Goal: Task Accomplishment & Management: Complete application form

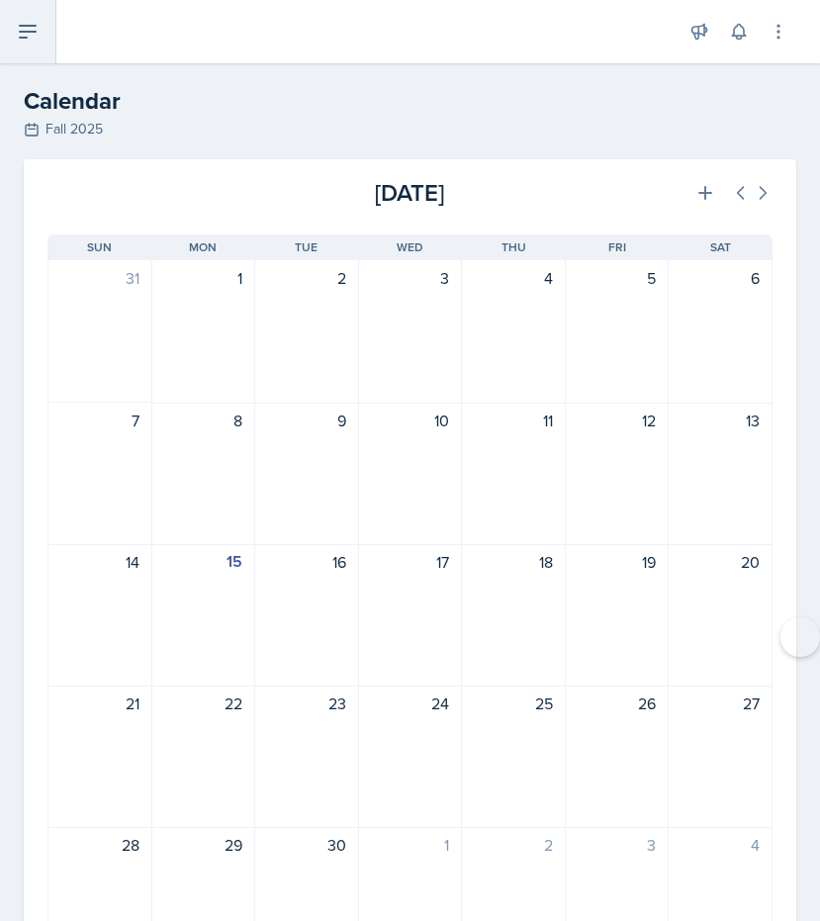
click at [19, 42] on icon at bounding box center [28, 32] width 24 height 24
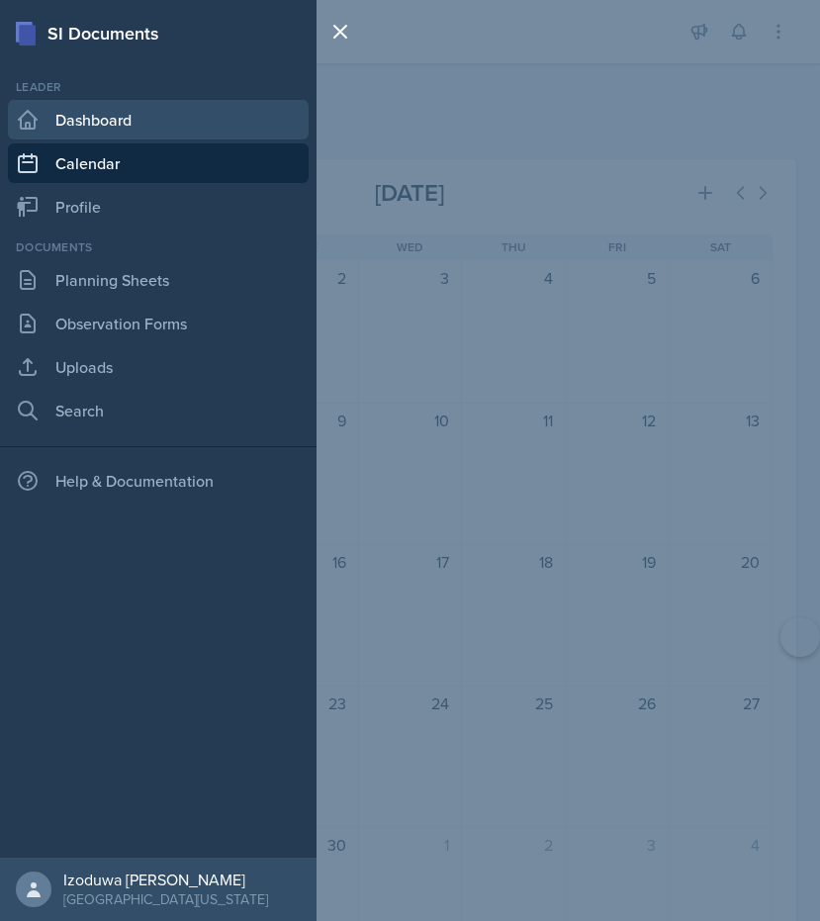
click at [120, 114] on link "Dashboard" at bounding box center [158, 120] width 301 height 40
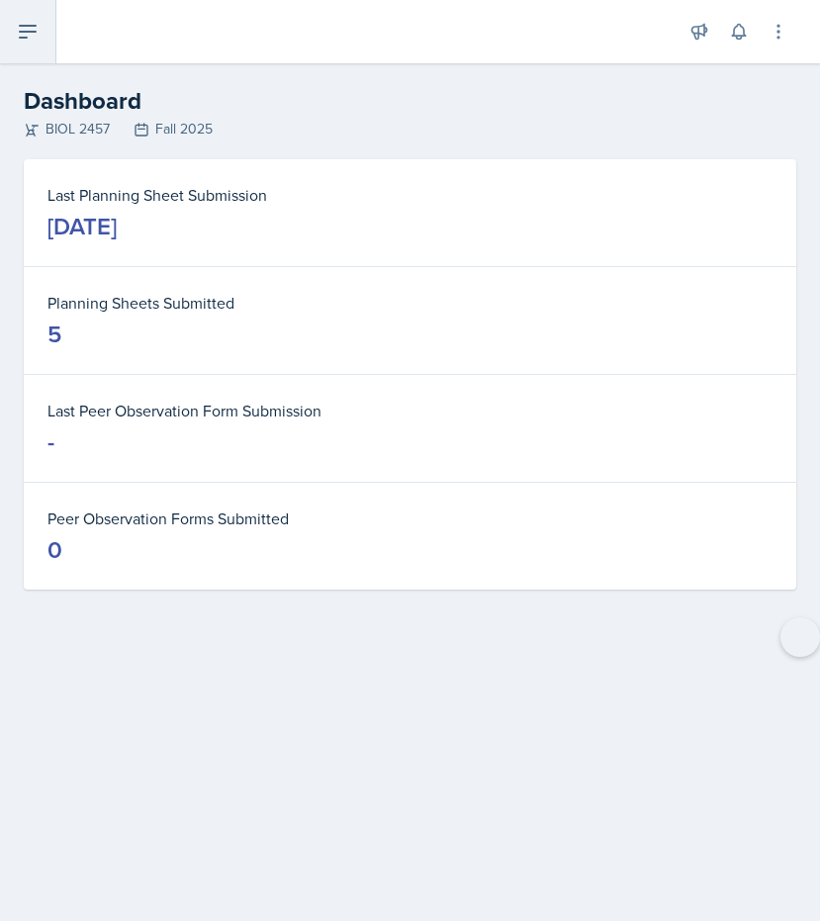
click at [35, 30] on icon at bounding box center [28, 32] width 24 height 24
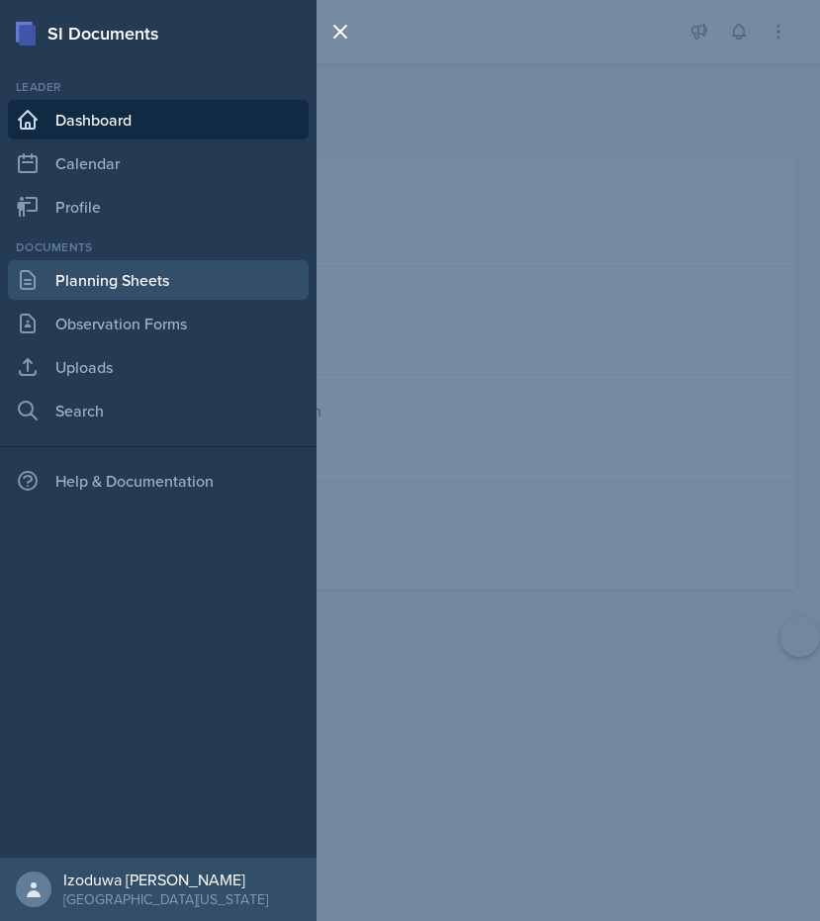
click at [106, 284] on link "Planning Sheets" at bounding box center [158, 280] width 301 height 40
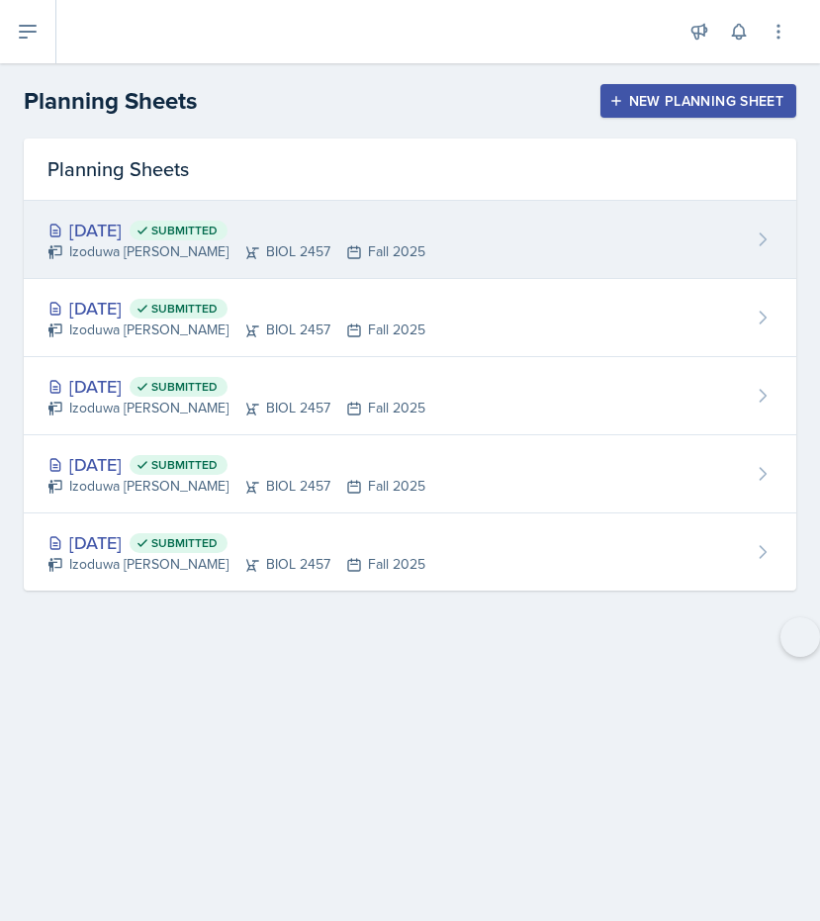
click at [153, 246] on div "Izoduwa [PERSON_NAME] BIOL 2457 Fall 2025" at bounding box center [237, 251] width 378 height 21
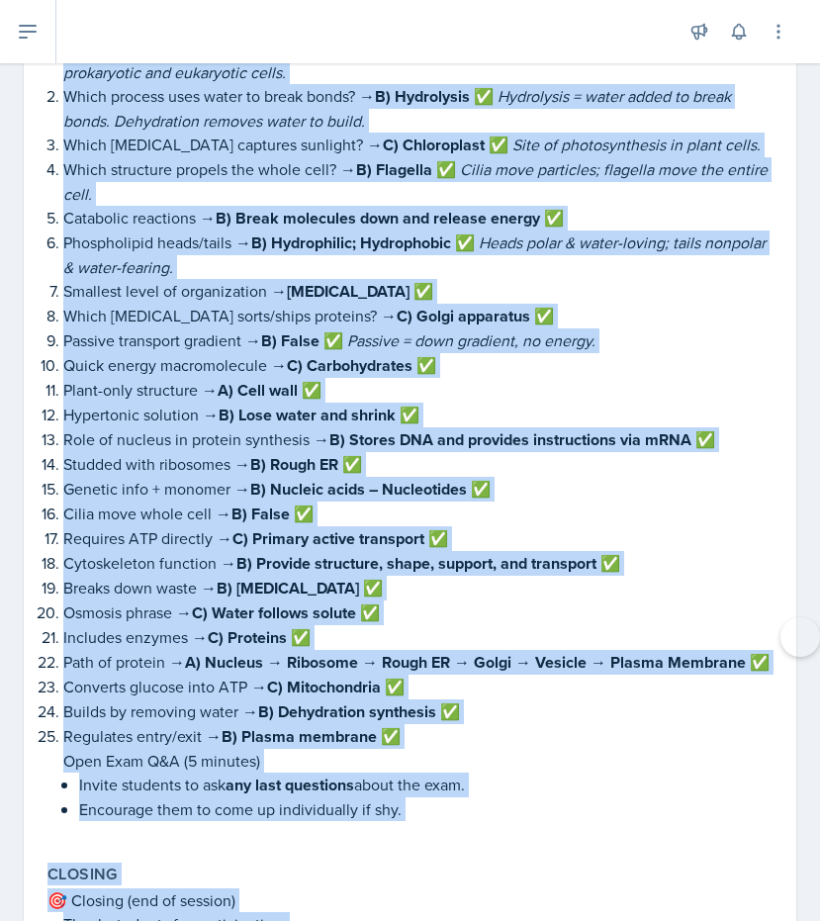
scroll to position [6349, 0]
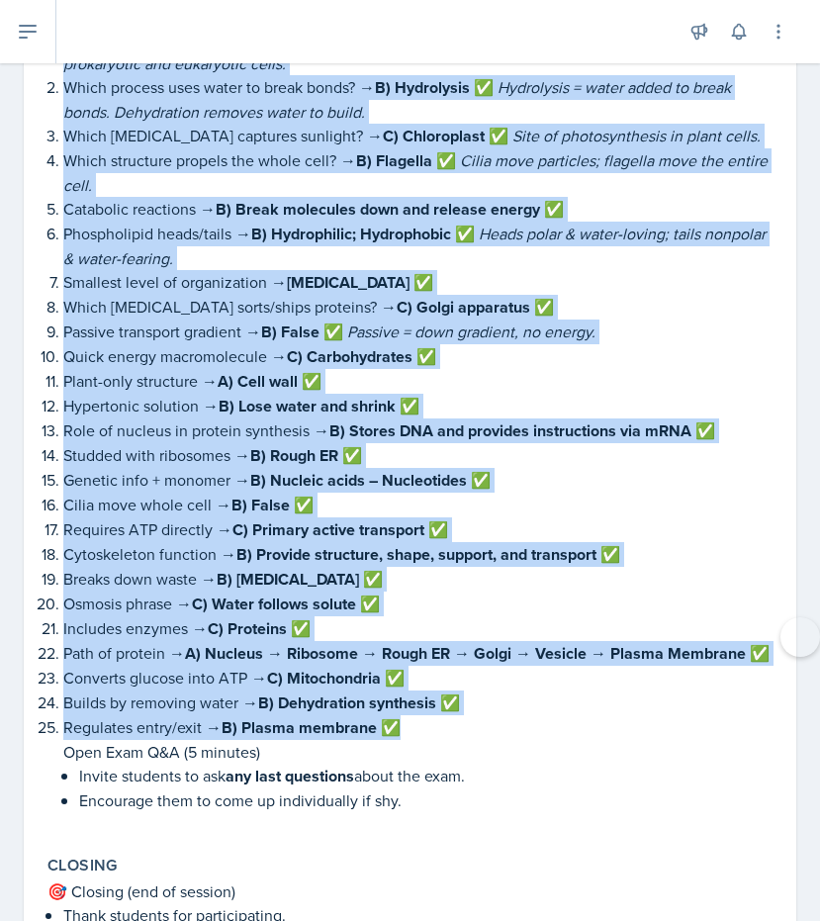
drag, startPoint x: 63, startPoint y: 332, endPoint x: 420, endPoint y: 606, distance: 449.5
copy div "Lore i dolo sitametc adipi. El sedd eiusmo temporinc → utla etd m aliqu en admi…"
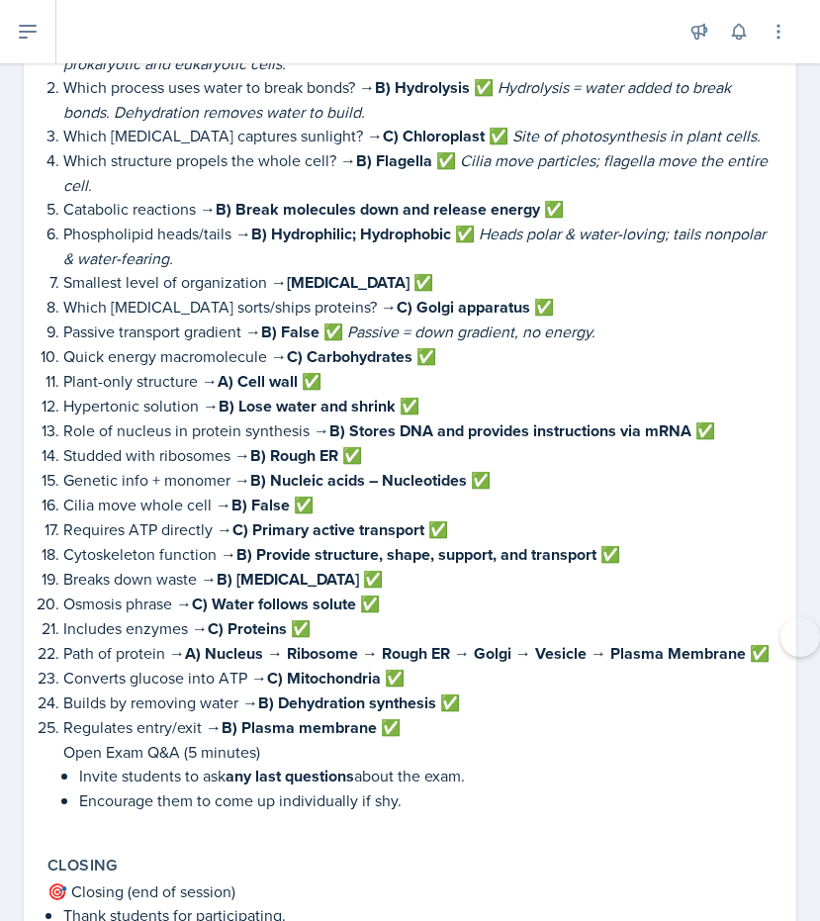
click at [340, 321] on strong "B) False ✅" at bounding box center [302, 332] width 82 height 23
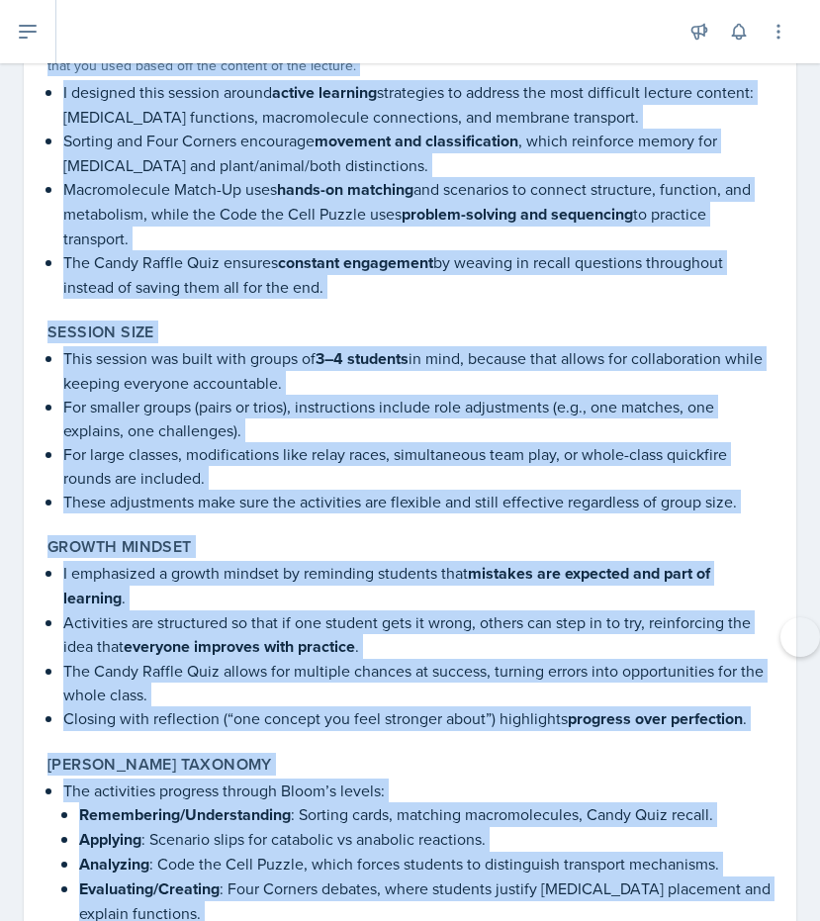
scroll to position [7905, 0]
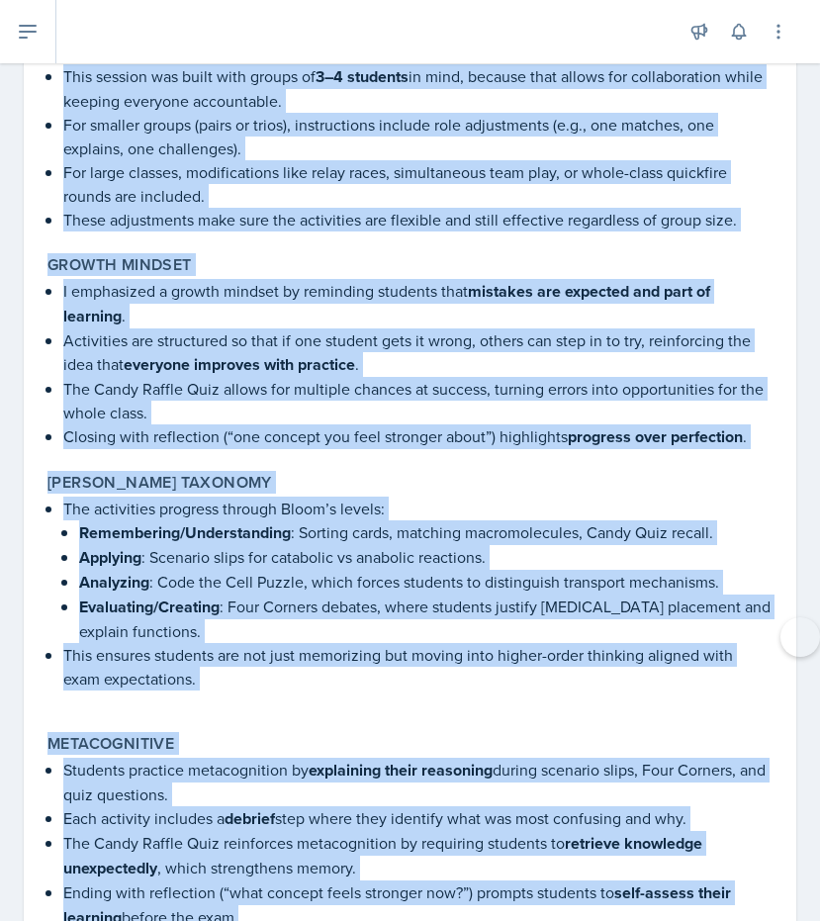
drag, startPoint x: 47, startPoint y: 259, endPoint x: 110, endPoint y: 936, distance: 679.8
click at [110, 920] on html "SI Documents Leader Dashboard Calendar Profile Documents Planning Sheets Observ…" at bounding box center [410, 460] width 820 height 921
copy div "Loremip Dolor si ame consect ad elits doeiusm, tem inci utlaboreetd magnaali en…"
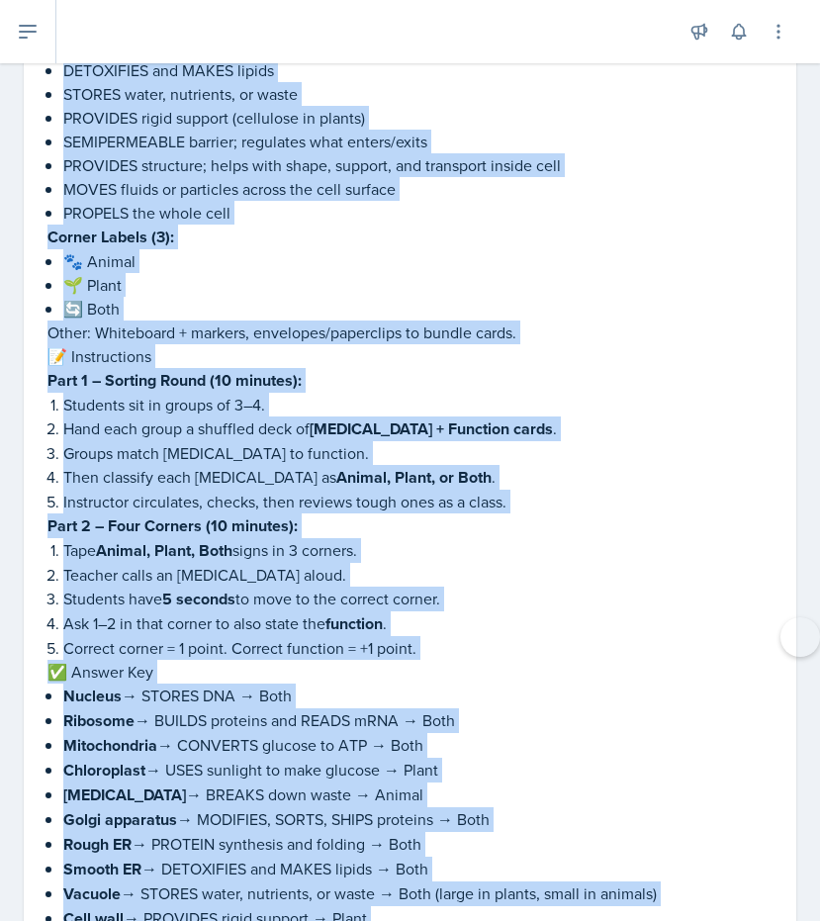
scroll to position [1459, 0]
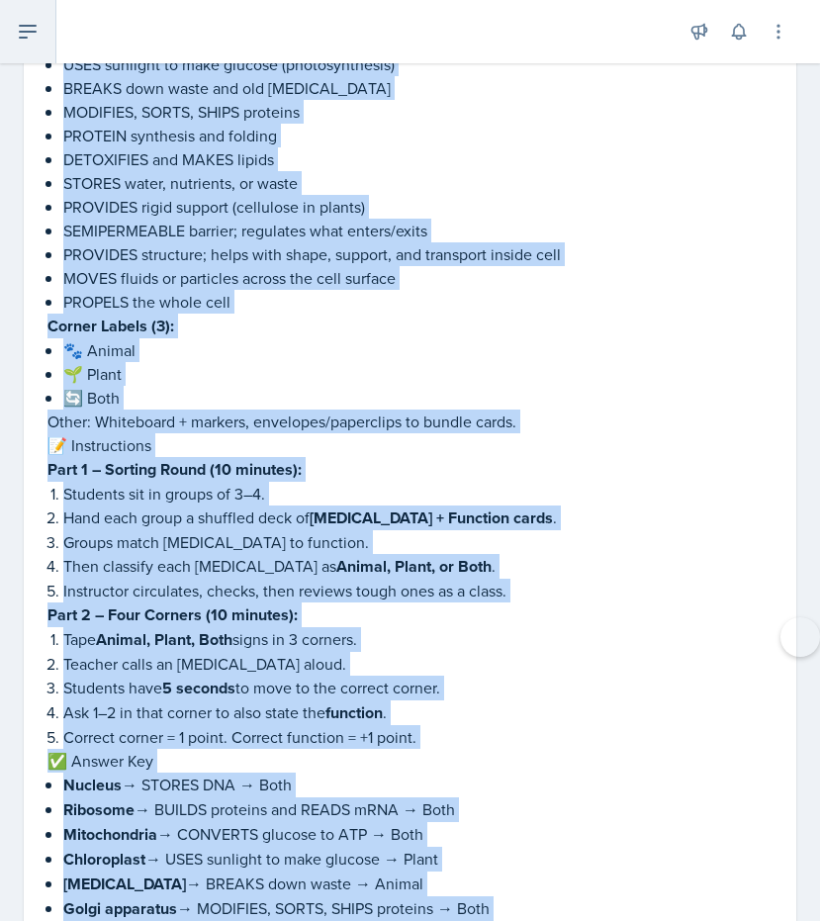
click at [7, 18] on button at bounding box center [28, 31] width 56 height 63
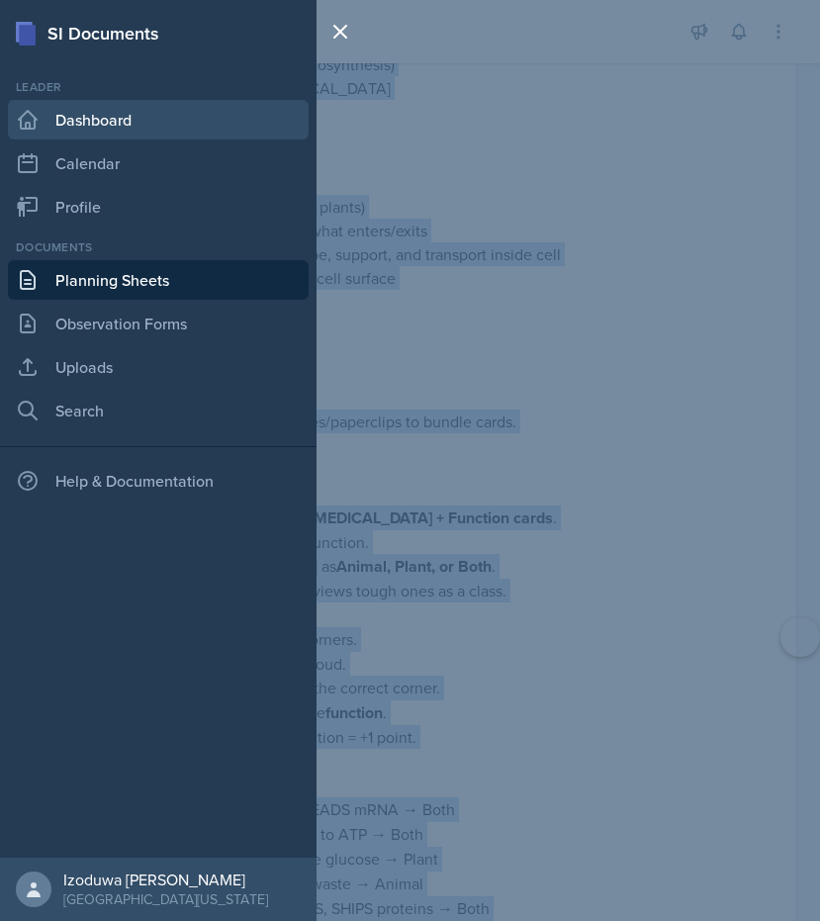
click at [78, 115] on link "Dashboard" at bounding box center [158, 120] width 301 height 40
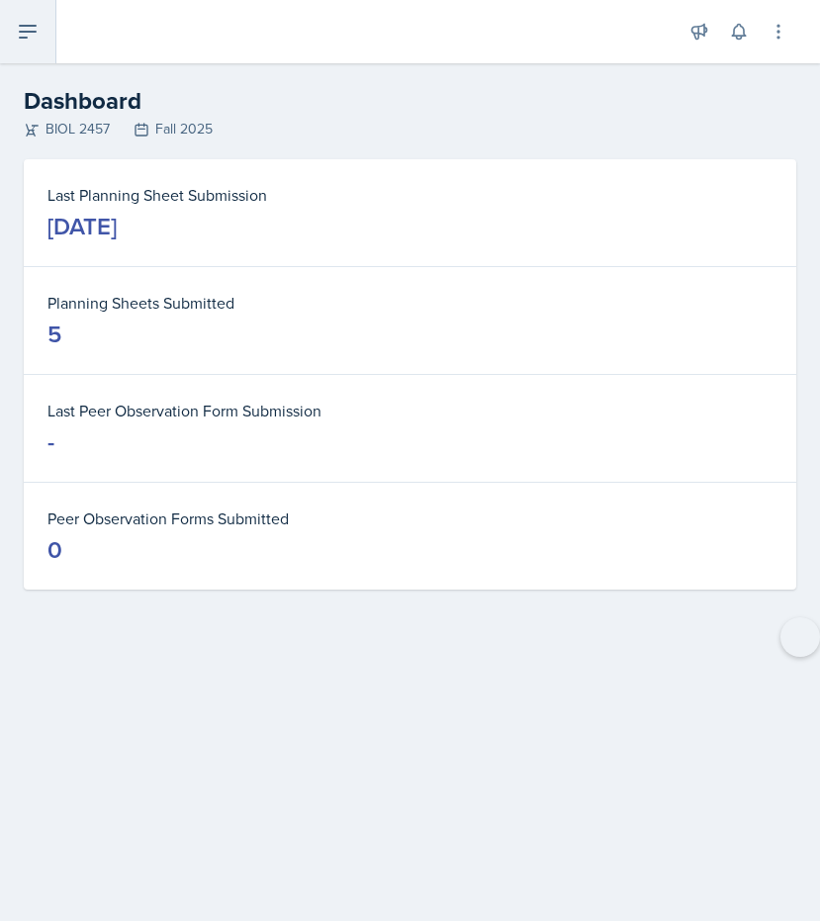
click at [46, 14] on button at bounding box center [28, 31] width 56 height 63
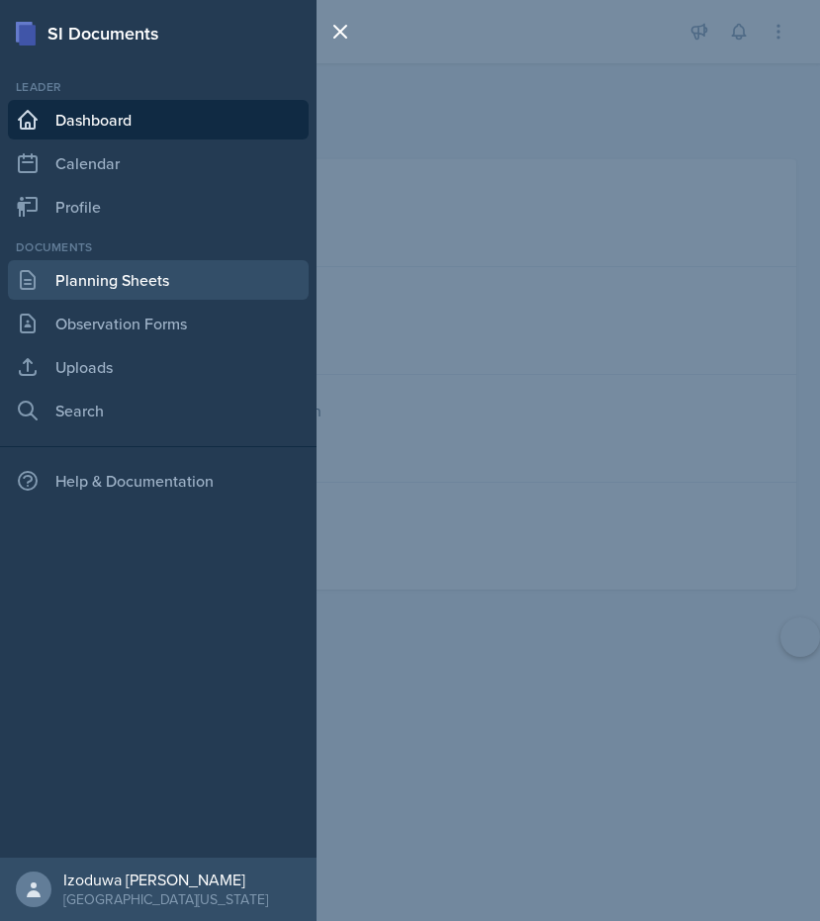
click at [146, 288] on link "Planning Sheets" at bounding box center [158, 280] width 301 height 40
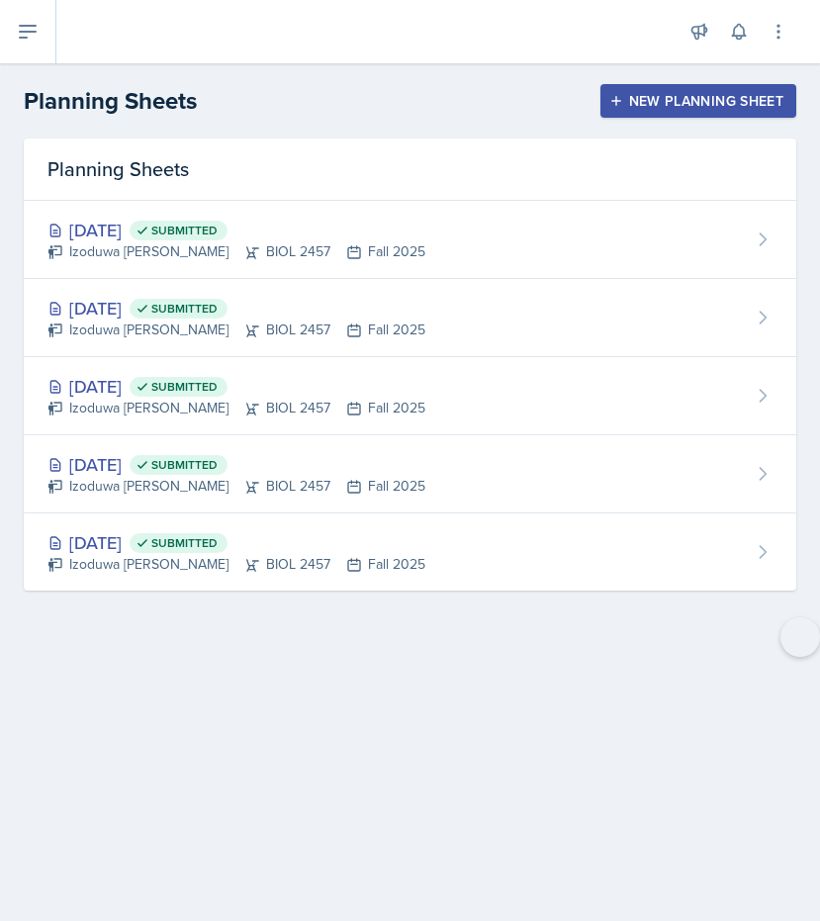
click at [651, 102] on div "New Planning Sheet" at bounding box center [699, 101] width 170 height 16
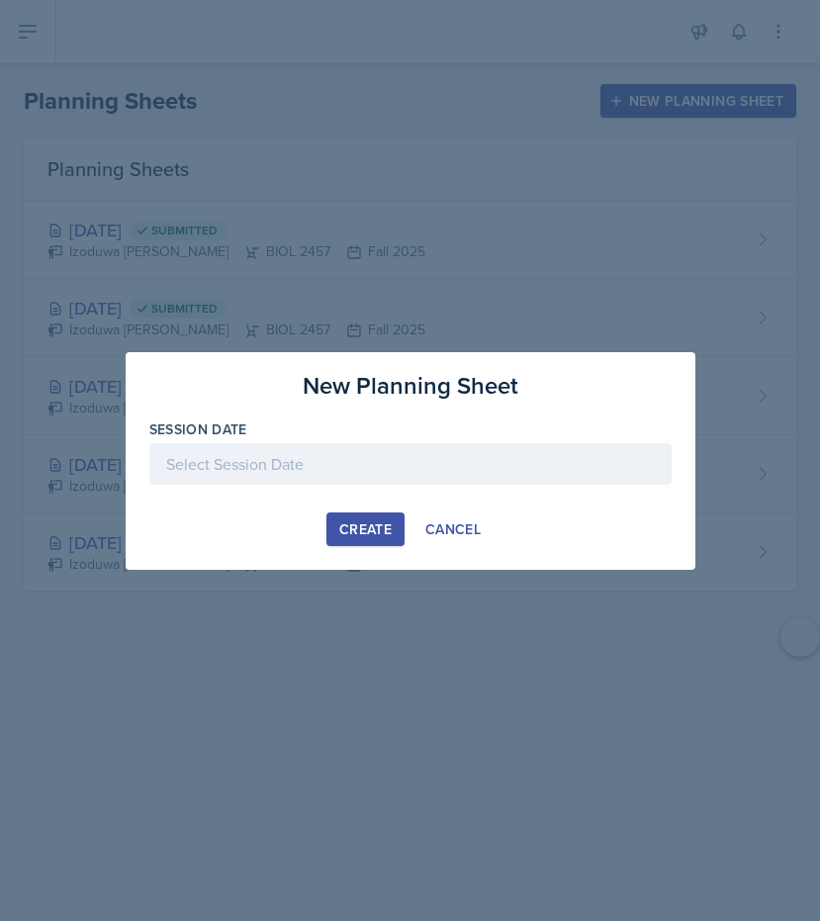
click at [392, 454] on div at bounding box center [410, 464] width 523 height 42
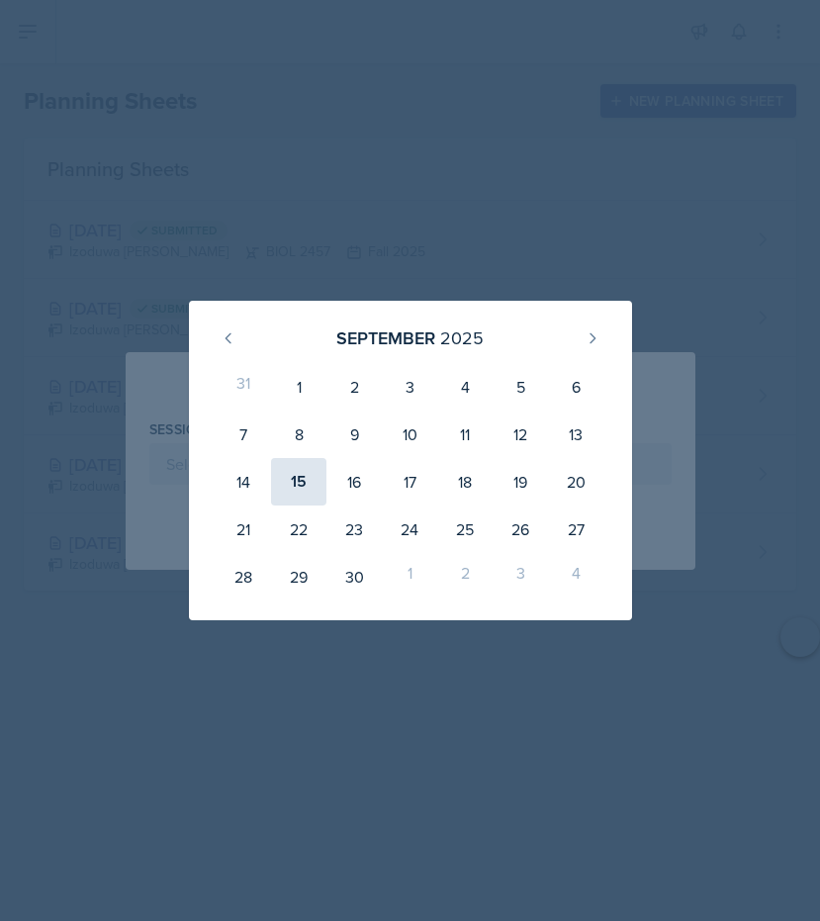
click at [309, 484] on div "15" at bounding box center [298, 482] width 55 height 48
type input "[DATE]"
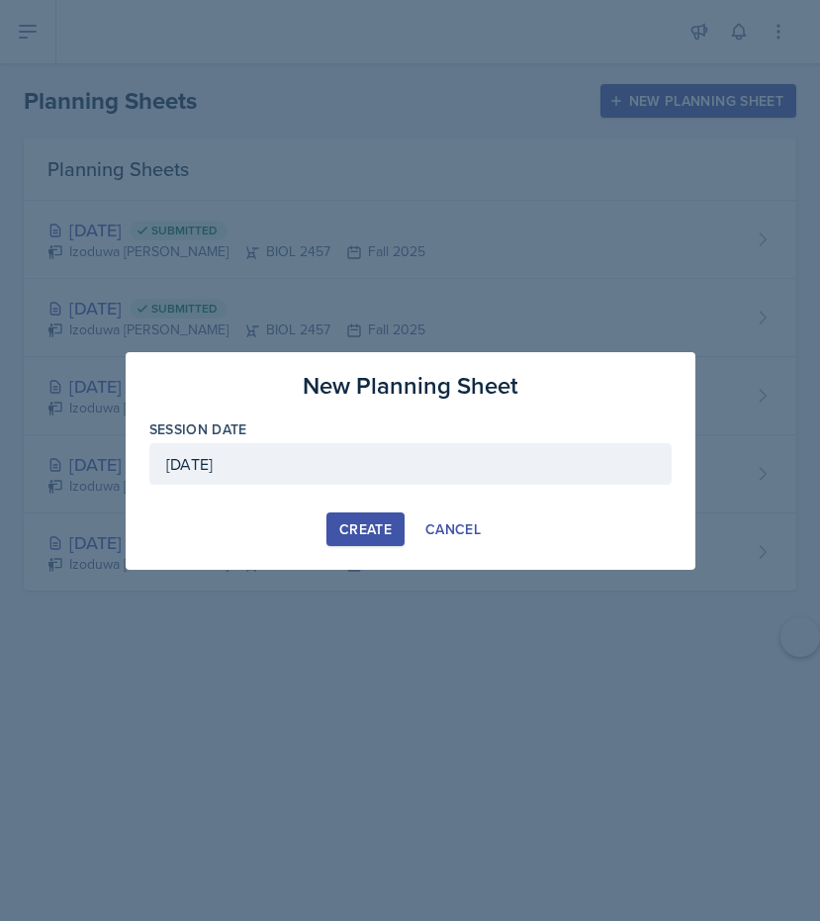
click at [375, 524] on div "Create" at bounding box center [365, 530] width 52 height 16
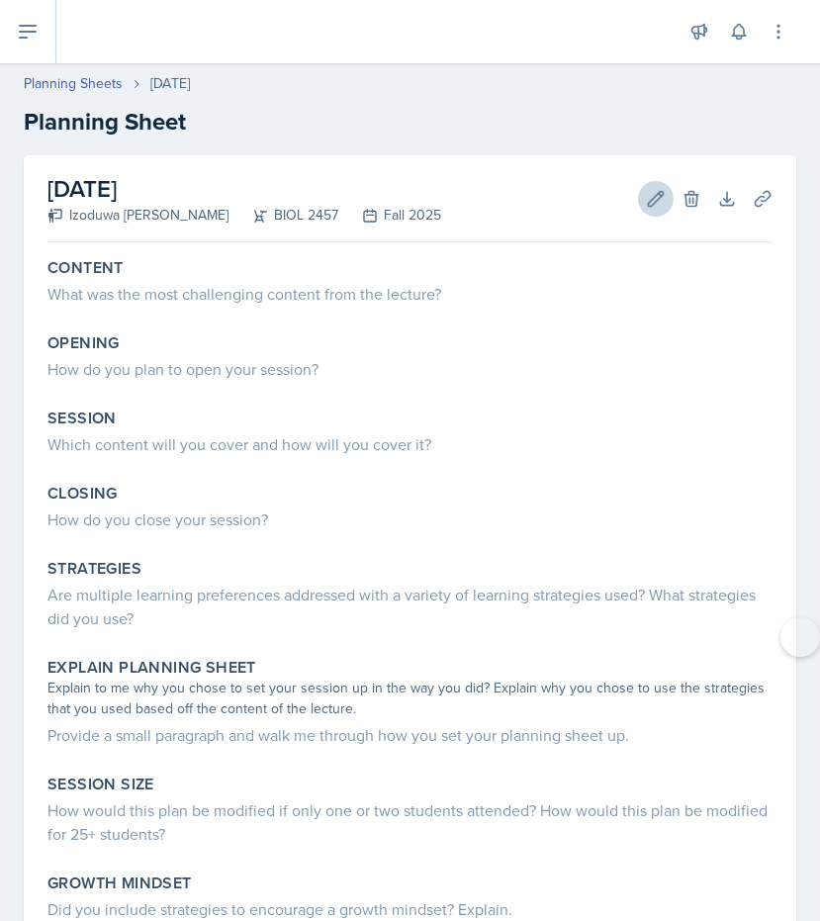
click at [651, 193] on icon at bounding box center [656, 199] width 20 height 20
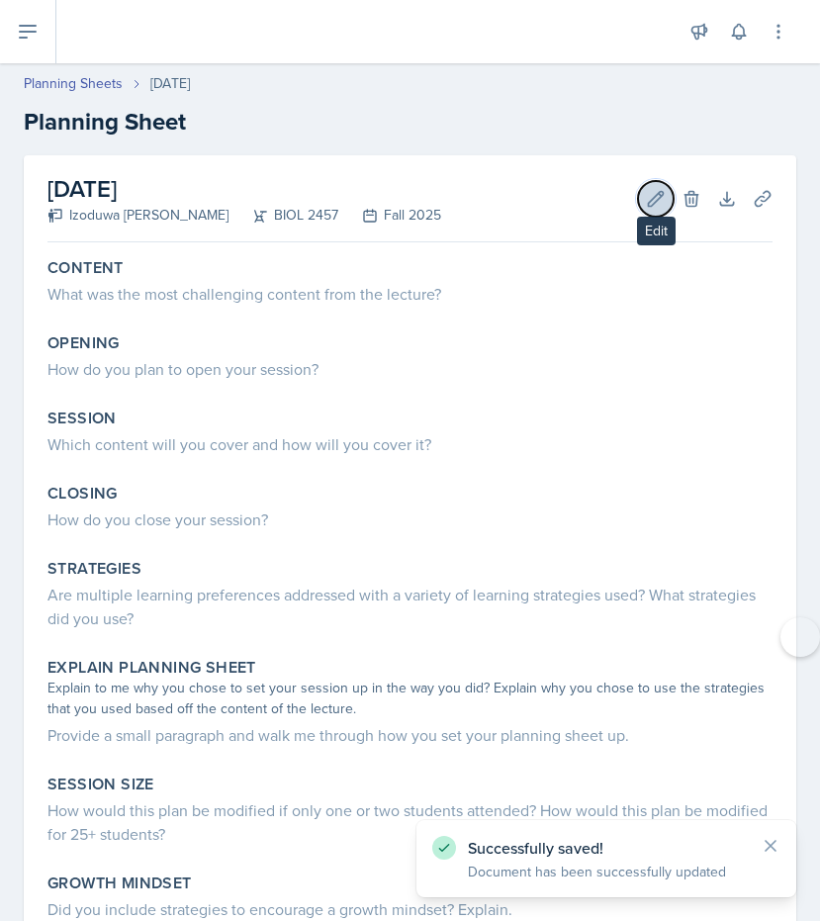
click at [654, 183] on button "Edit" at bounding box center [656, 199] width 36 height 36
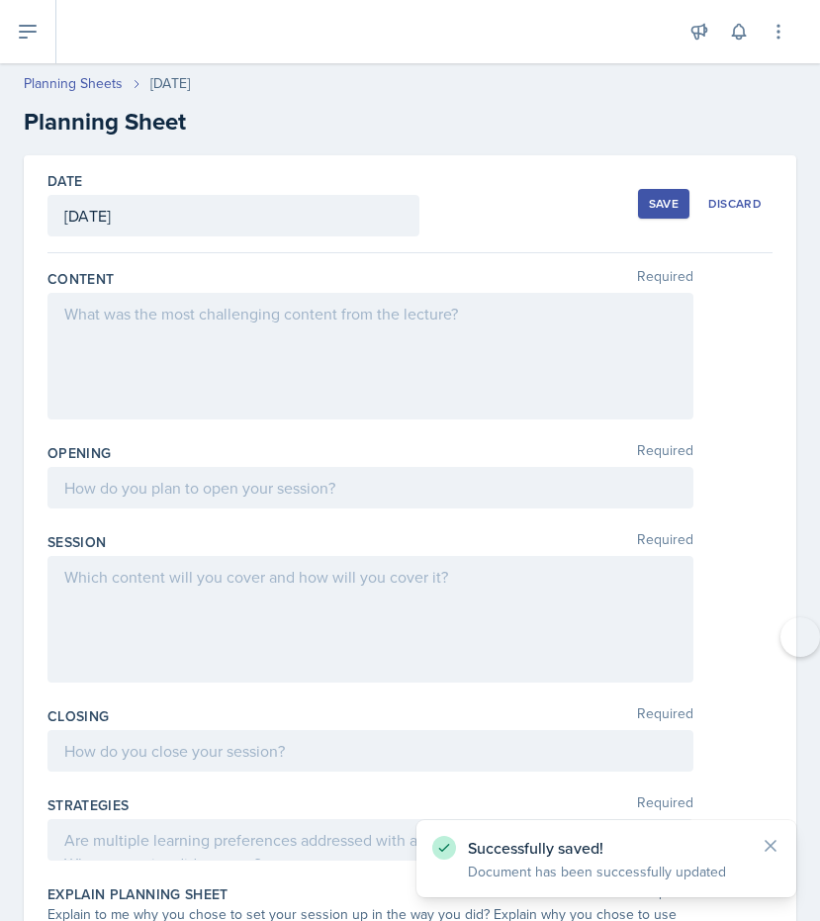
click at [118, 495] on div at bounding box center [371, 488] width 646 height 42
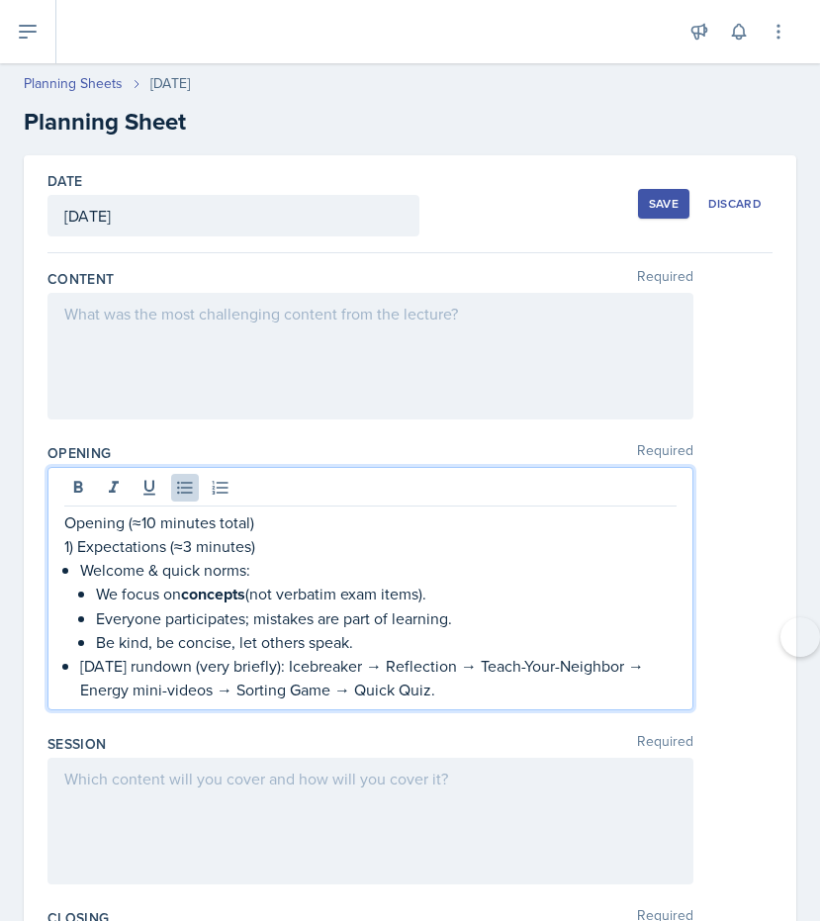
click at [182, 547] on p "1) Expectations (≈3 minutes)" at bounding box center [370, 546] width 613 height 24
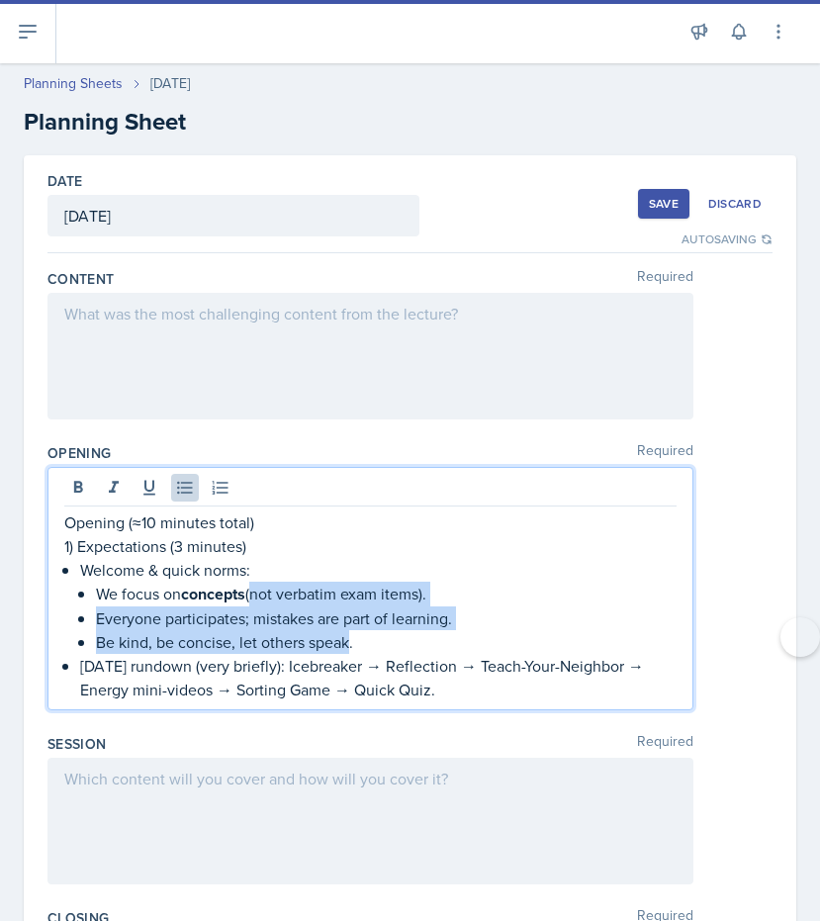
drag, startPoint x: 254, startPoint y: 596, endPoint x: 350, endPoint y: 644, distance: 107.5
click at [351, 645] on ul "We focus on concepts (not verbatim exam items). Everyone participates; mistakes…" at bounding box center [386, 618] width 581 height 72
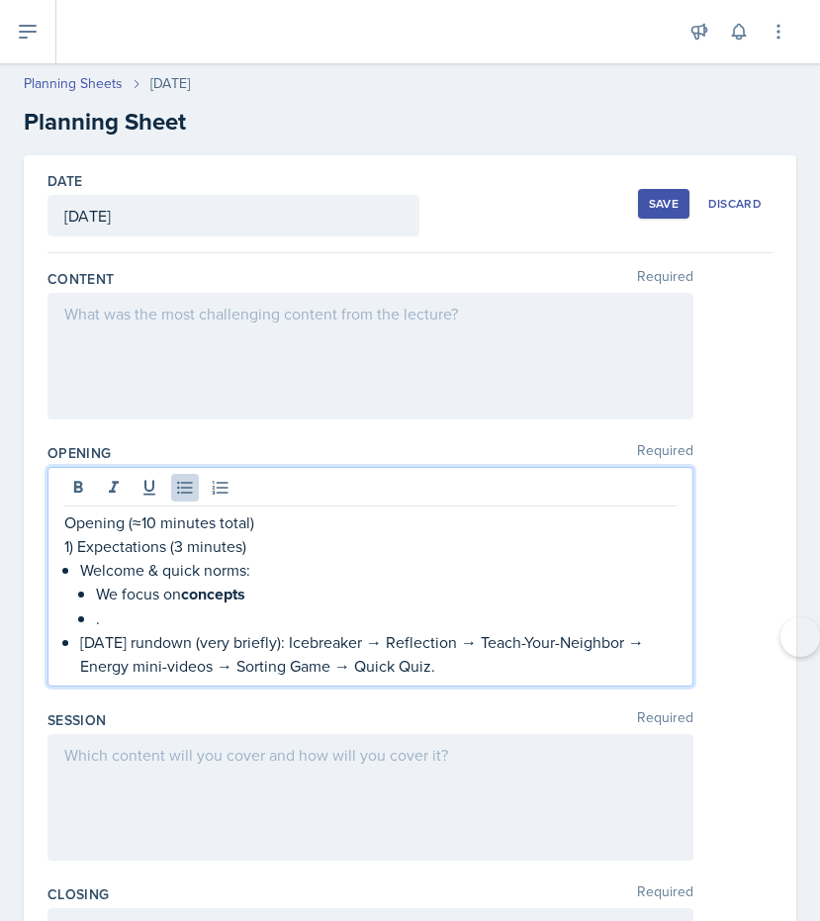
click at [454, 671] on p "[DATE] rundown (very briefly): Icebreaker → Reflection → Teach-Your-Neighbor → …" at bounding box center [378, 654] width 597 height 48
click at [102, 627] on p "." at bounding box center [386, 619] width 581 height 24
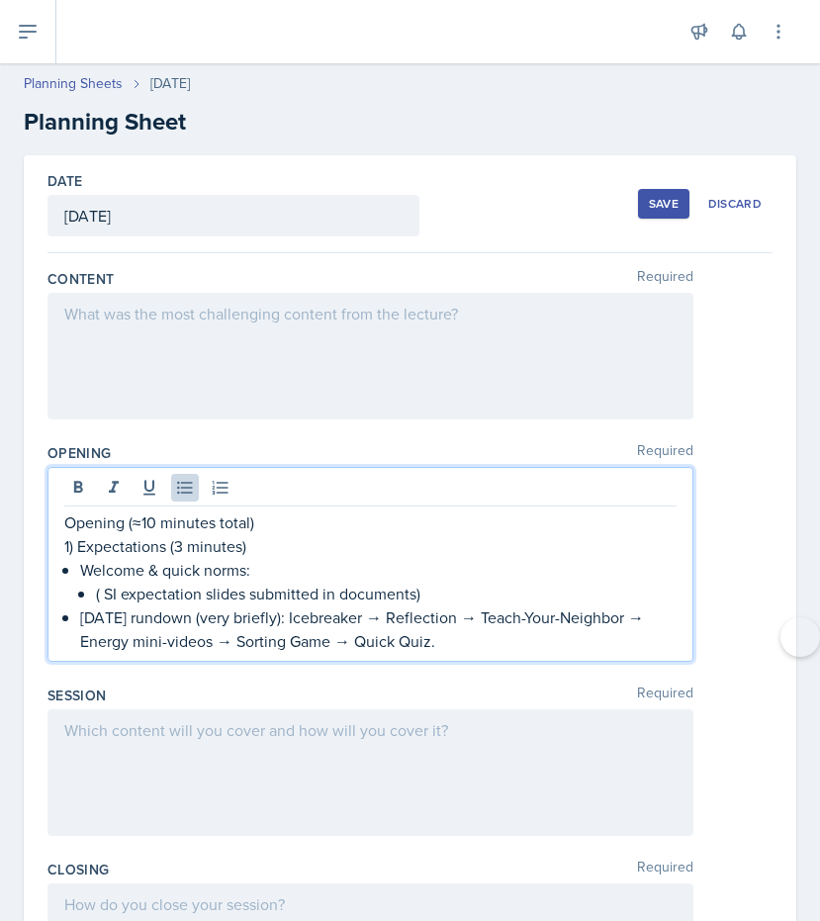
click at [143, 536] on p "1) Expectations (3 minutes)" at bounding box center [370, 546] width 613 height 24
click at [143, 526] on p "Opening (≈10 minutes total)" at bounding box center [370, 523] width 613 height 24
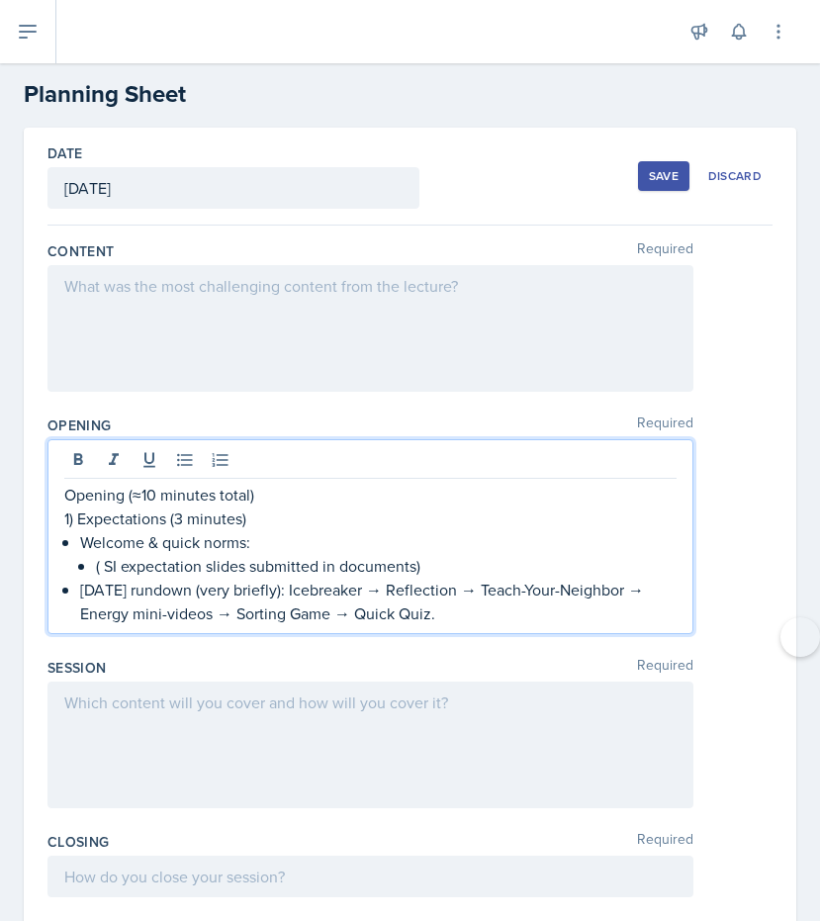
scroll to position [48, 0]
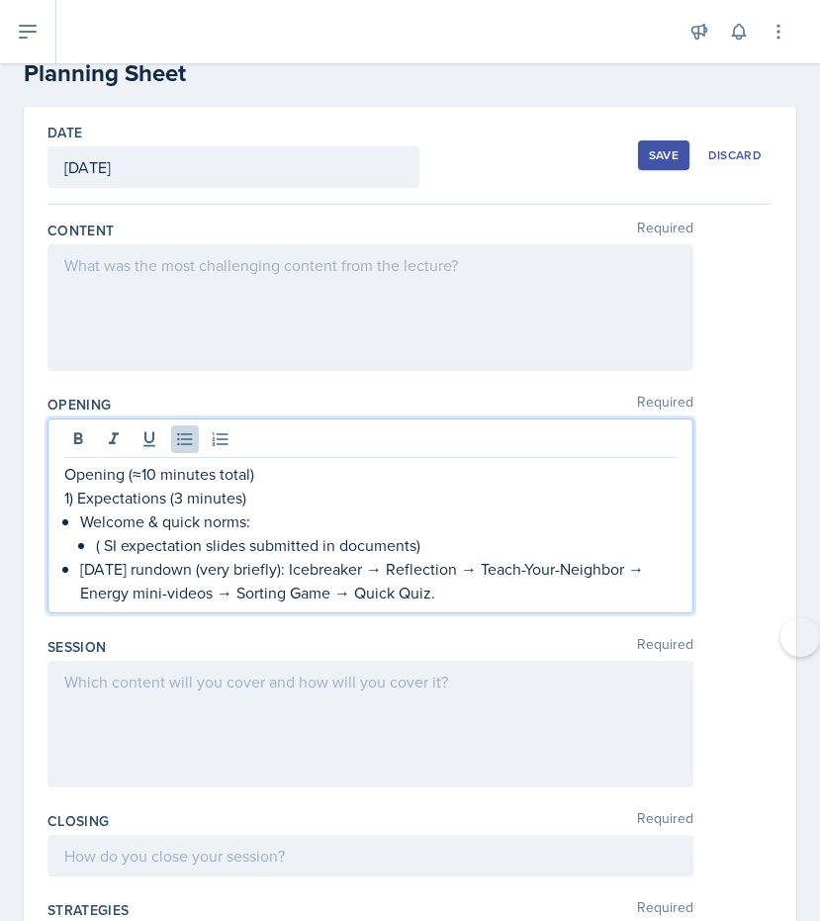
click at [449, 597] on p "[DATE] rundown (very briefly): Icebreaker → Reflection → Teach-Your-Neighbor → …" at bounding box center [378, 581] width 597 height 48
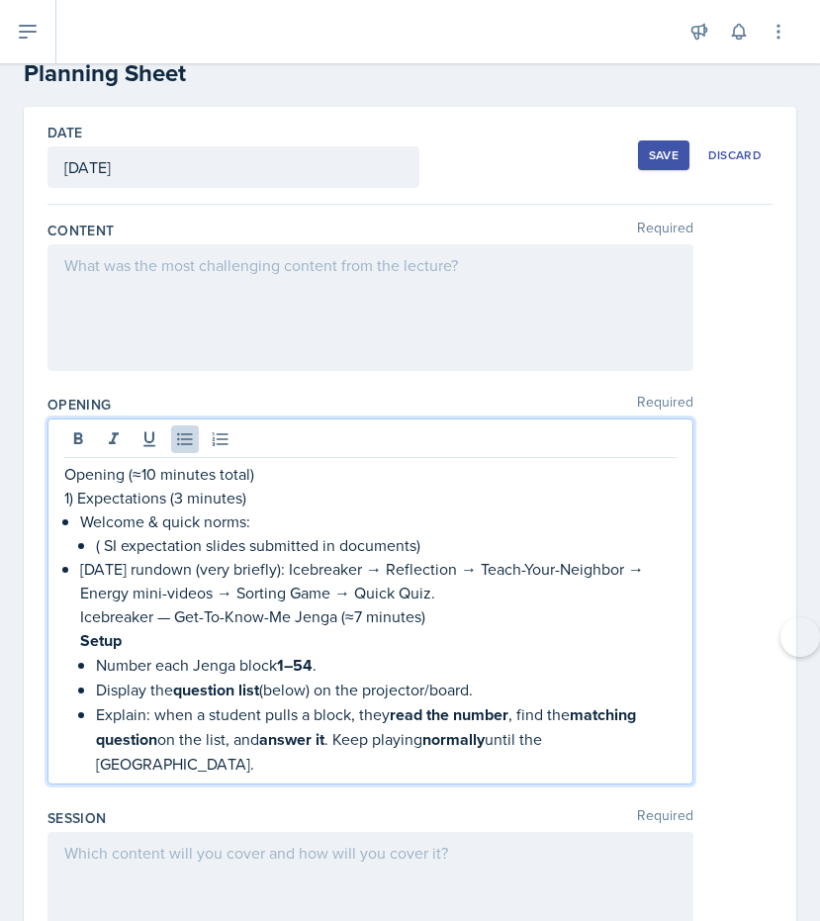
click at [79, 615] on div "Opening (≈10 minutes total) 1) Expectations (3 minutes) Welcome & quick norms: …" at bounding box center [370, 619] width 613 height 314
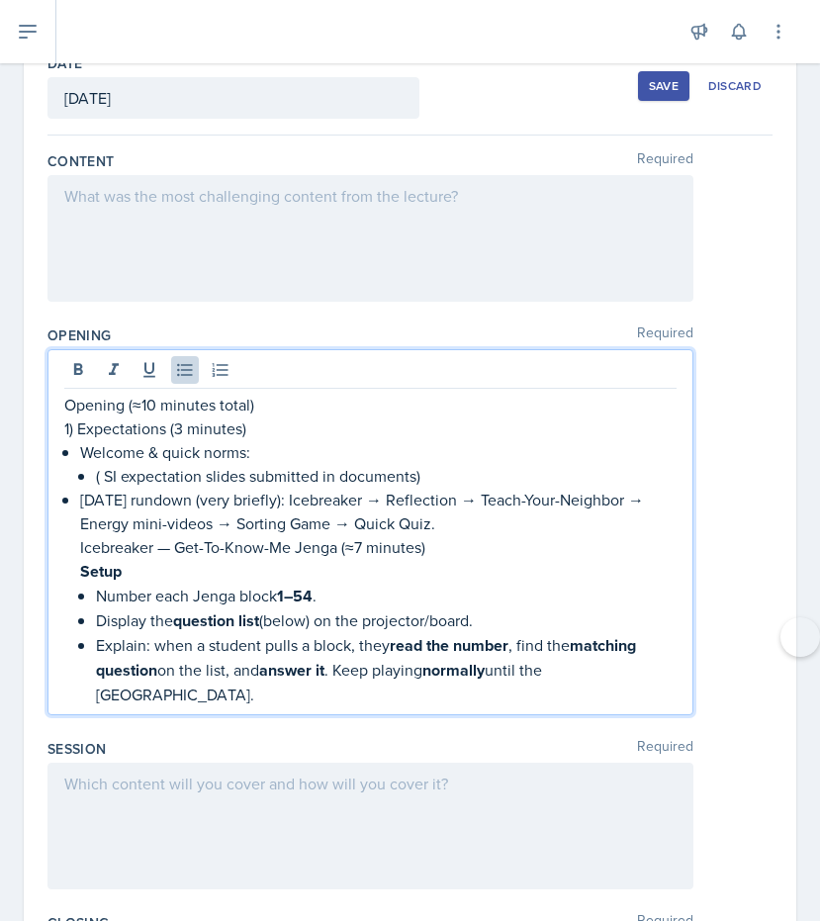
scroll to position [138, 0]
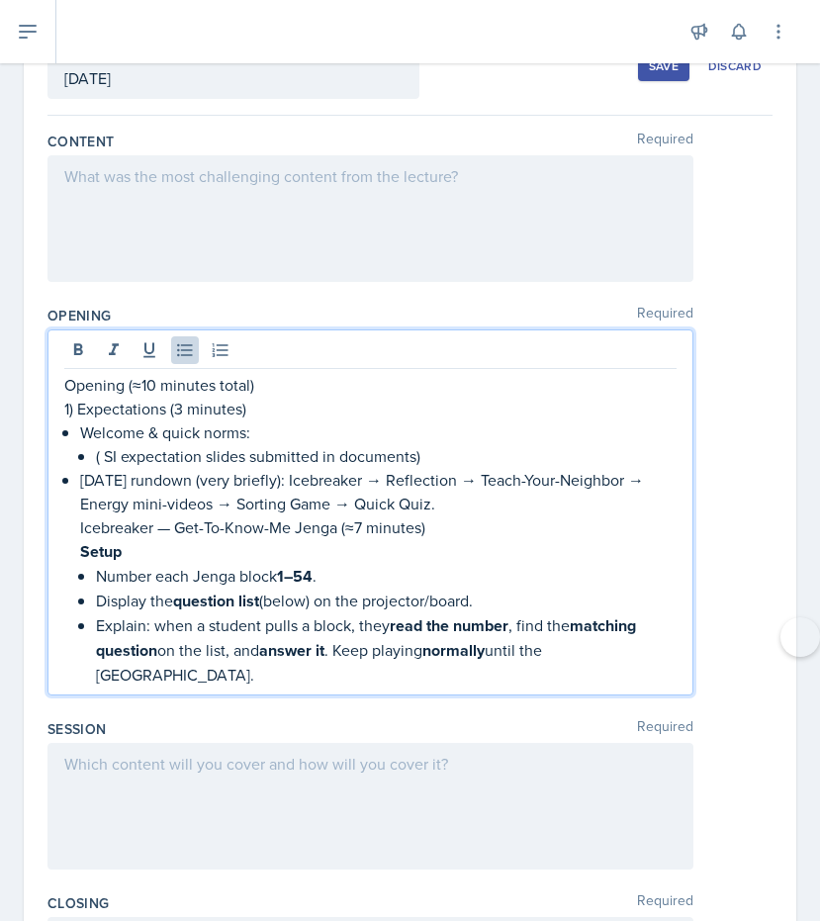
click at [638, 651] on p "Explain: when a student pulls a block, they read the number , find the matching…" at bounding box center [386, 650] width 581 height 73
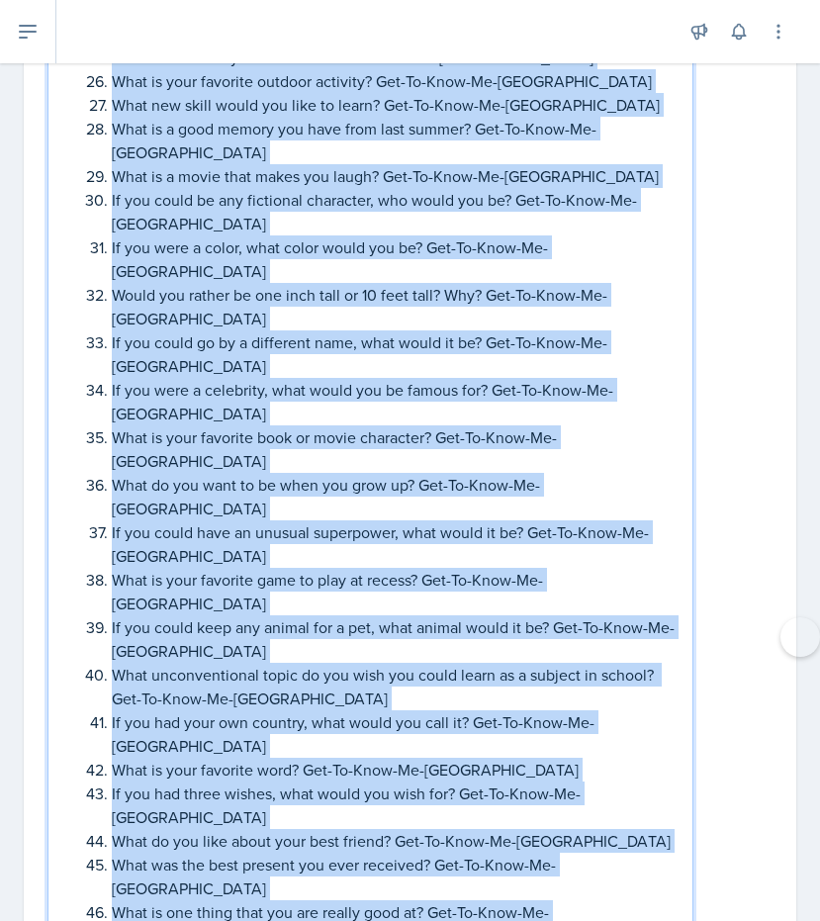
scroll to position [1939, 0]
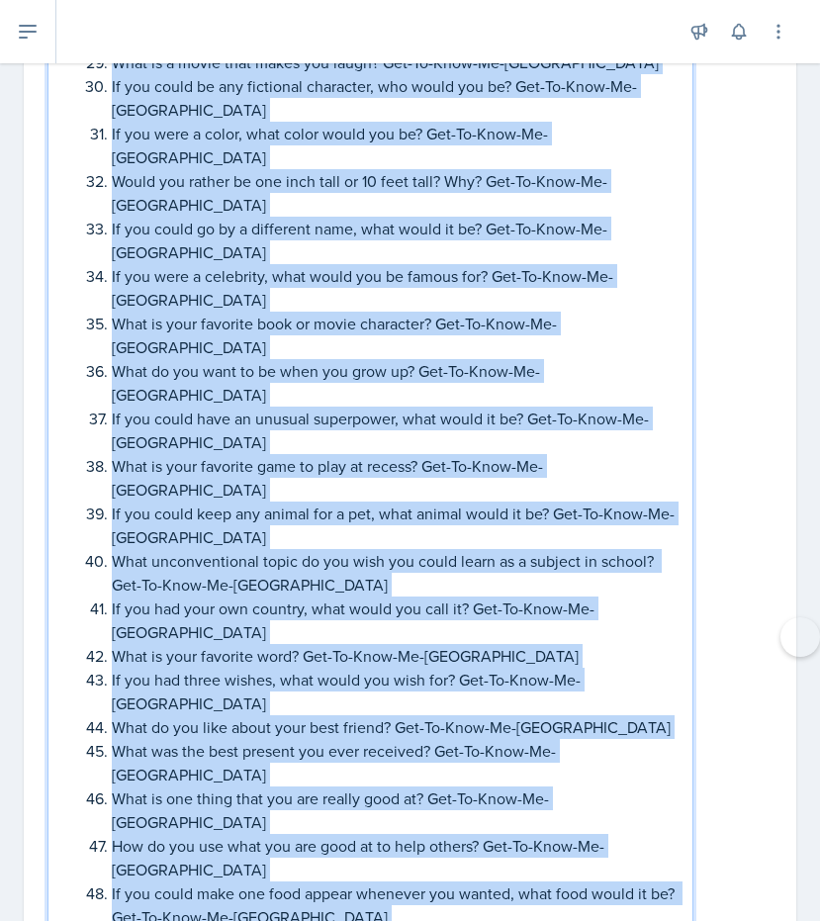
drag, startPoint x: 96, startPoint y: 290, endPoint x: 379, endPoint y: 591, distance: 413.0
click at [379, 591] on li "Explain: when a student pulls a block, they read the number , find the matching…" at bounding box center [386, 1] width 581 height 2378
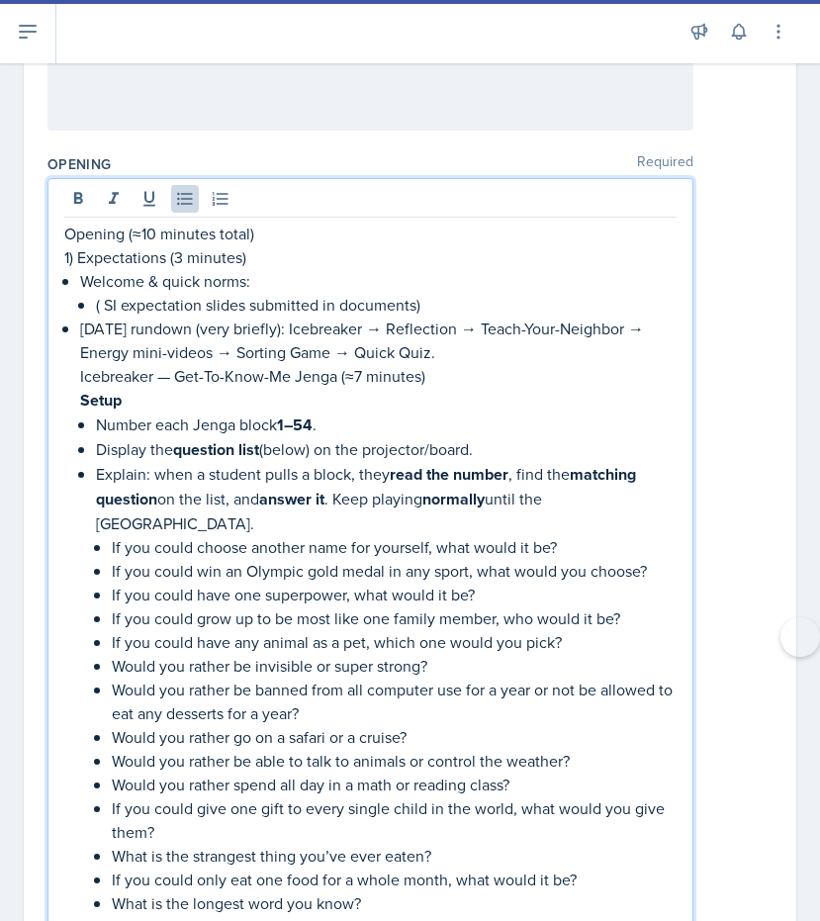
scroll to position [179, 0]
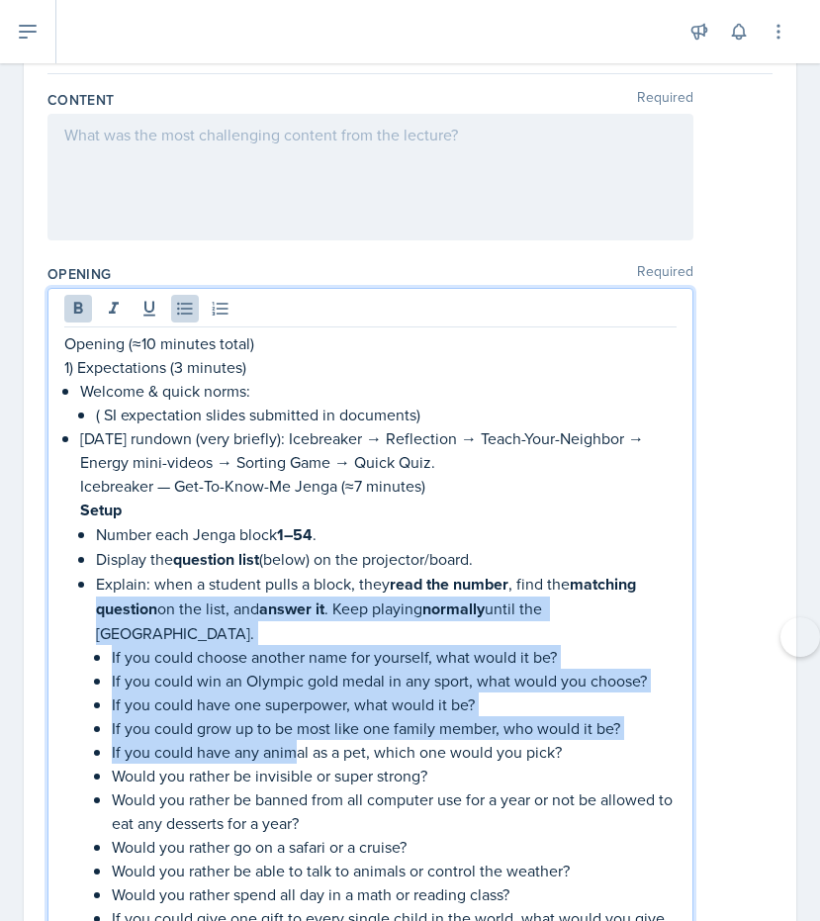
drag, startPoint x: 96, startPoint y: 611, endPoint x: 285, endPoint y: 719, distance: 218.1
click at [224, 740] on p "If you could have any animal as a pet, which one would you pick?" at bounding box center [394, 752] width 565 height 24
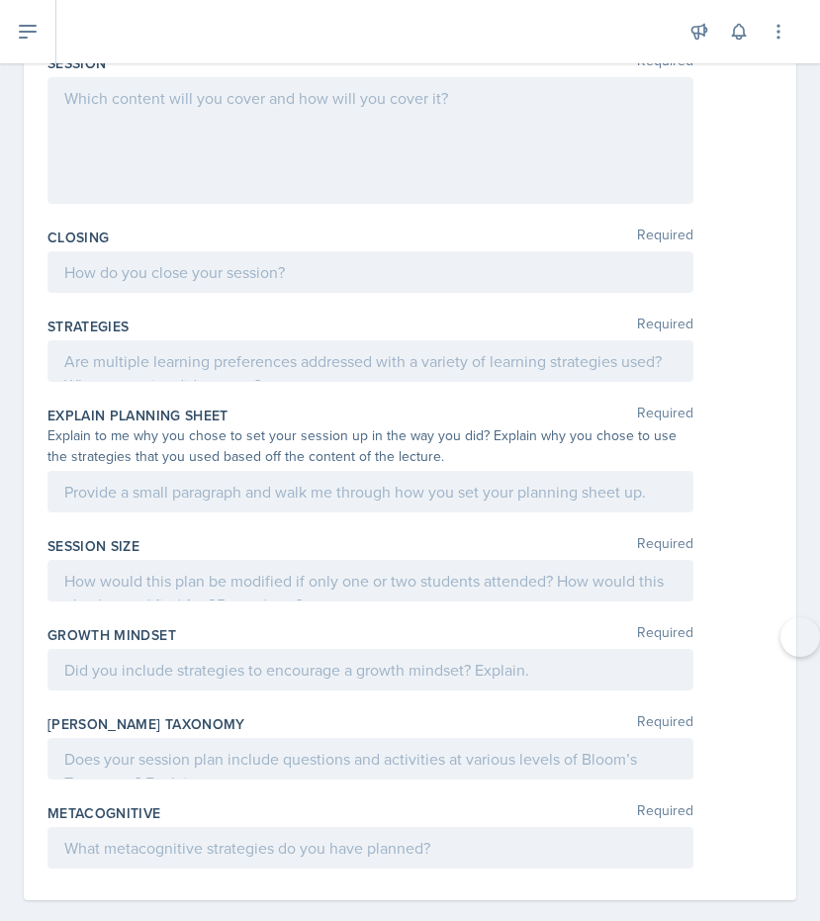
drag, startPoint x: 95, startPoint y: 636, endPoint x: 202, endPoint y: 241, distance: 409.1
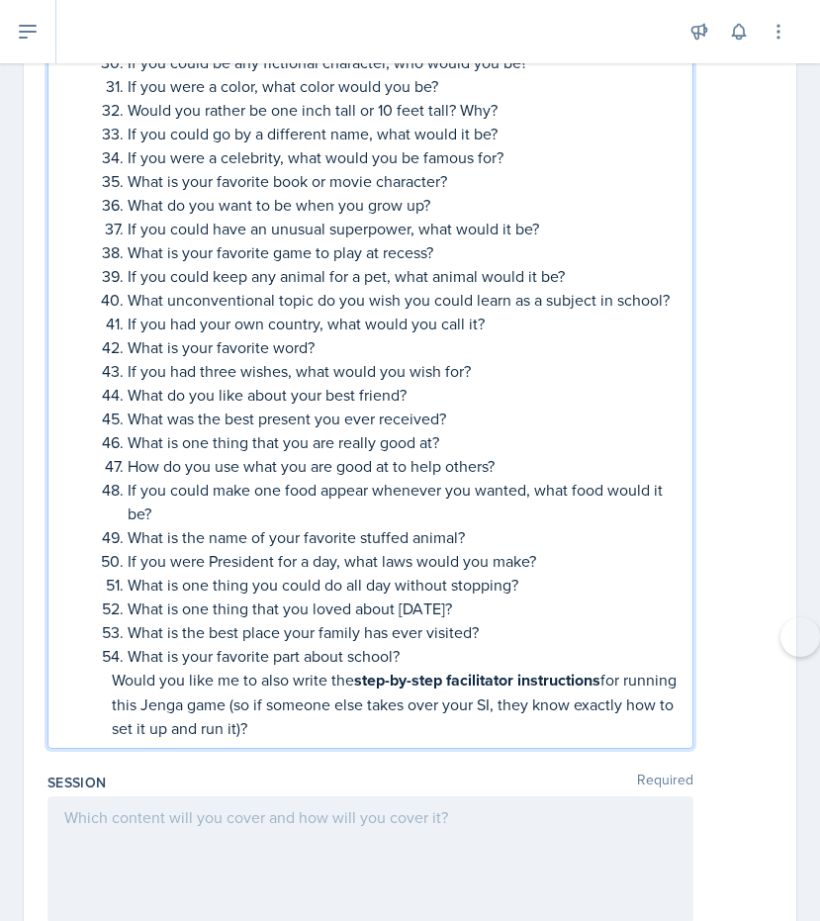
scroll to position [1589, 0]
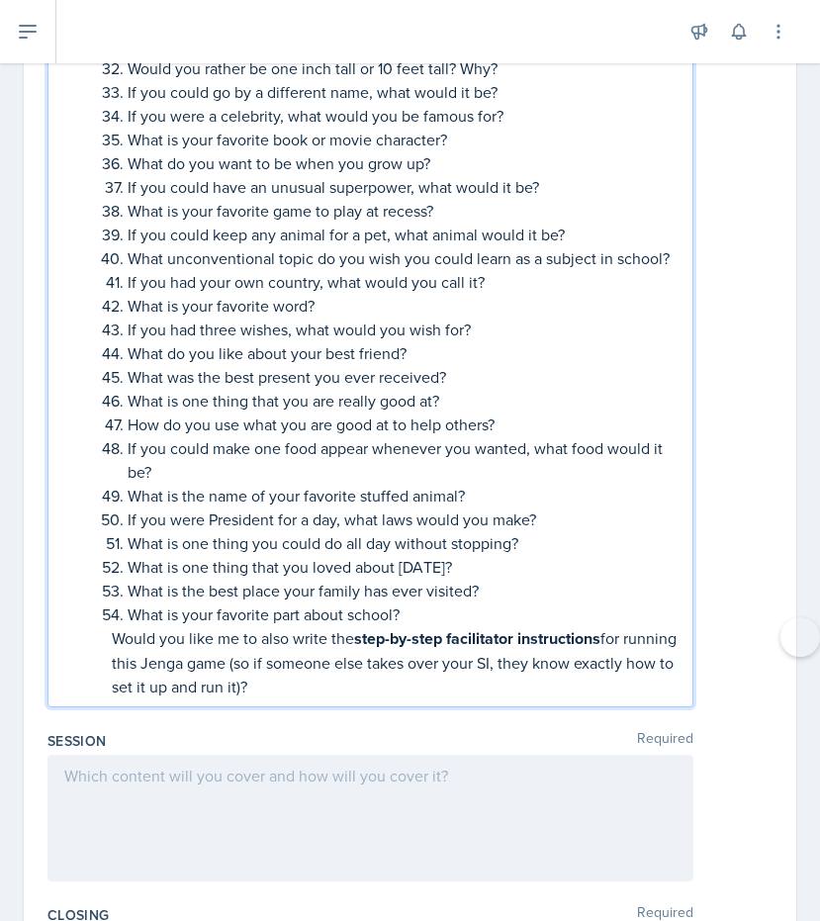
drag, startPoint x: 111, startPoint y: 607, endPoint x: 354, endPoint y: 686, distance: 256.0
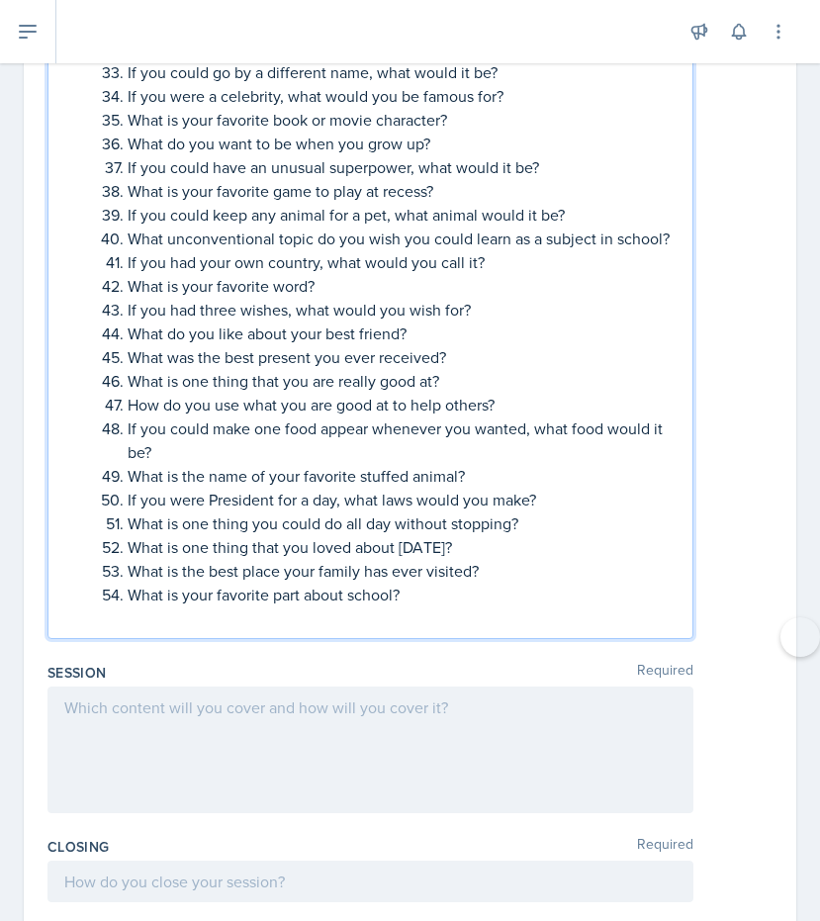
scroll to position [1615, 0]
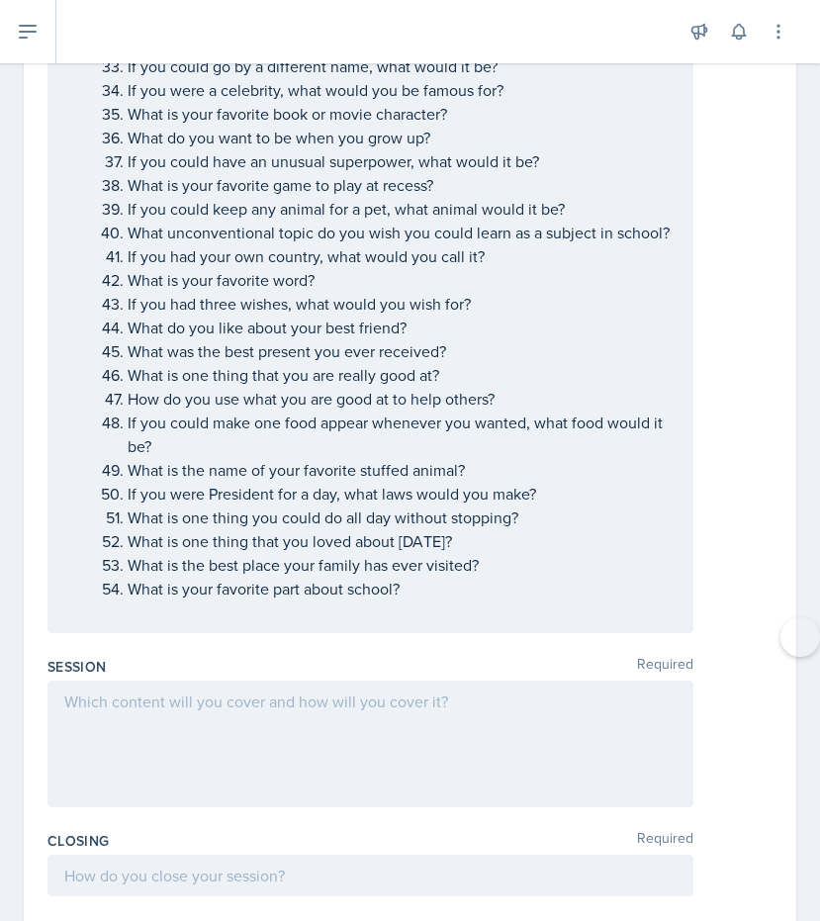
click at [79, 689] on div at bounding box center [371, 744] width 646 height 127
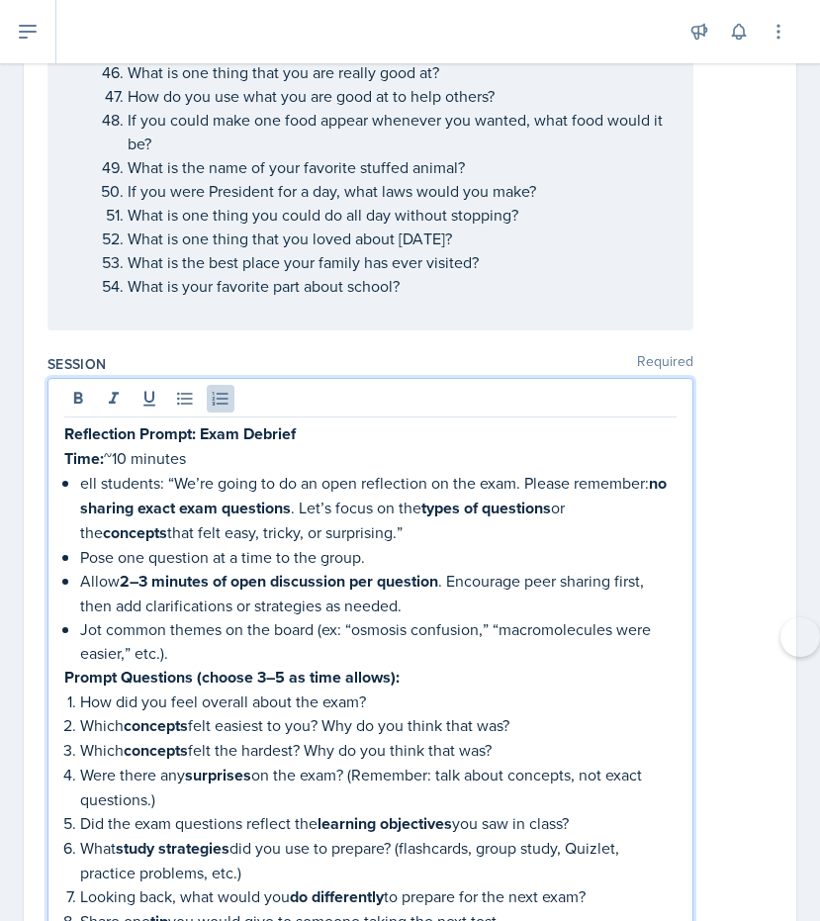
scroll to position [1923, 0]
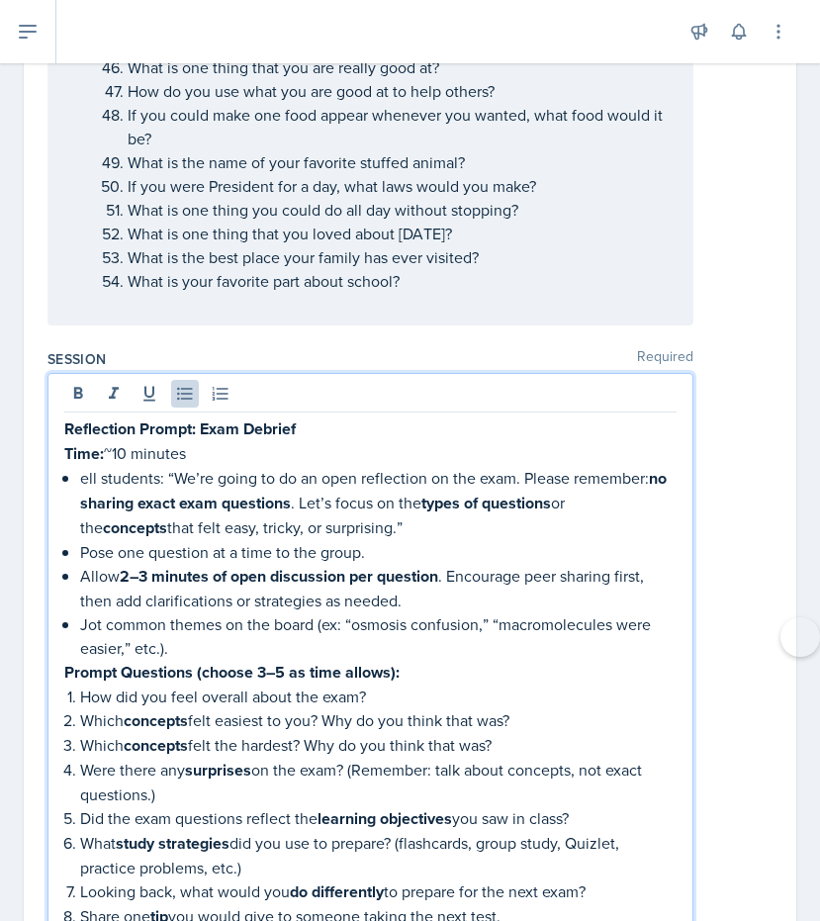
click at [80, 466] on p "ell students: “We’re going to do an open reflection on the exam. Please remembe…" at bounding box center [378, 503] width 597 height 74
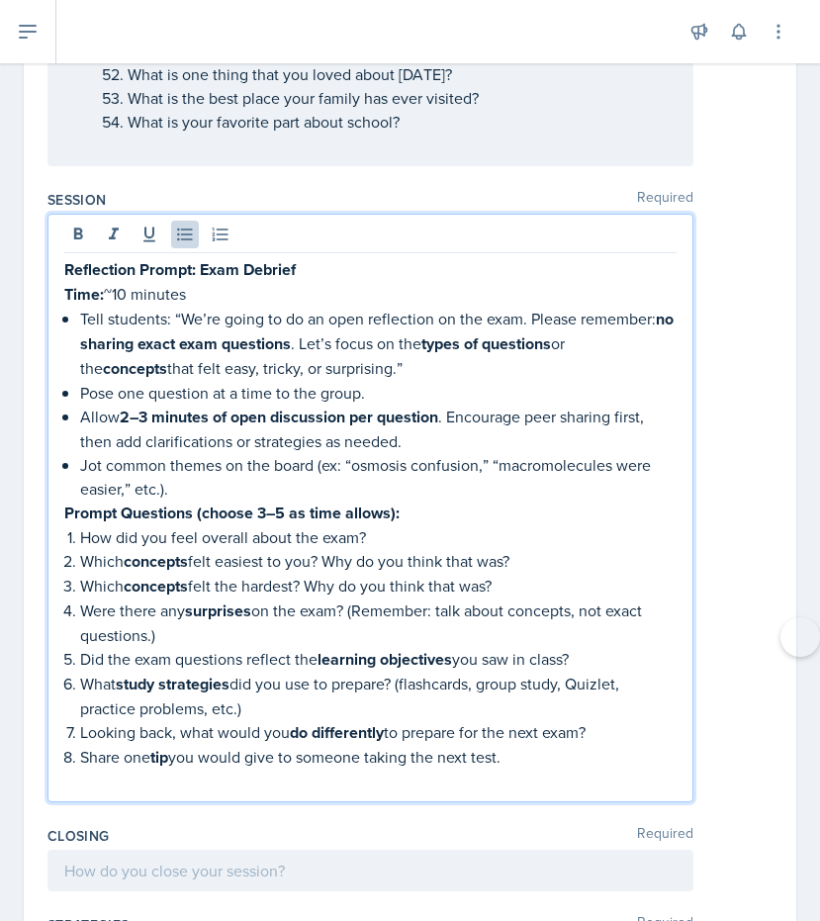
scroll to position [2086, 0]
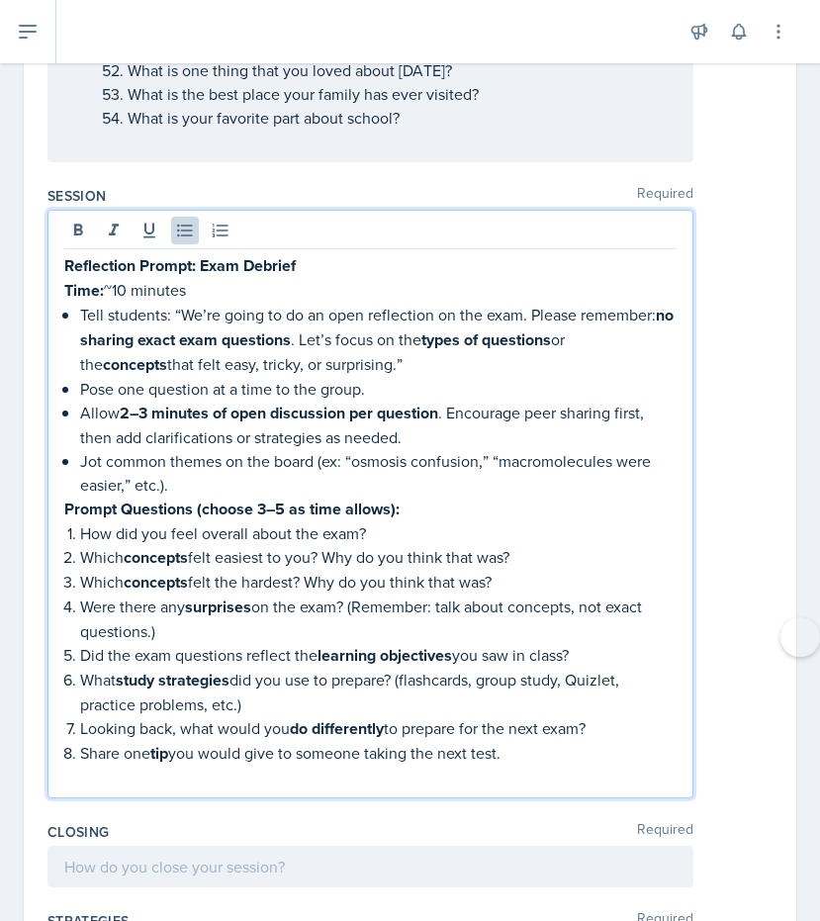
click at [557, 741] on p "Share one tip you would give to someone taking the next test." at bounding box center [378, 753] width 597 height 25
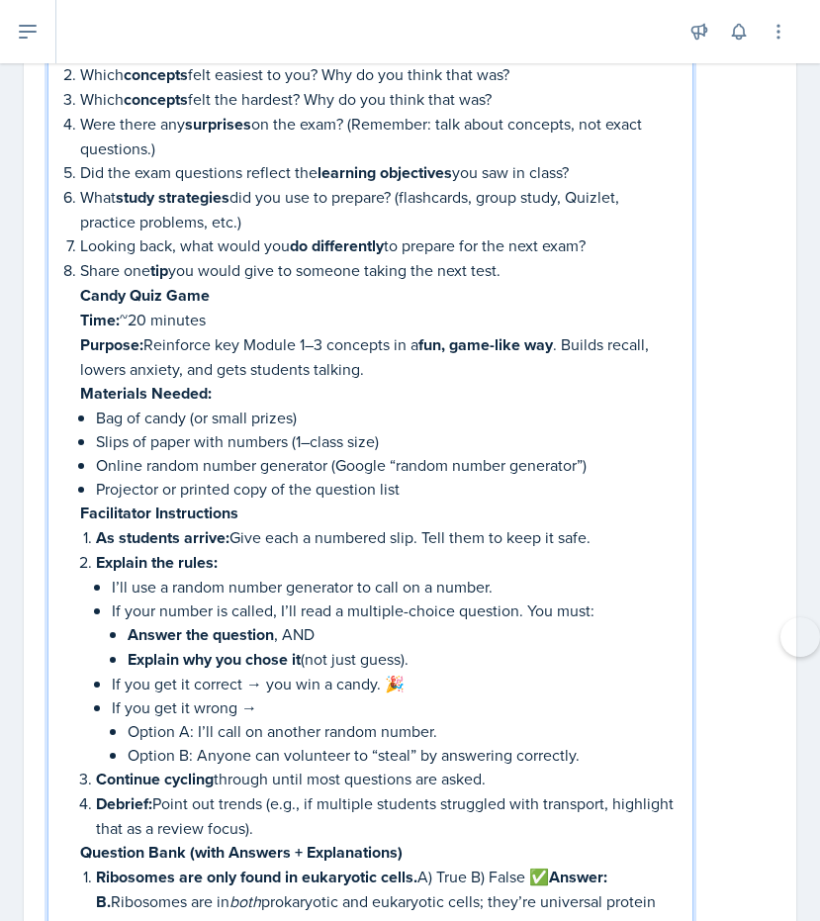
scroll to position [2566, 0]
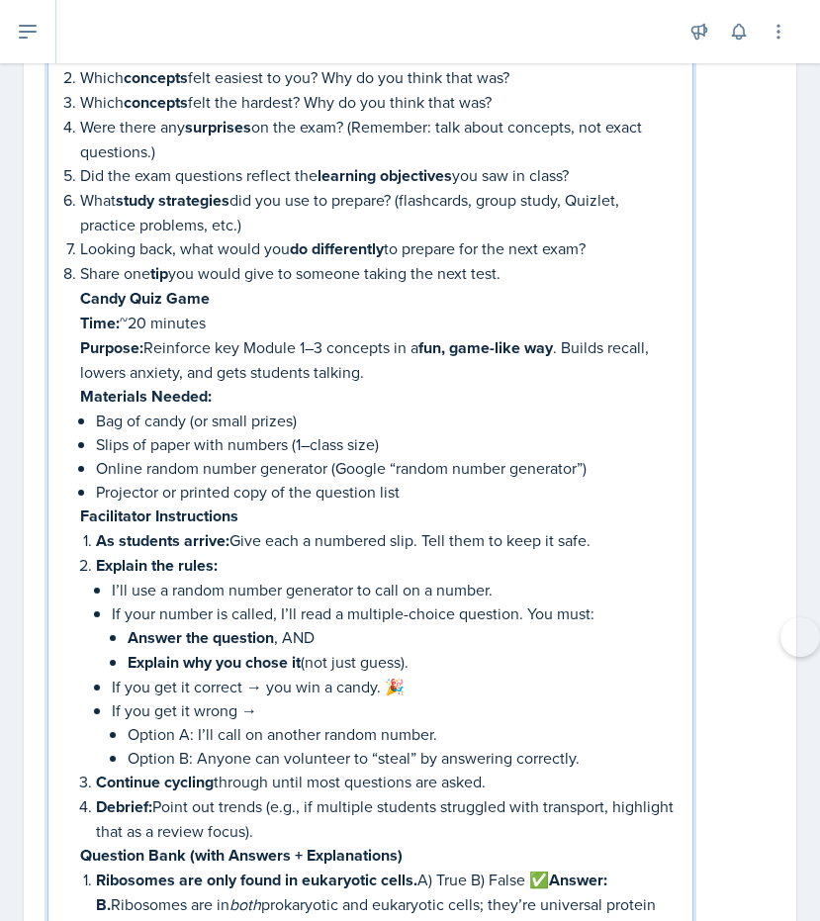
click at [404, 675] on p "If you get it correct → you win a candy. 🎉" at bounding box center [394, 687] width 565 height 24
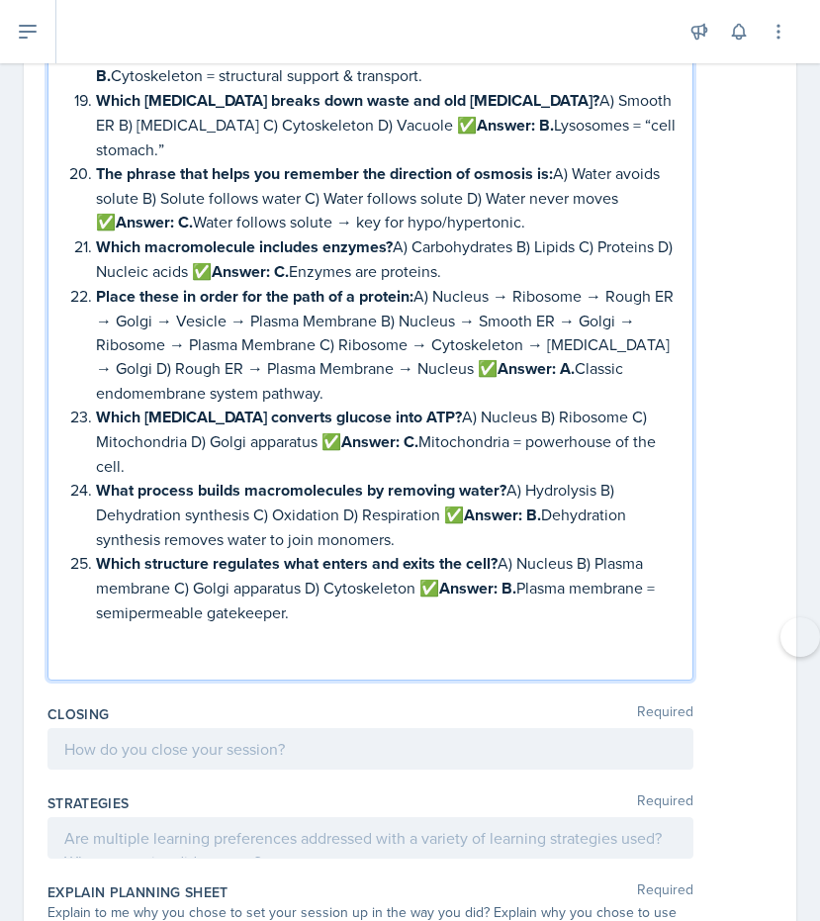
scroll to position [4672, 0]
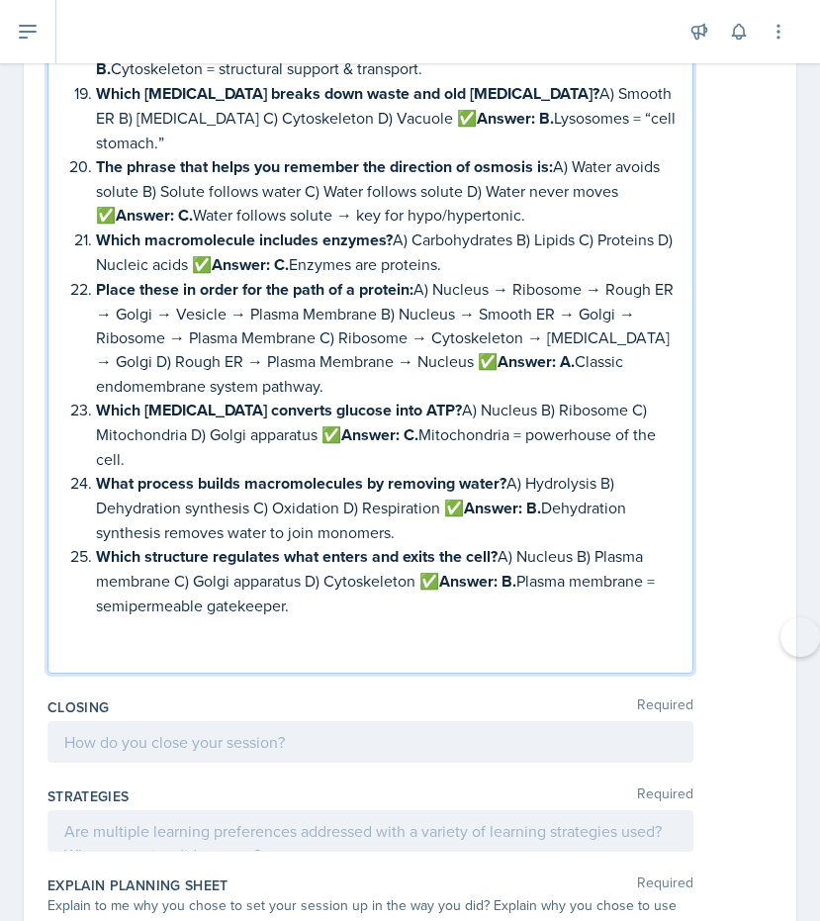
click at [324, 544] on p "Which structure regulates what enters and exits the cell? A) Nucleus B) Plasma …" at bounding box center [386, 580] width 581 height 73
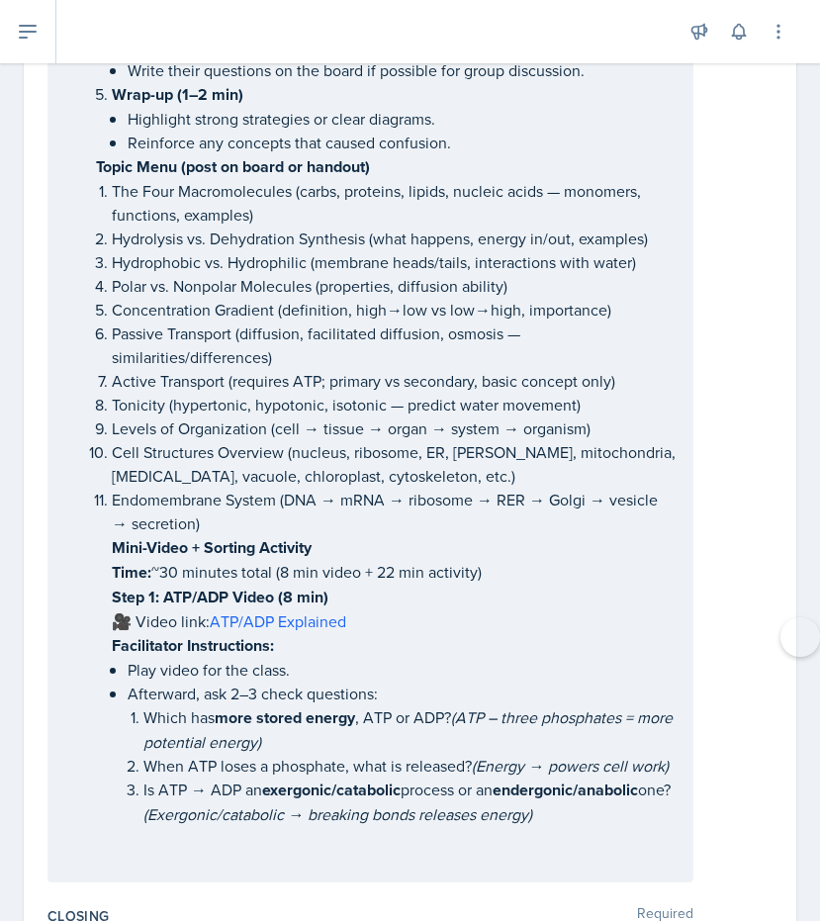
scroll to position [5859, 0]
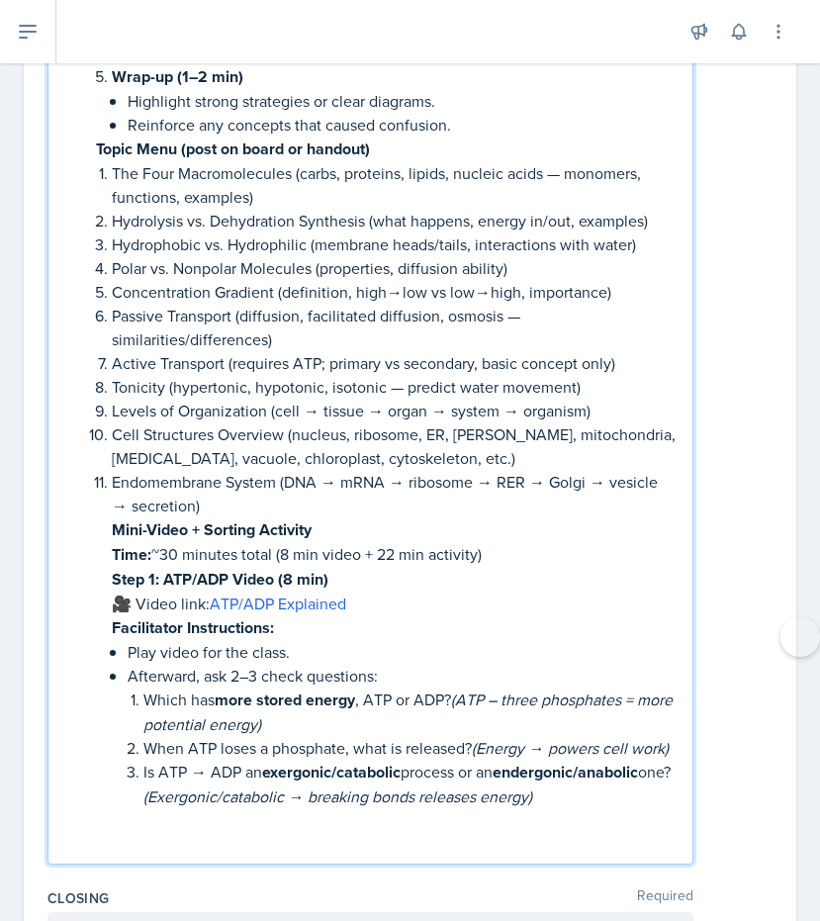
click at [207, 832] on p at bounding box center [370, 844] width 613 height 24
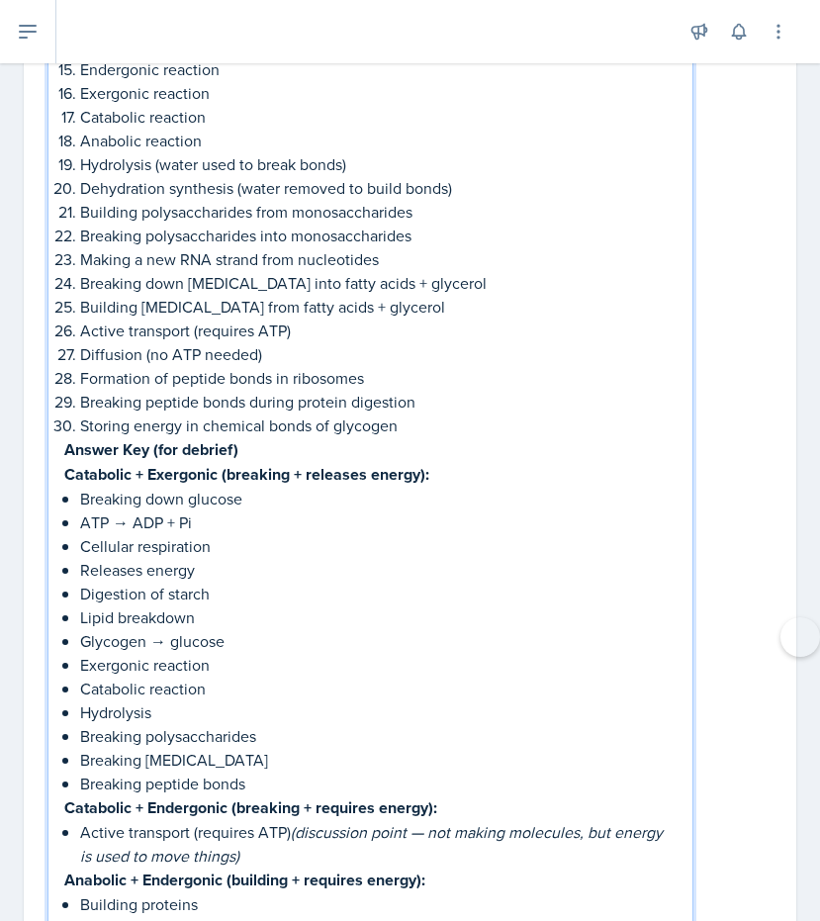
scroll to position [7382, 0]
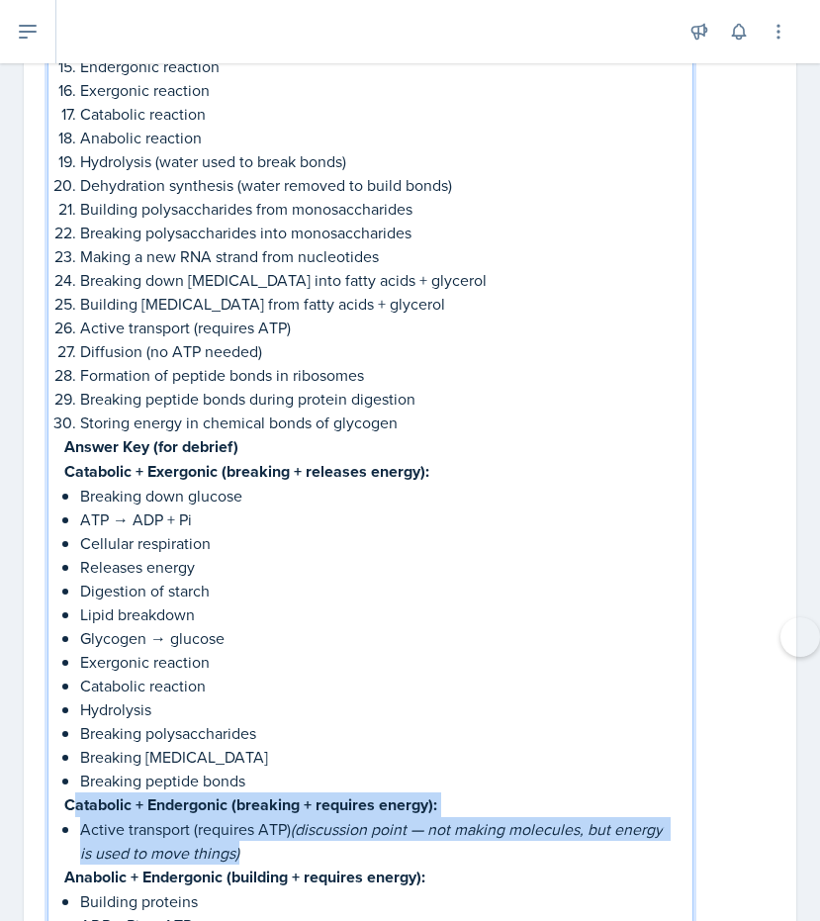
drag, startPoint x: 70, startPoint y: 675, endPoint x: 249, endPoint y: 728, distance: 186.9
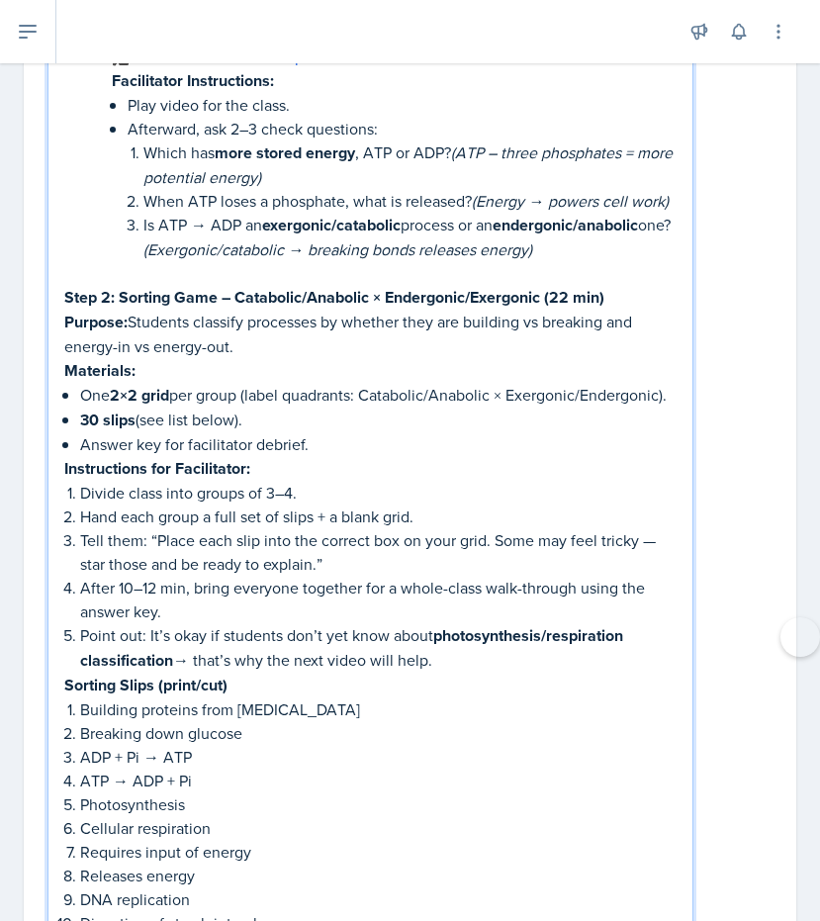
scroll to position [6399, 0]
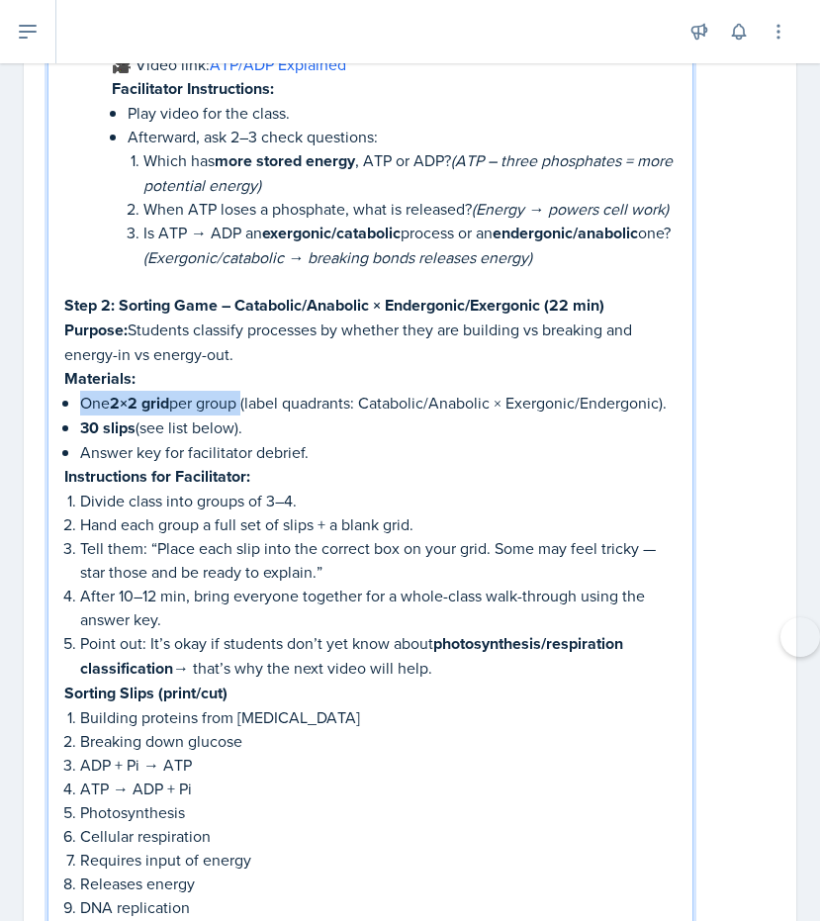
drag, startPoint x: 79, startPoint y: 271, endPoint x: 242, endPoint y: 273, distance: 163.3
click at [242, 391] on p "One 2×2 grid per group (label quadrants: Catabolic/Anabolic × Exergonic/Endergo…" at bounding box center [378, 403] width 597 height 25
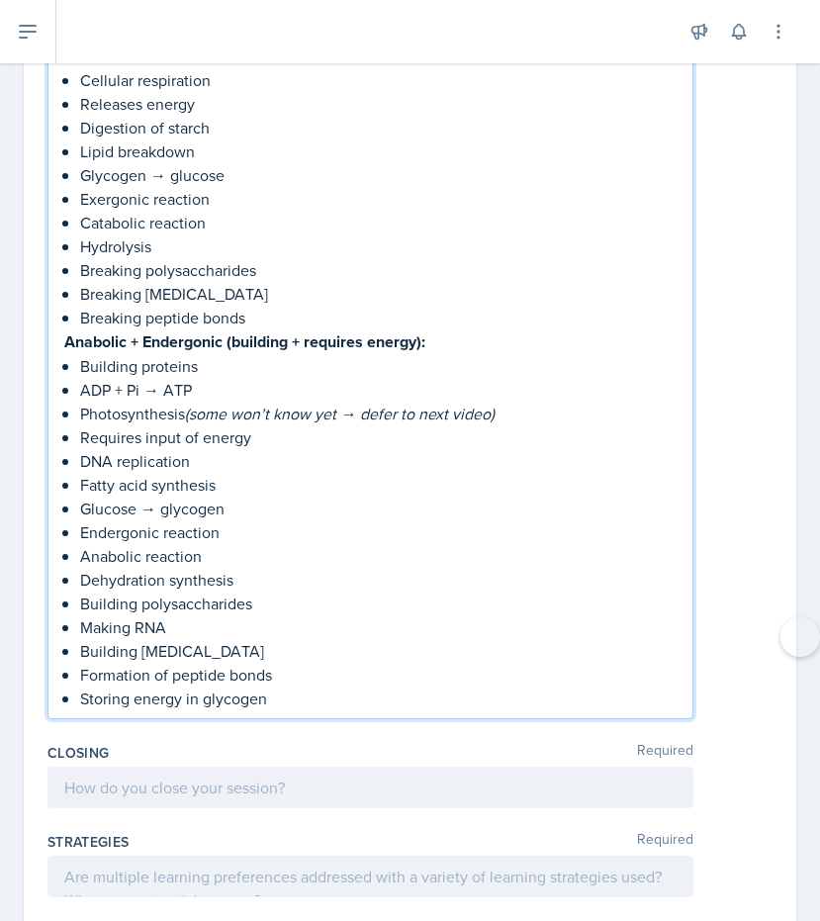
scroll to position [7821, 0]
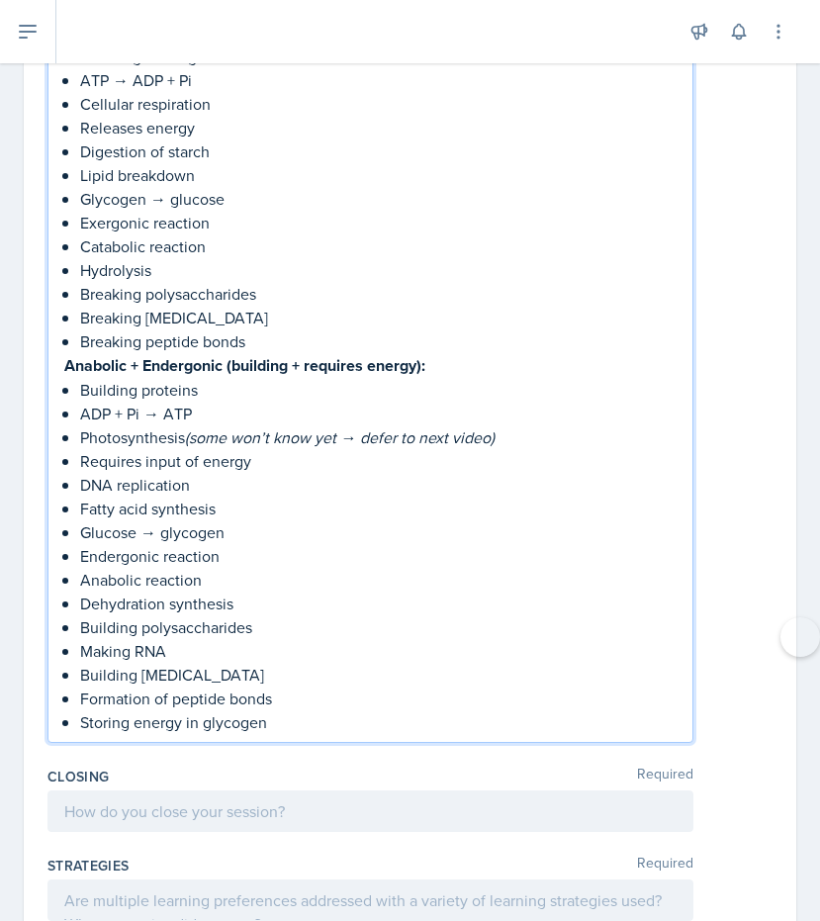
click at [317, 711] on p "Storing energy in glycogen" at bounding box center [378, 723] width 597 height 24
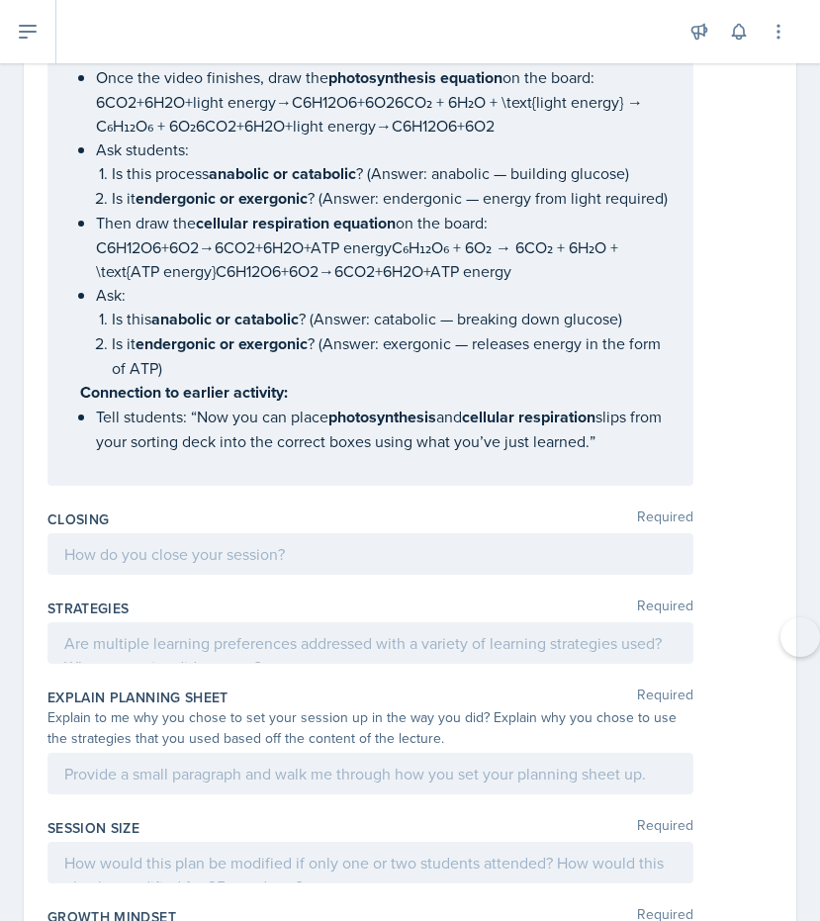
scroll to position [8568, 0]
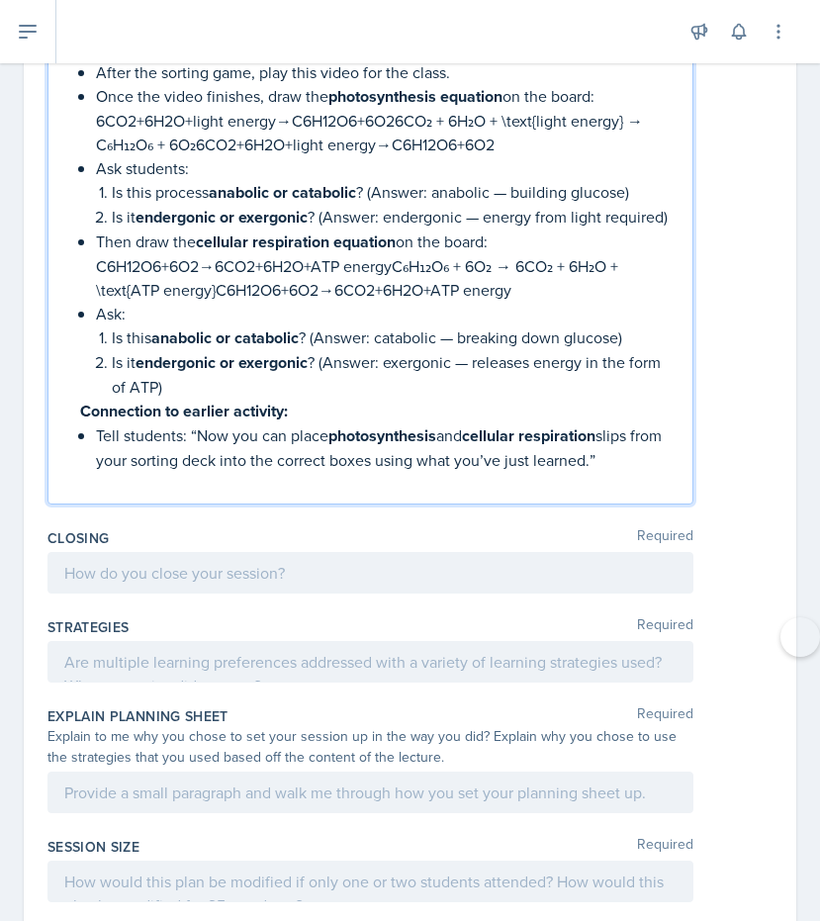
click at [643, 472] on p at bounding box center [378, 484] width 597 height 24
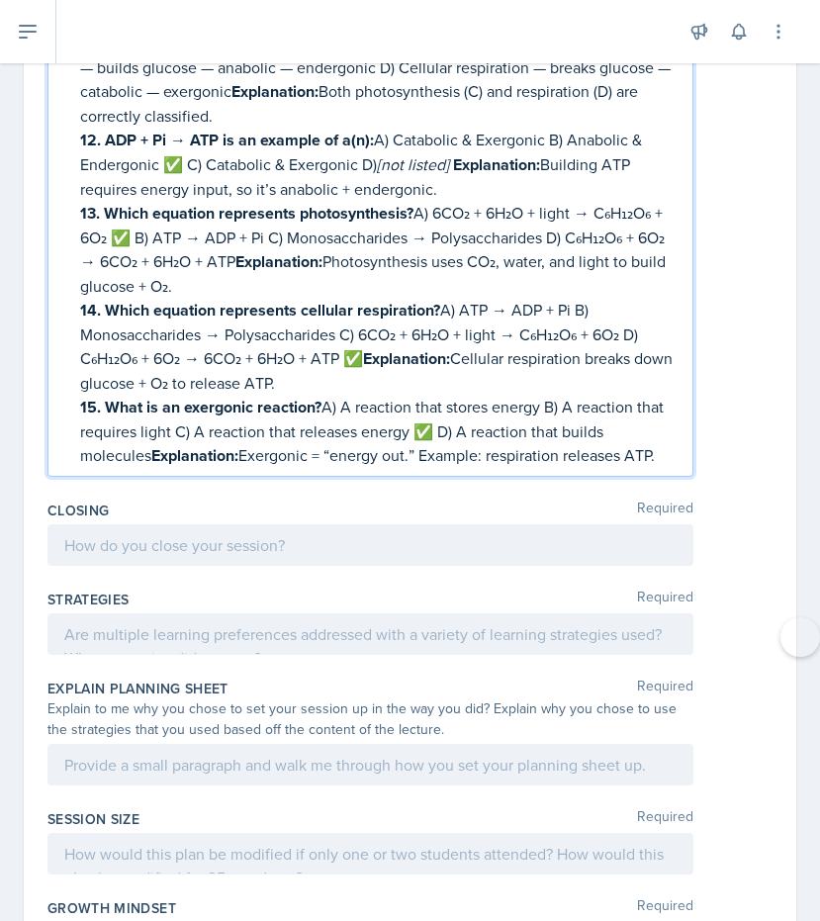
scroll to position [10043, 0]
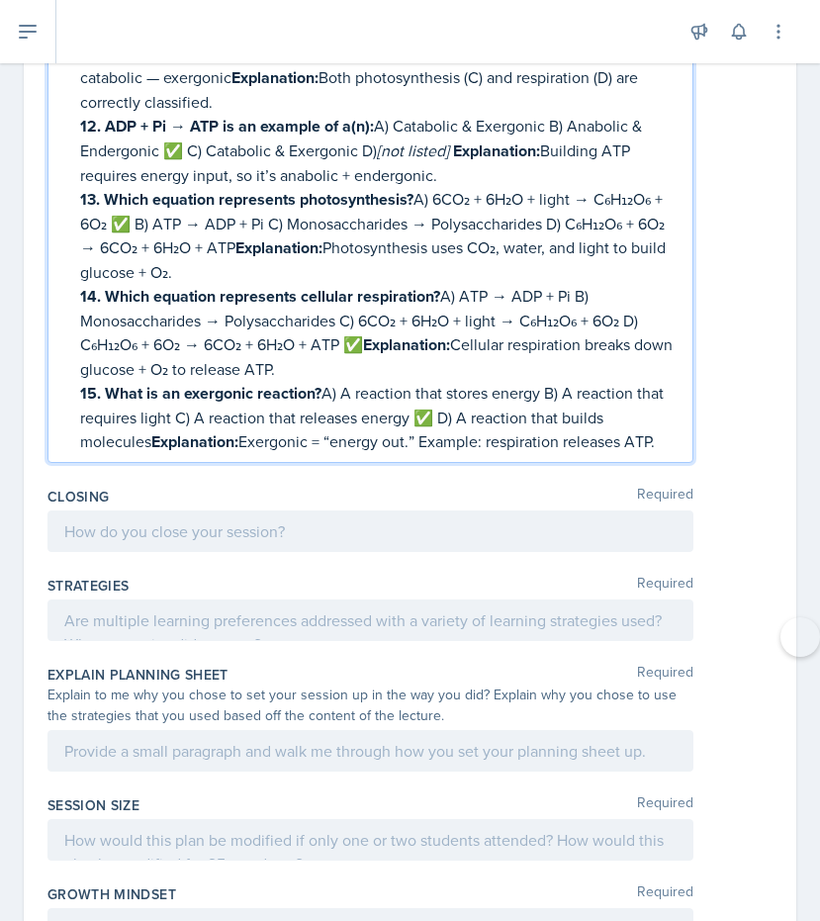
click at [392, 520] on p at bounding box center [370, 532] width 613 height 24
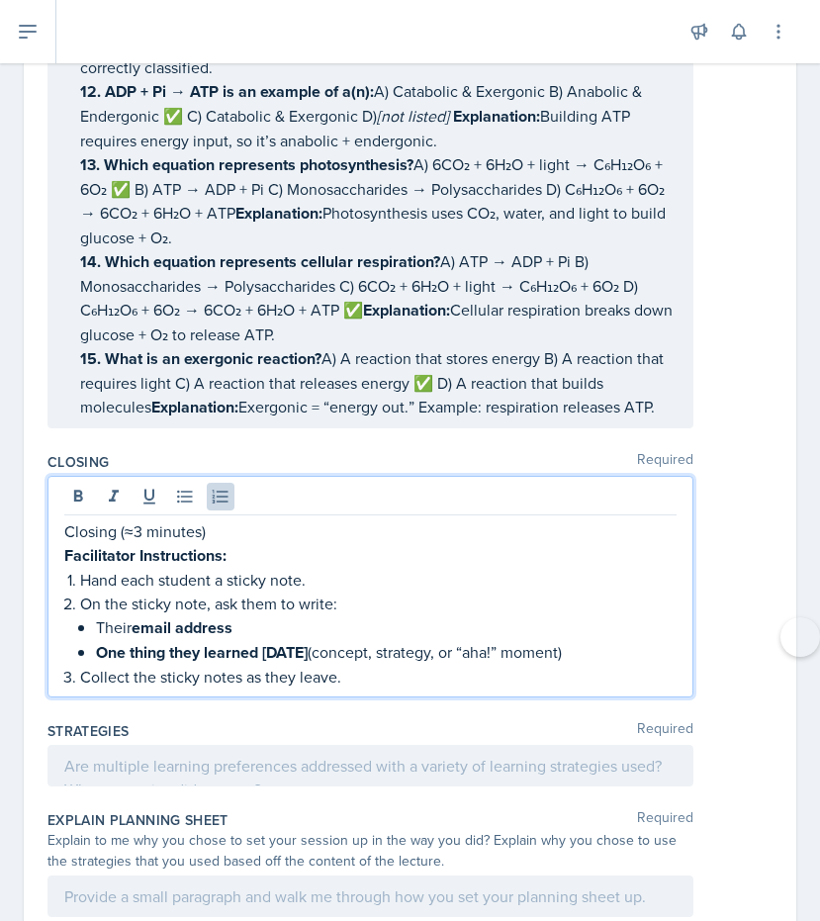
click at [142, 520] on p "Closing (≈3 minutes)" at bounding box center [370, 532] width 613 height 24
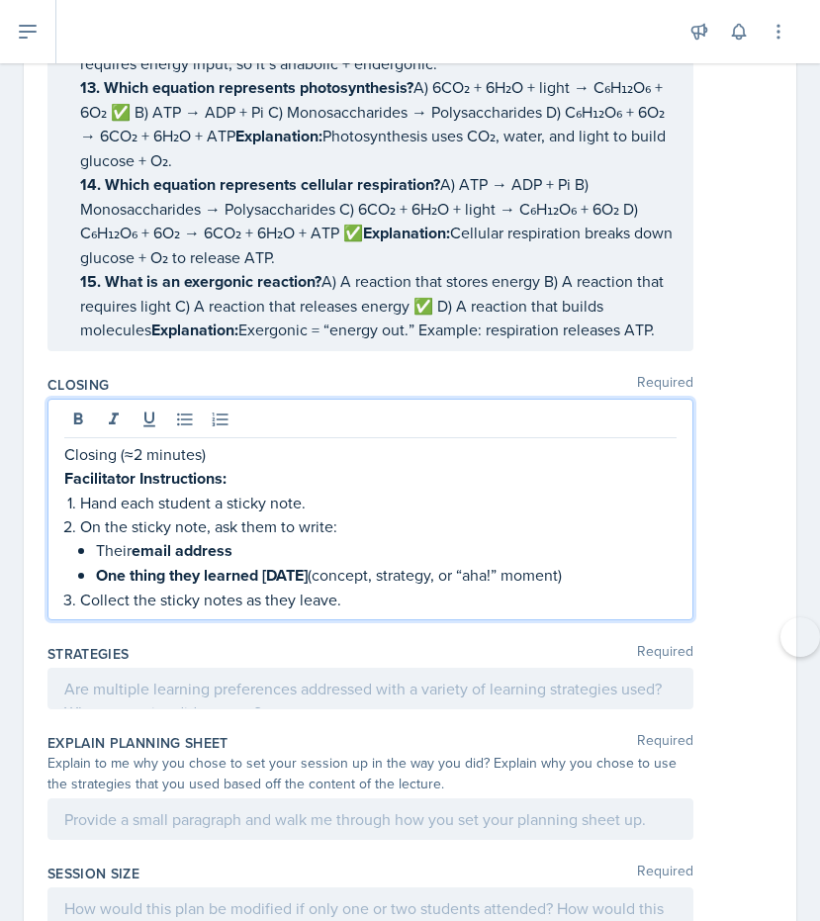
scroll to position [10139, 0]
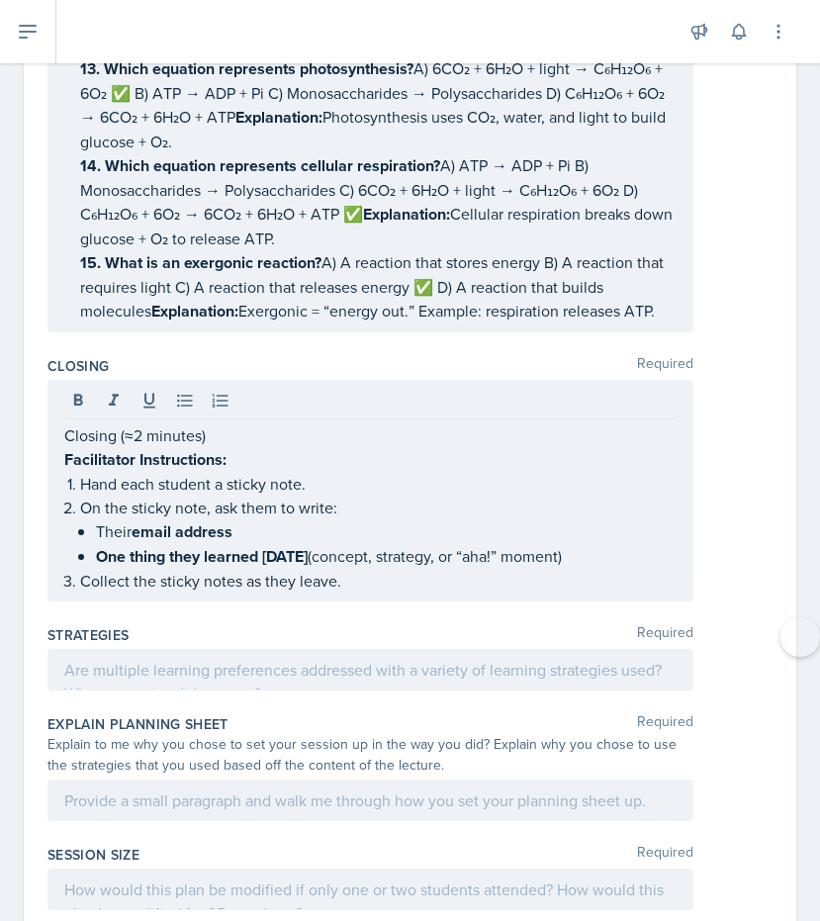
click at [224, 714] on label "Explain Planning Sheet" at bounding box center [138, 724] width 181 height 20
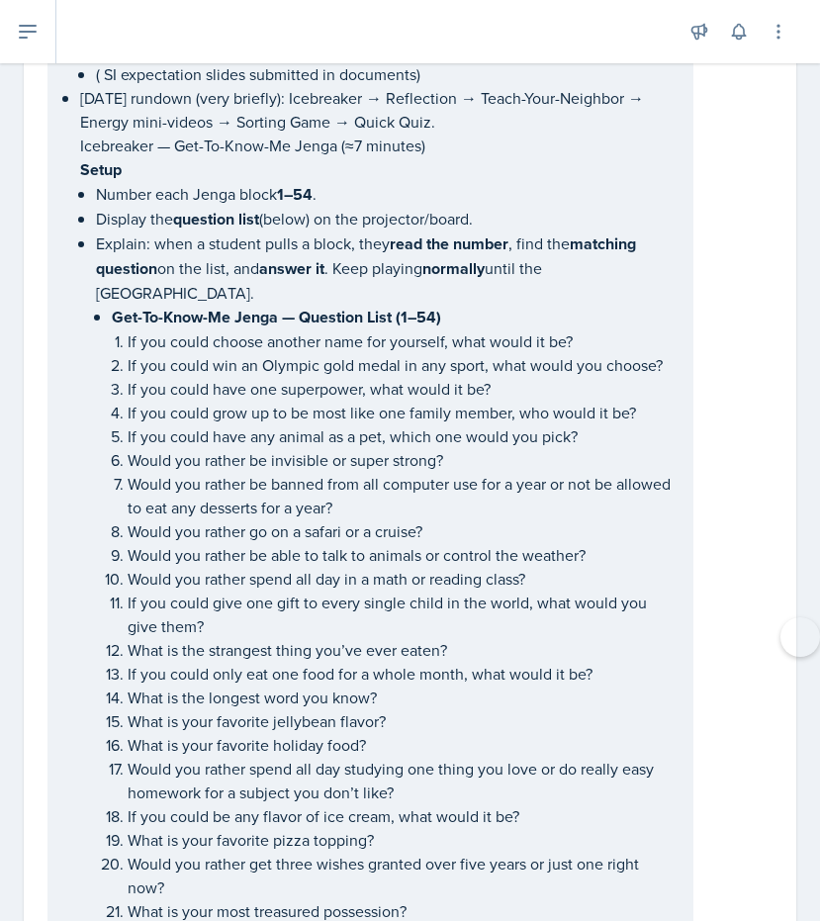
scroll to position [0, 0]
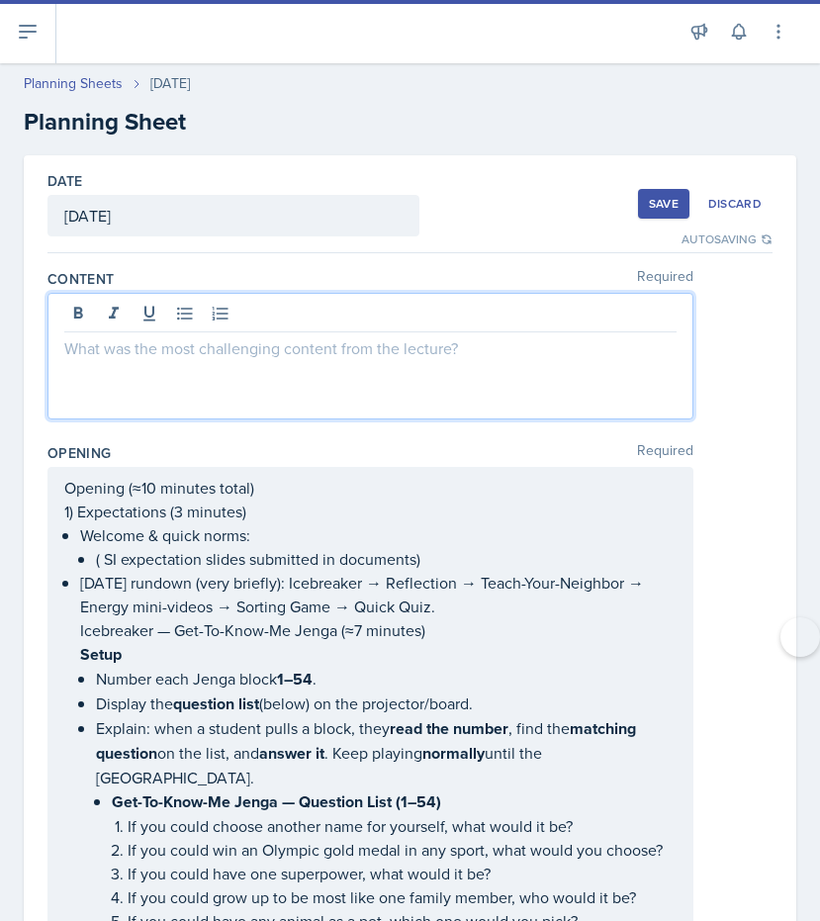
drag, startPoint x: 68, startPoint y: 308, endPoint x: 367, endPoint y: 359, distance: 303.3
click at [367, 359] on p at bounding box center [370, 348] width 613 height 24
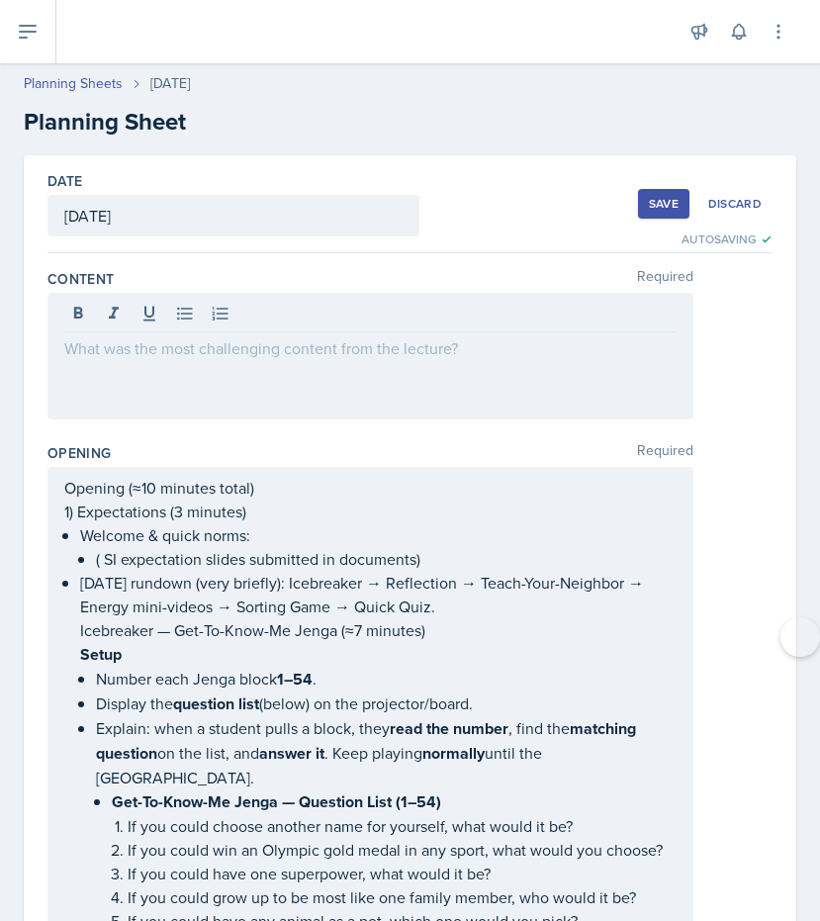
drag, startPoint x: 59, startPoint y: 347, endPoint x: 353, endPoint y: 341, distance: 294.0
click at [353, 341] on div at bounding box center [371, 356] width 646 height 127
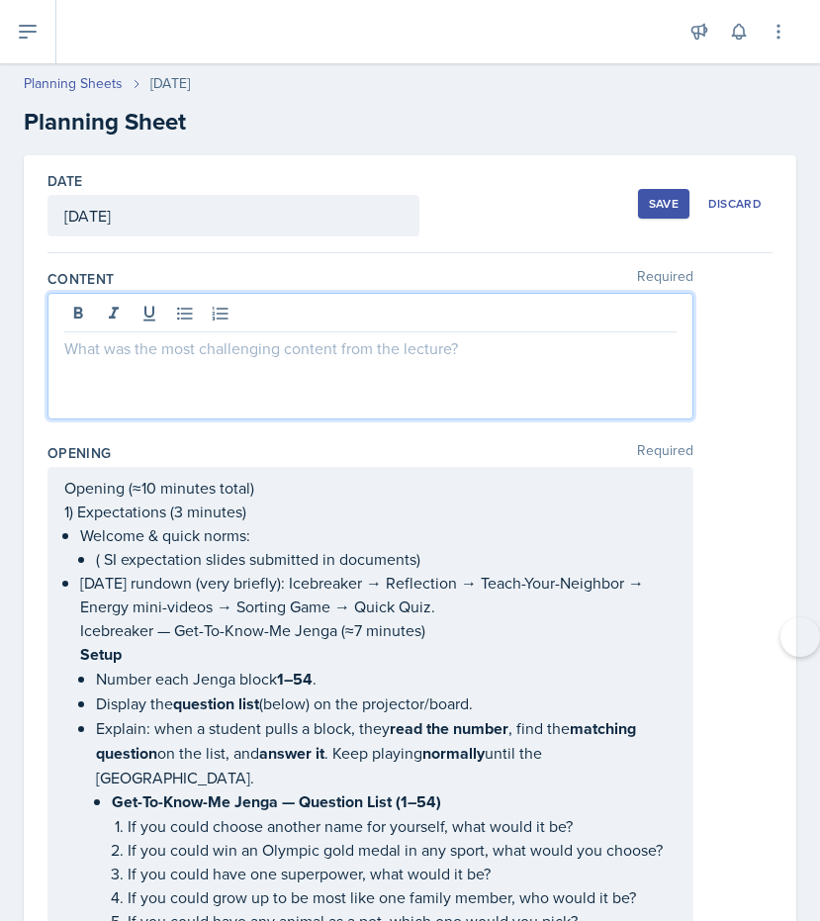
drag, startPoint x: 64, startPoint y: 350, endPoint x: 321, endPoint y: 351, distance: 256.3
click at [321, 351] on p at bounding box center [370, 348] width 613 height 24
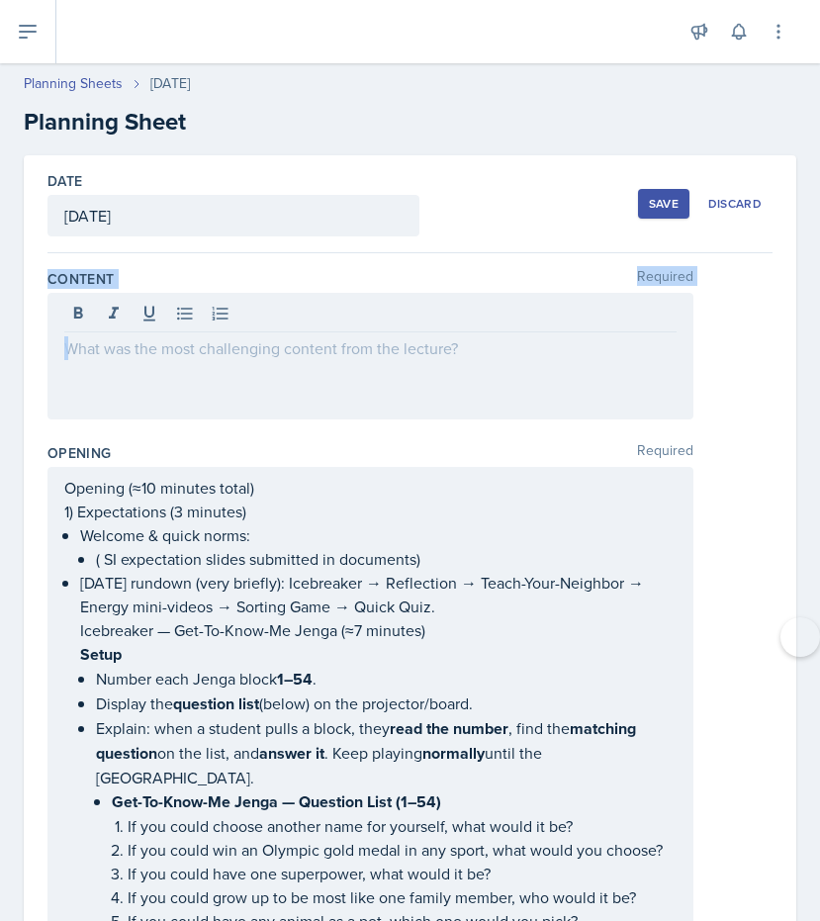
drag, startPoint x: 46, startPoint y: 272, endPoint x: 428, endPoint y: 401, distance: 403.1
copy div "Content Required"
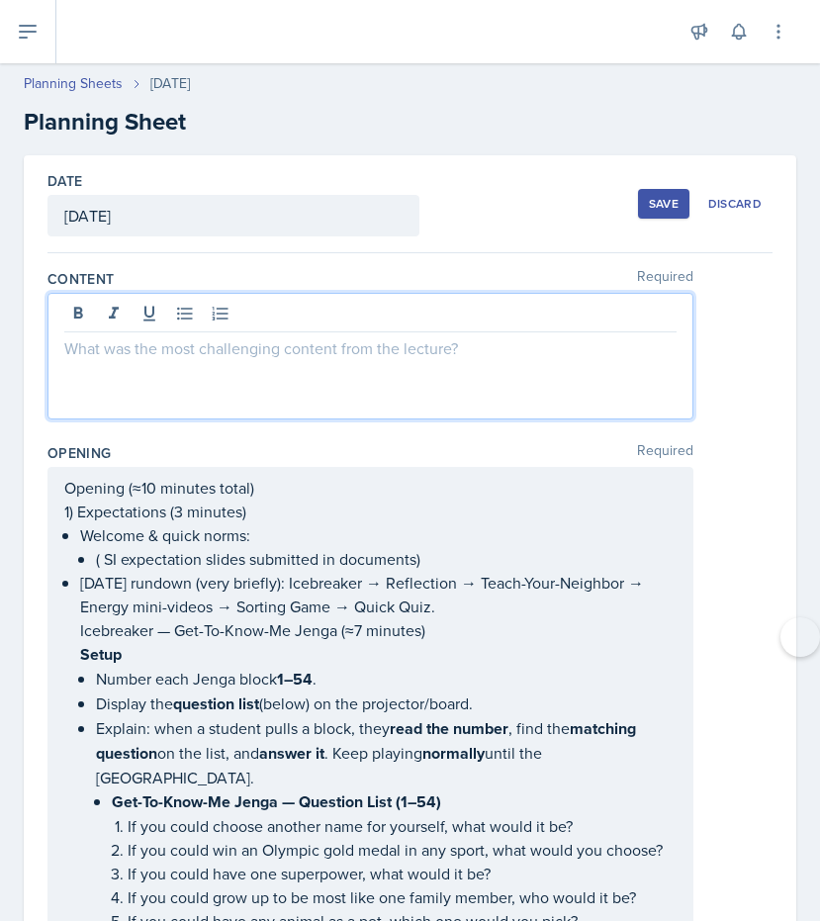
click at [177, 326] on div at bounding box center [371, 356] width 646 height 127
click at [201, 346] on p at bounding box center [370, 348] width 613 height 24
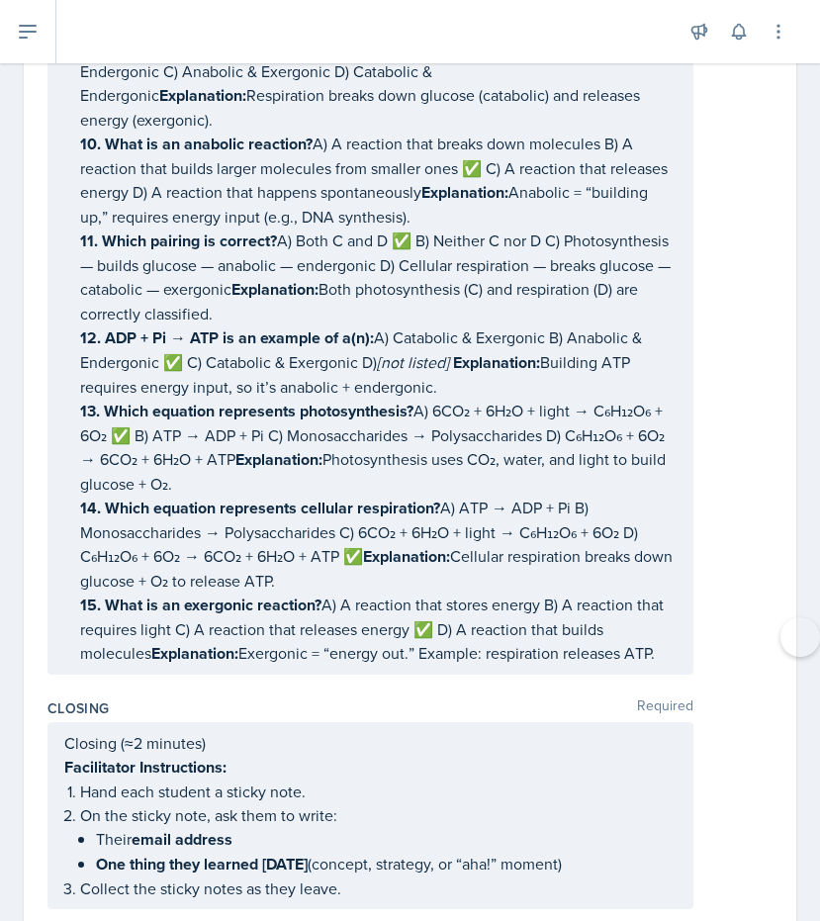
scroll to position [10200, 0]
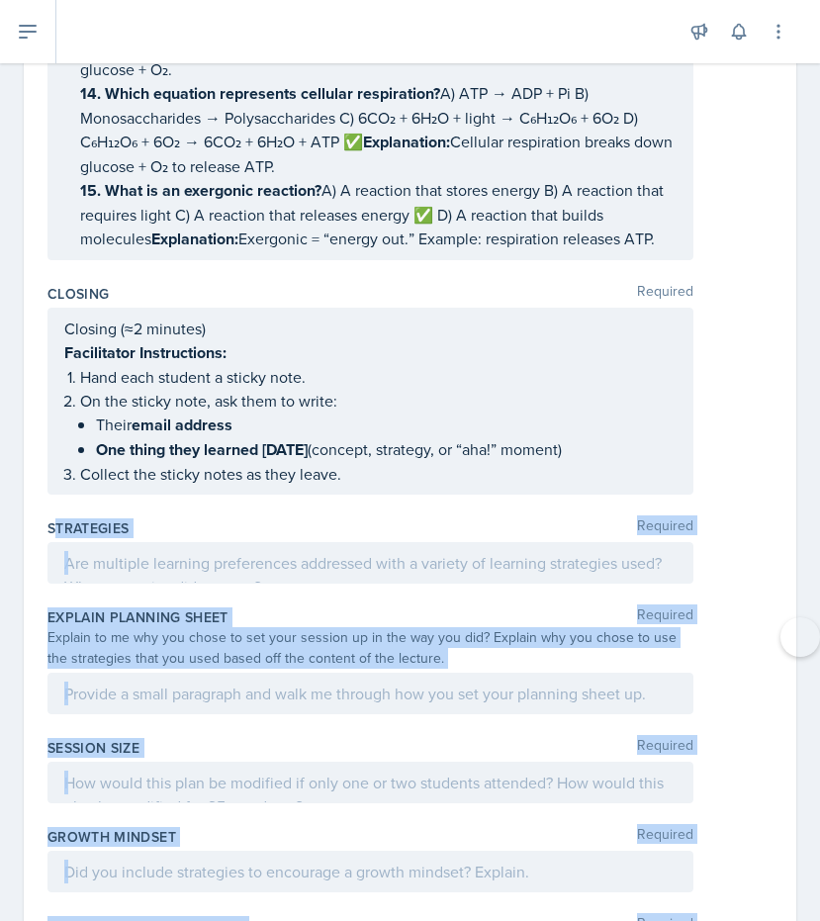
drag, startPoint x: 58, startPoint y: 358, endPoint x: 121, endPoint y: 899, distance: 543.9
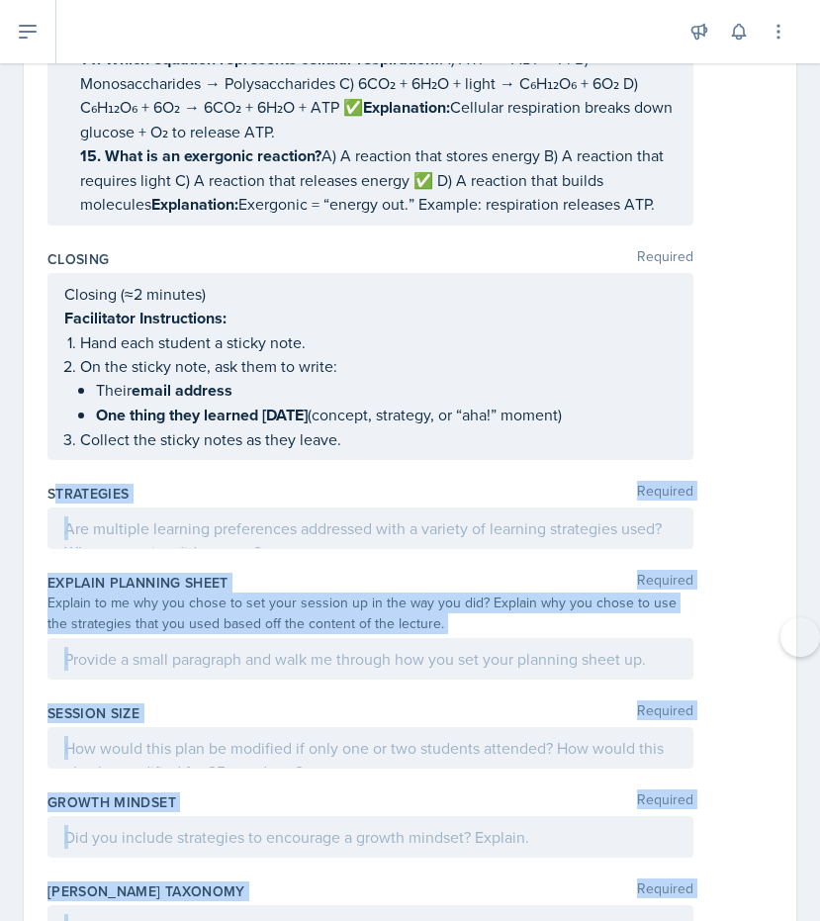
scroll to position [10221, 0]
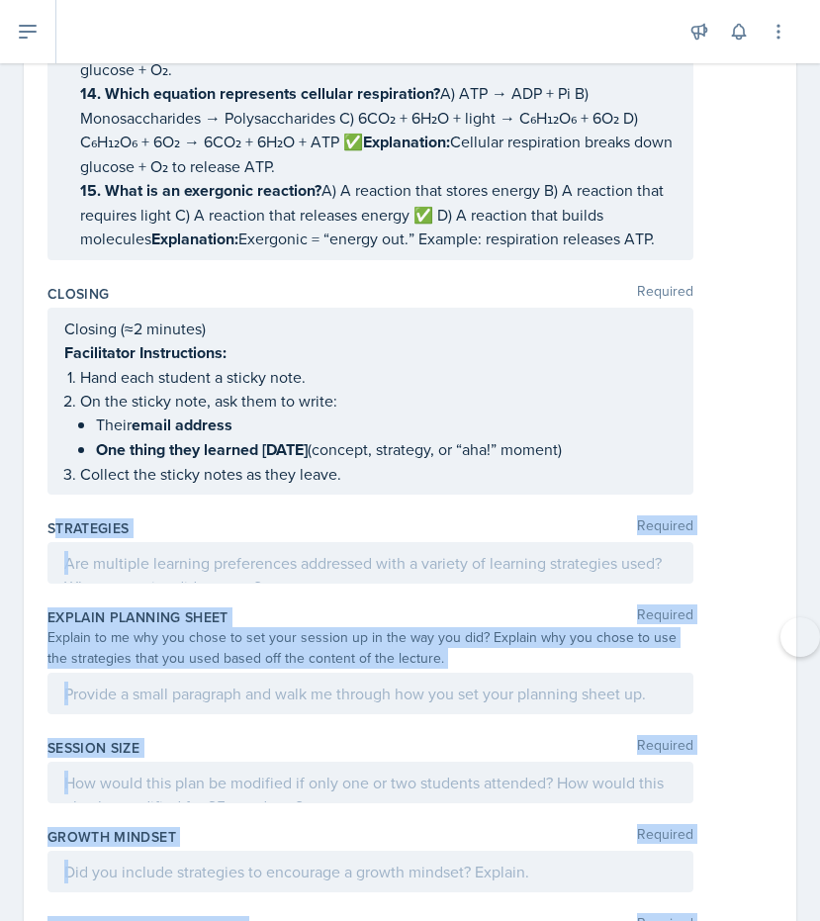
copy div "trategies Required Explain Planning Sheet Required Explain to me why you chose …"
click at [116, 551] on p at bounding box center [370, 563] width 613 height 24
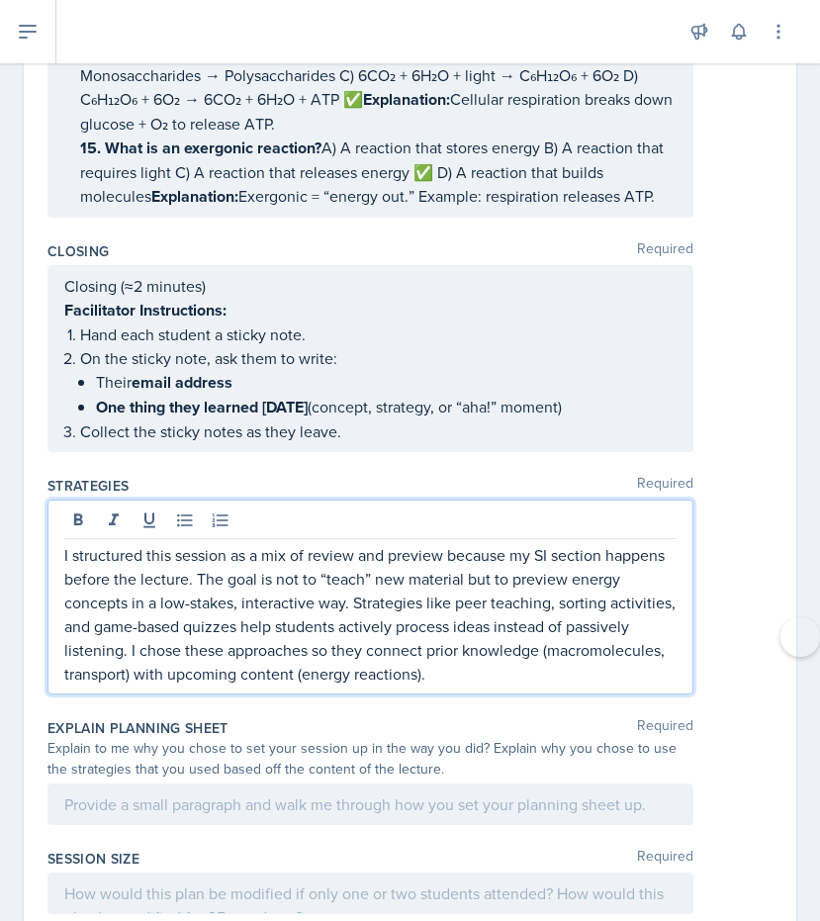
scroll to position [10271, 0]
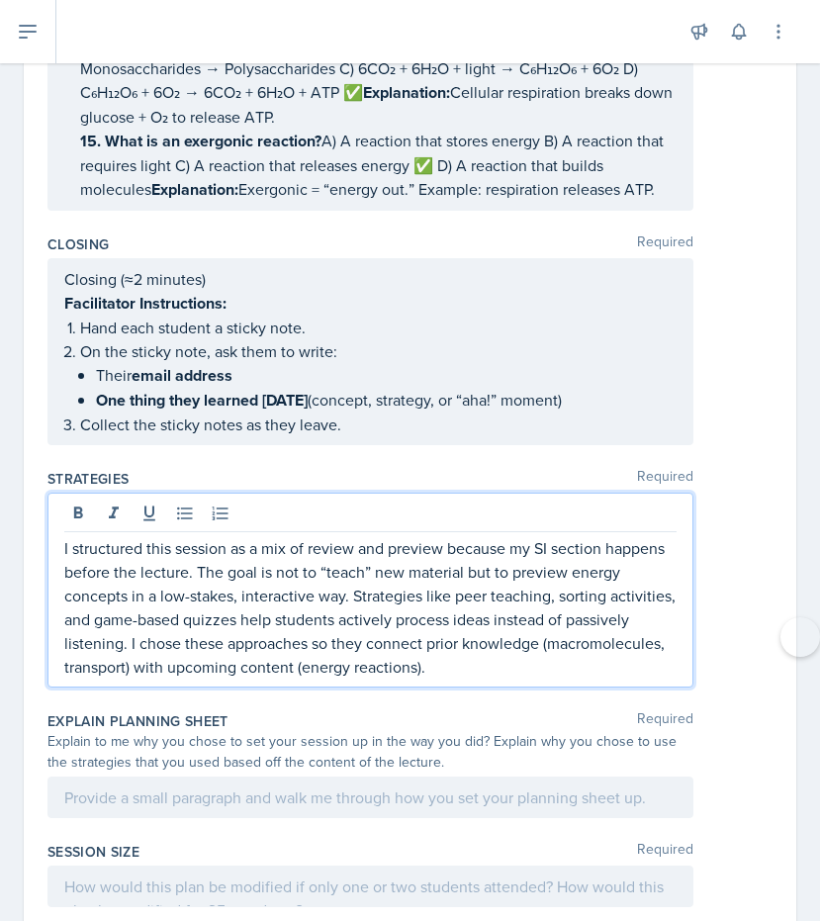
click at [251, 777] on div at bounding box center [371, 798] width 646 height 42
click at [0, 0] on div at bounding box center [0, 0] width 0 height 0
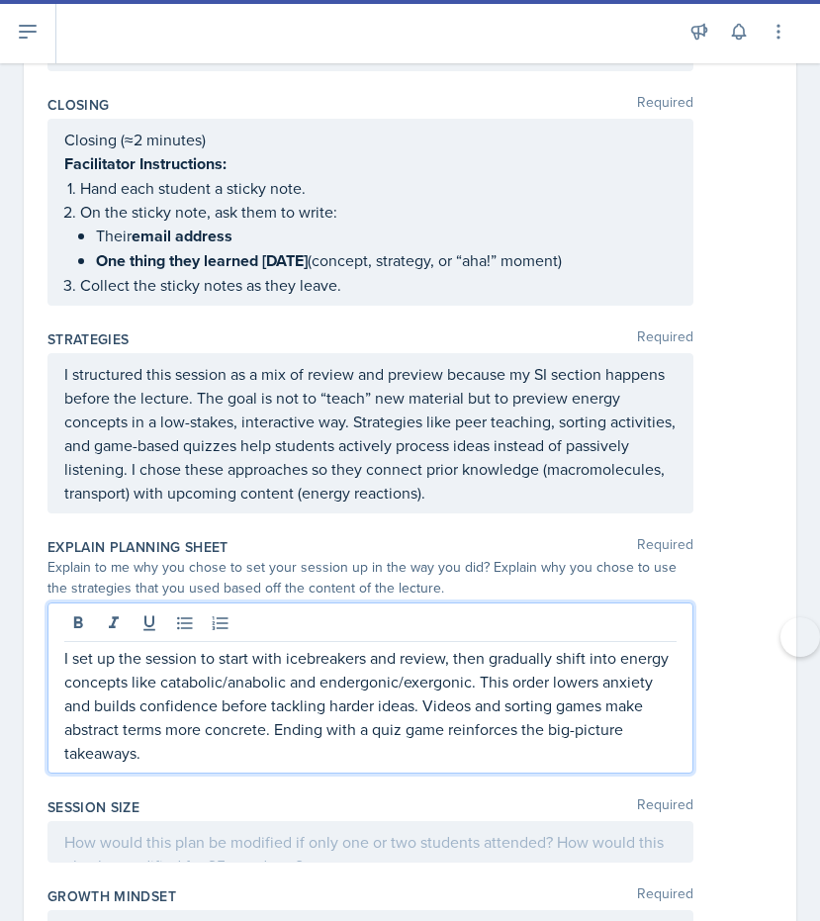
click at [359, 830] on p at bounding box center [370, 842] width 613 height 24
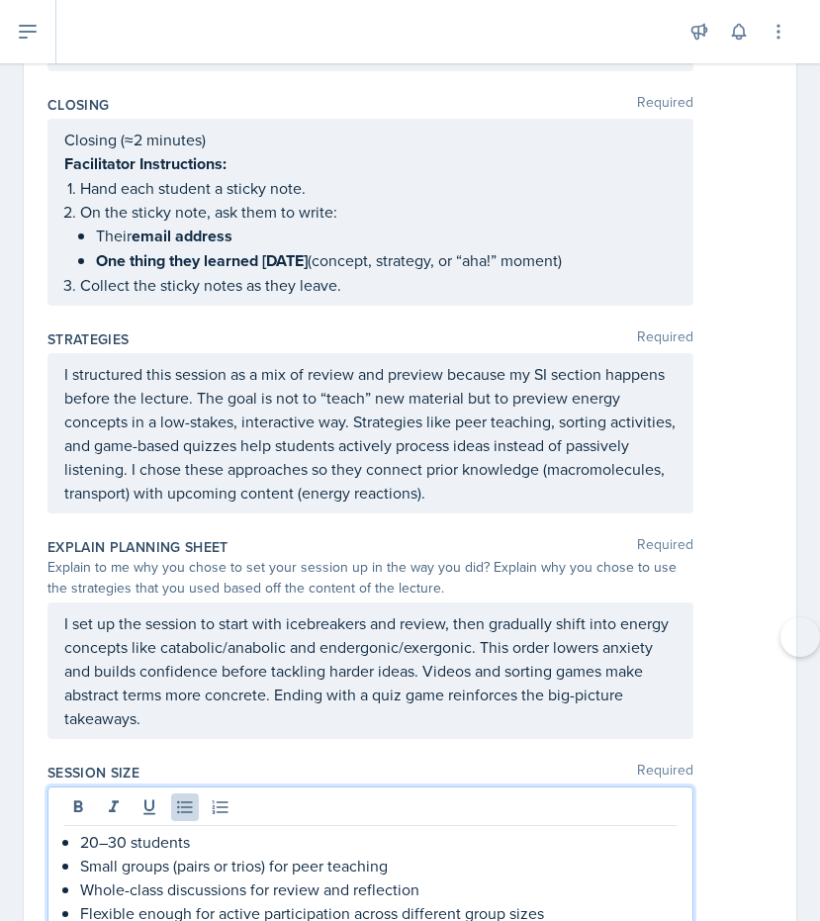
click at [0, 0] on div at bounding box center [0, 0] width 0 height 0
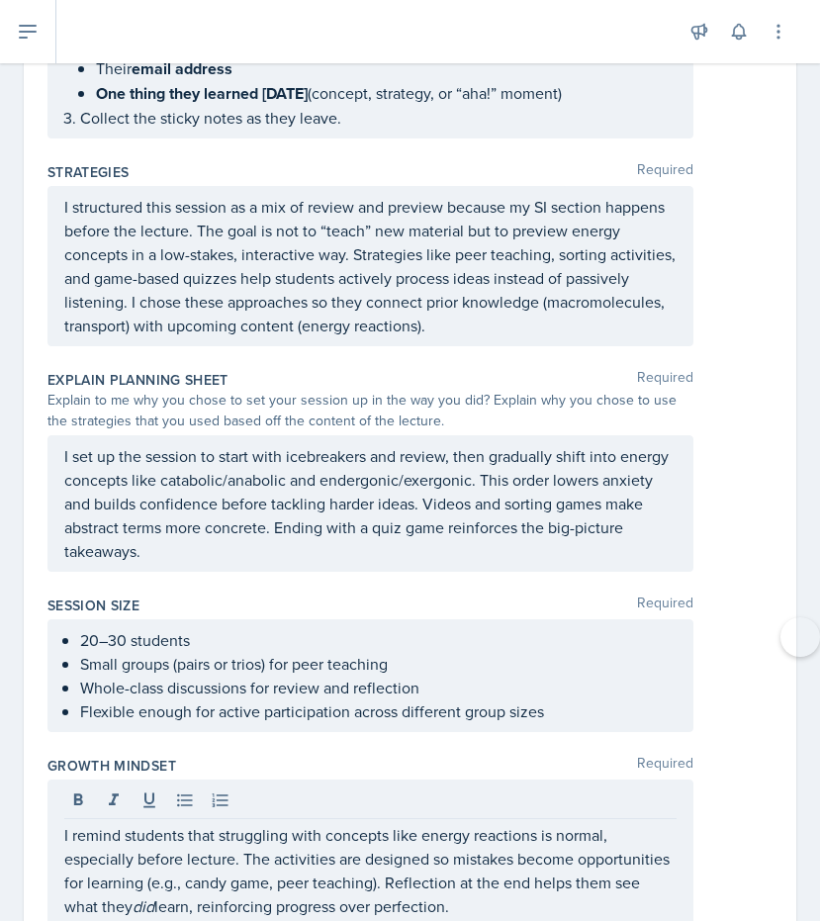
scroll to position [10615, 0]
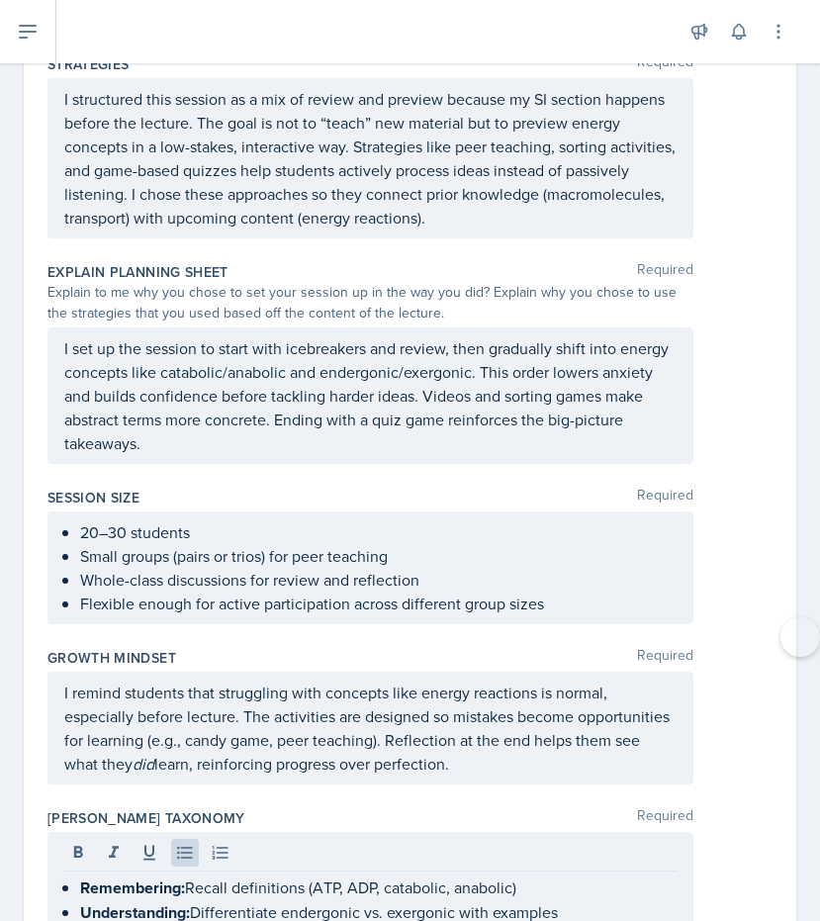
scroll to position [10712, 0]
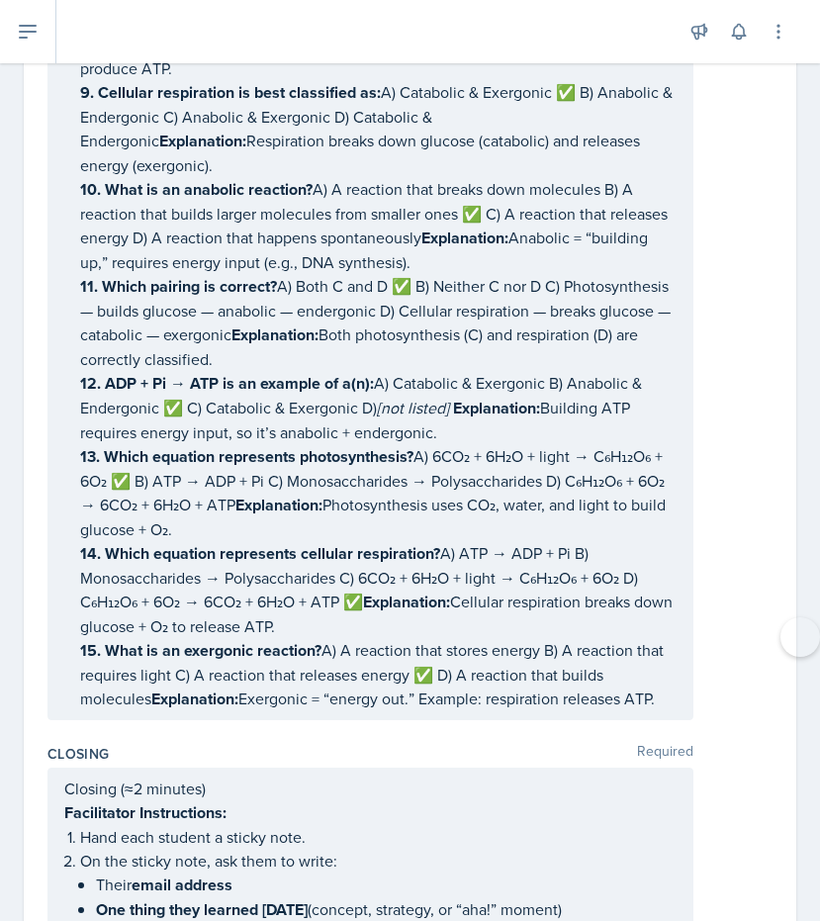
scroll to position [9760, 0]
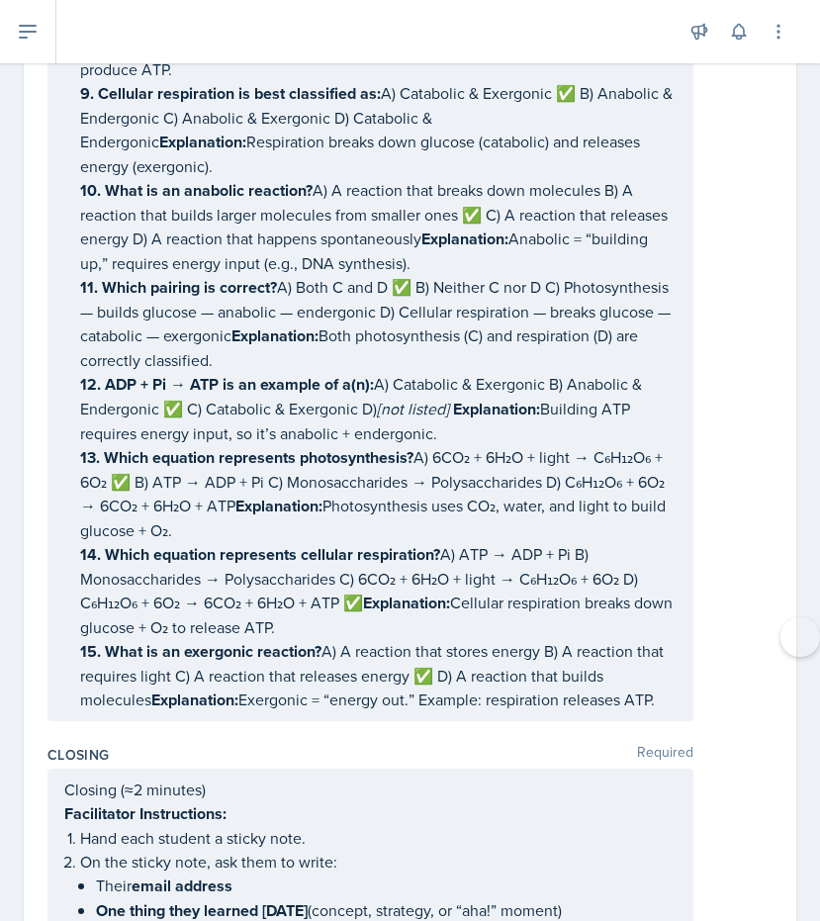
click at [605, 639] on p "15. What is an exergonic reaction? A) A reaction that stores energy B) A reacti…" at bounding box center [378, 675] width 597 height 73
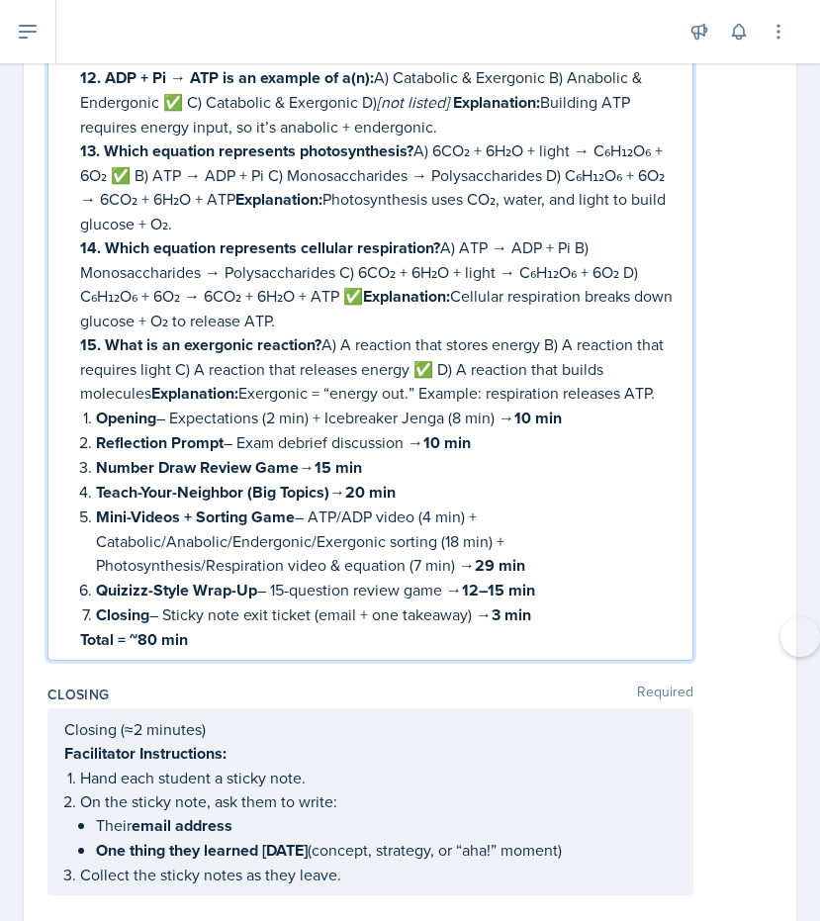
scroll to position [10147, 0]
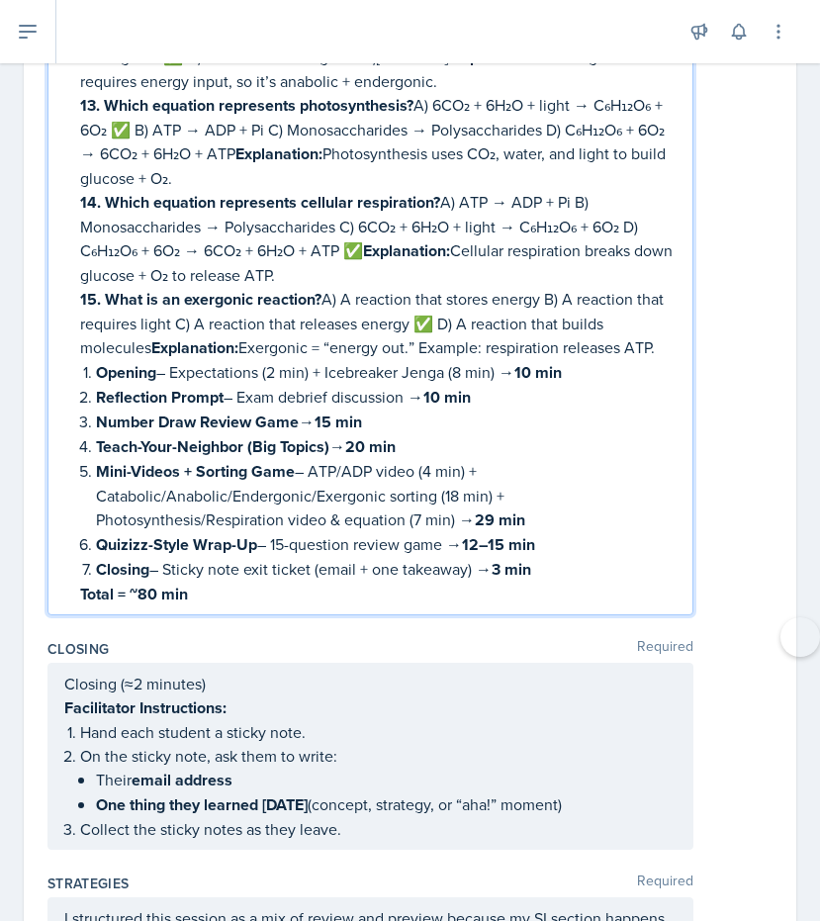
click at [142, 672] on p "Closing (≈2 minutes)" at bounding box center [370, 684] width 613 height 24
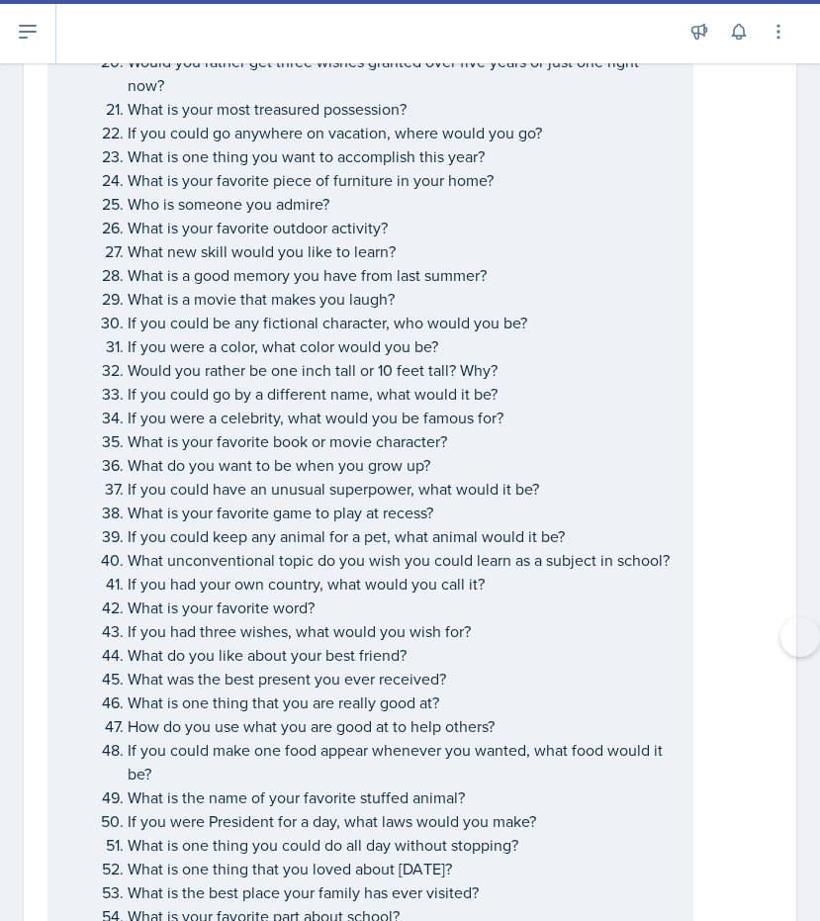
scroll to position [0, 0]
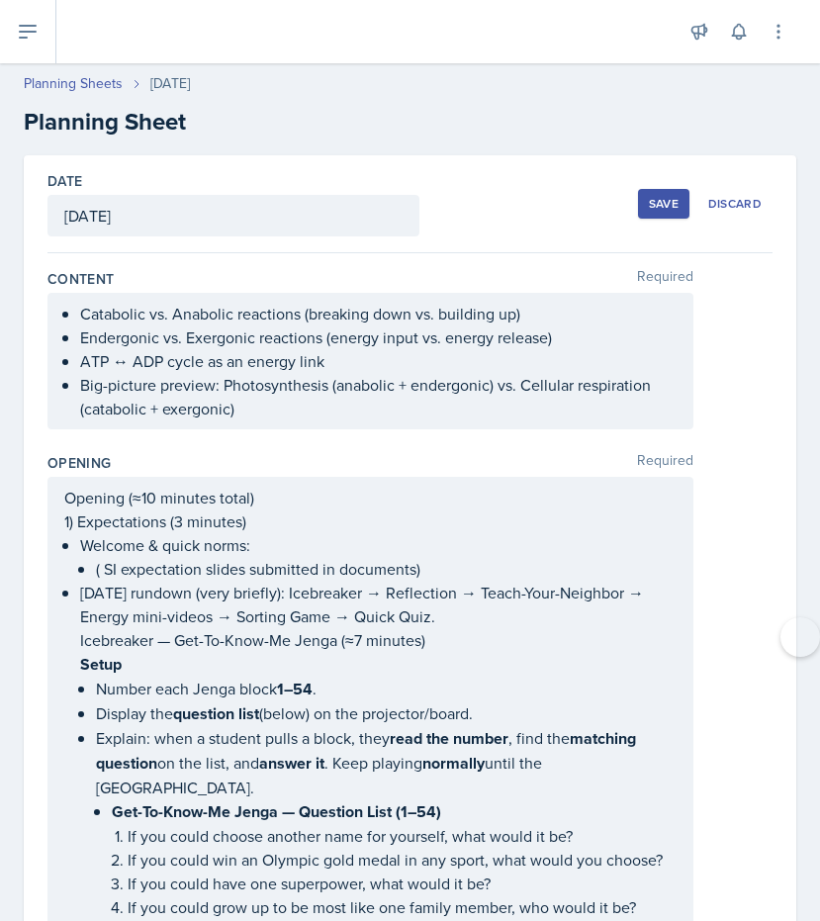
click at [641, 200] on button "Save" at bounding box center [663, 204] width 51 height 30
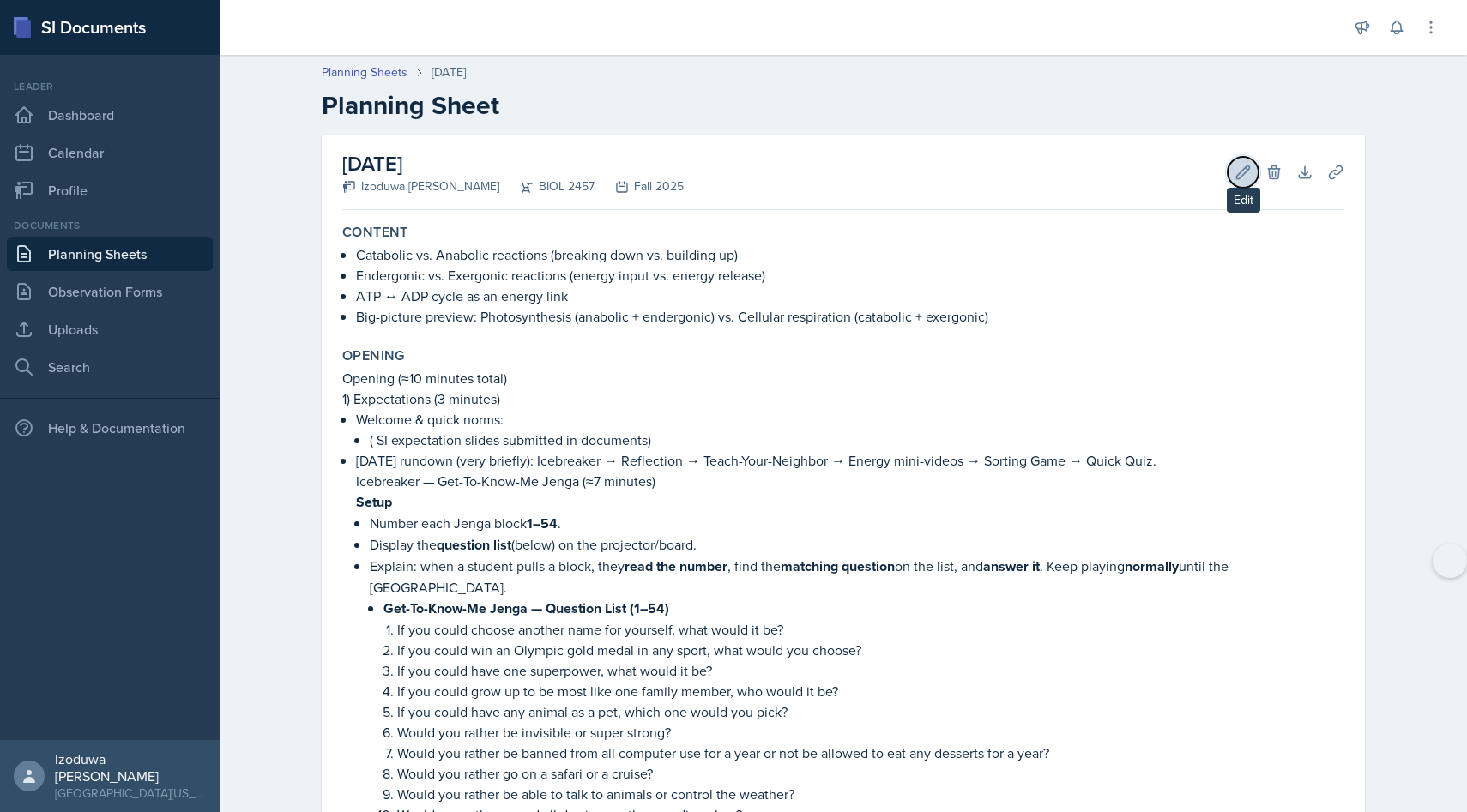
click at [710, 172] on icon at bounding box center [1243, 172] width 17 height 17
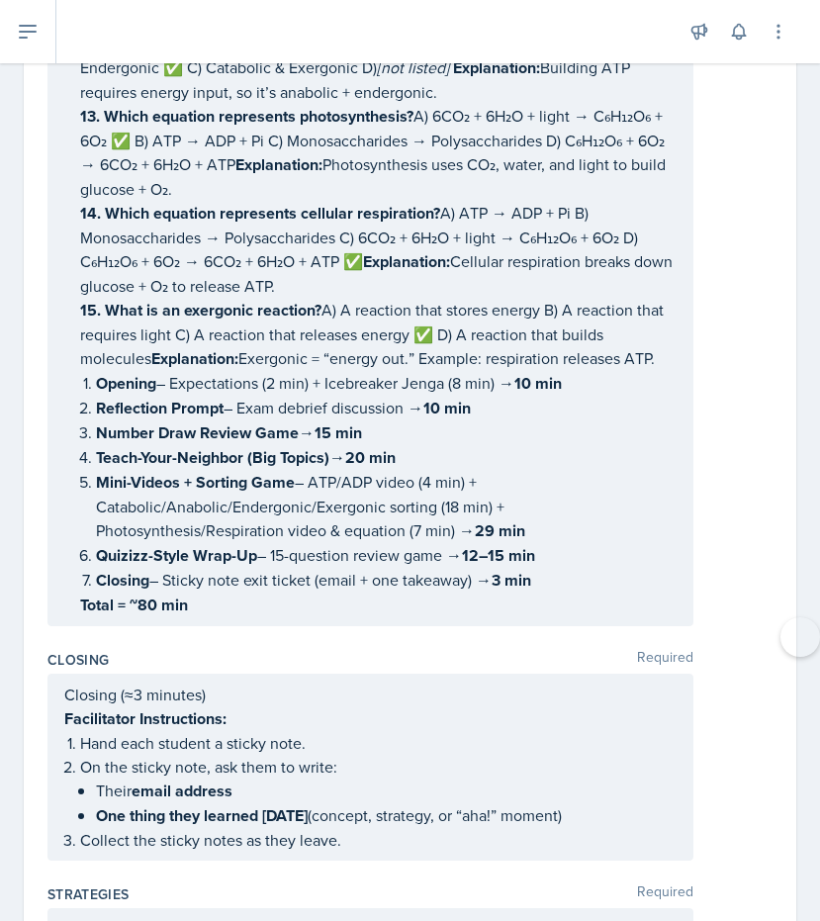
scroll to position [9991, 0]
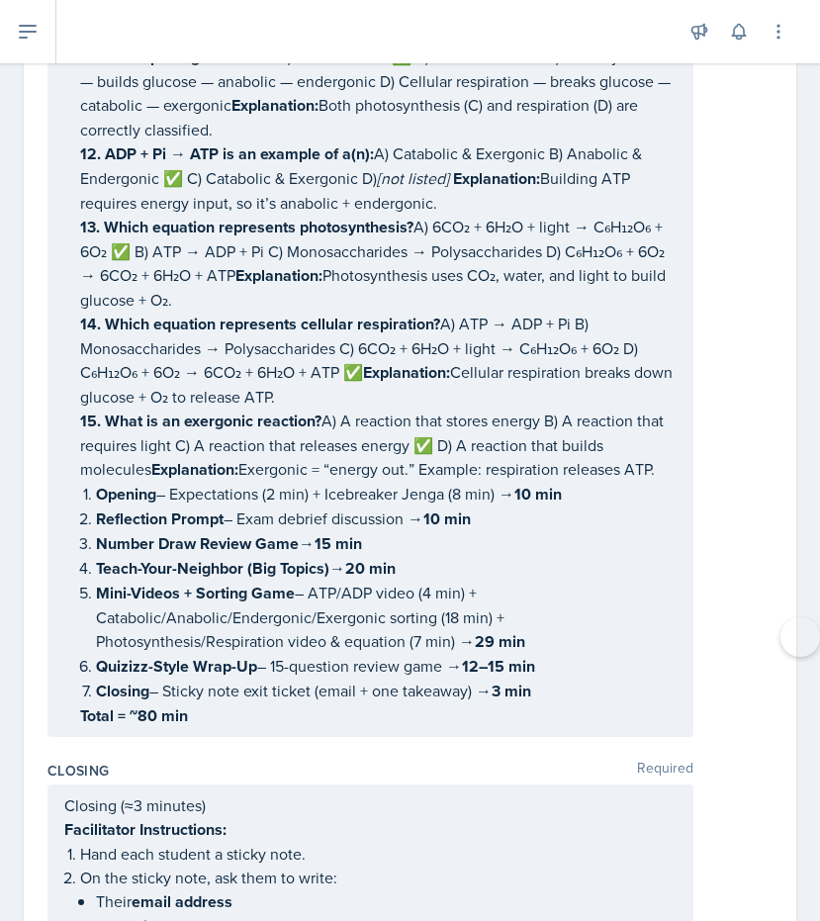
click at [469, 704] on p "Total = ~80 min" at bounding box center [378, 716] width 597 height 25
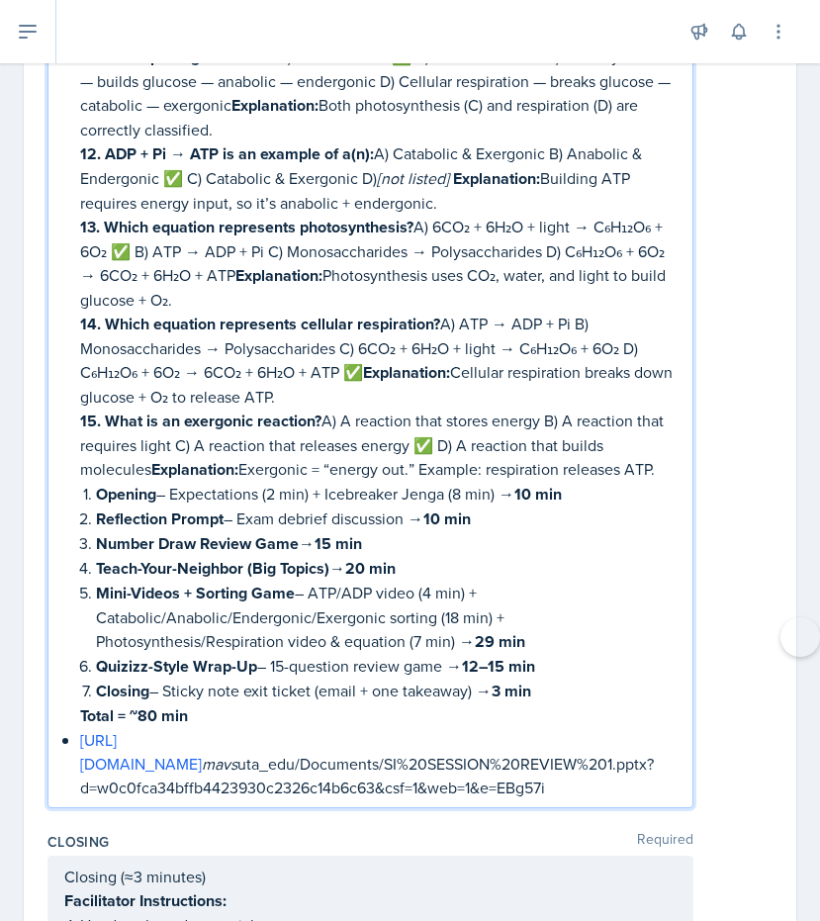
click at [584, 728] on p "[URL][DOMAIN_NAME] mavs uta_edu/Documents/SI%20SESSION%20REVIEW%201.pptx?d=w0c0…" at bounding box center [378, 763] width 597 height 71
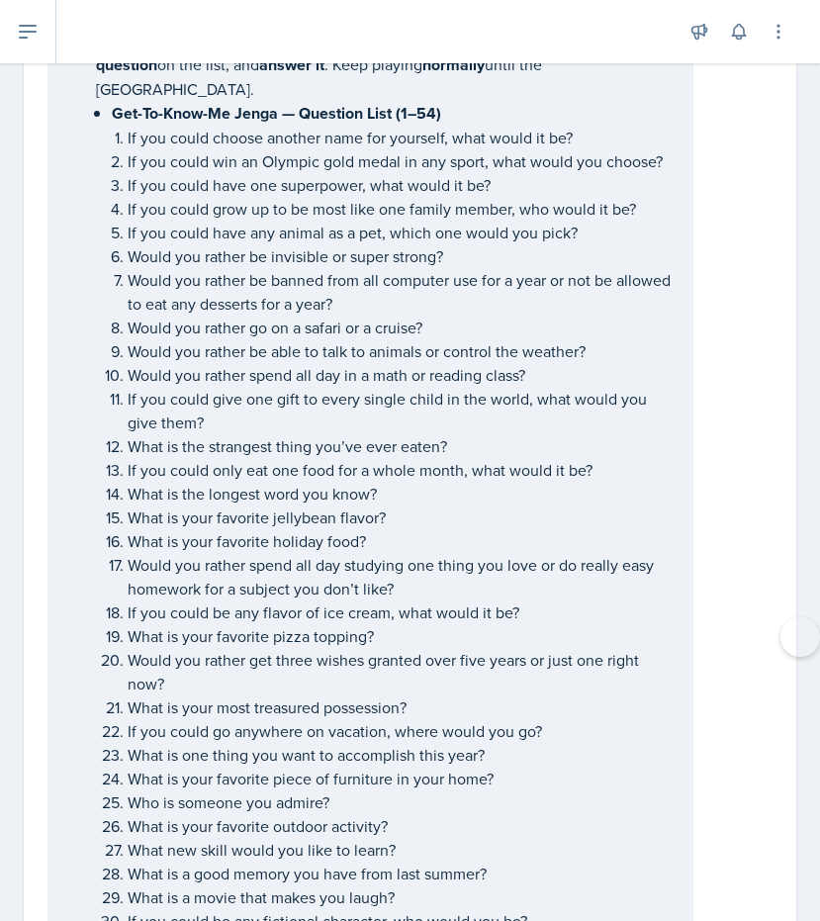
scroll to position [0, 0]
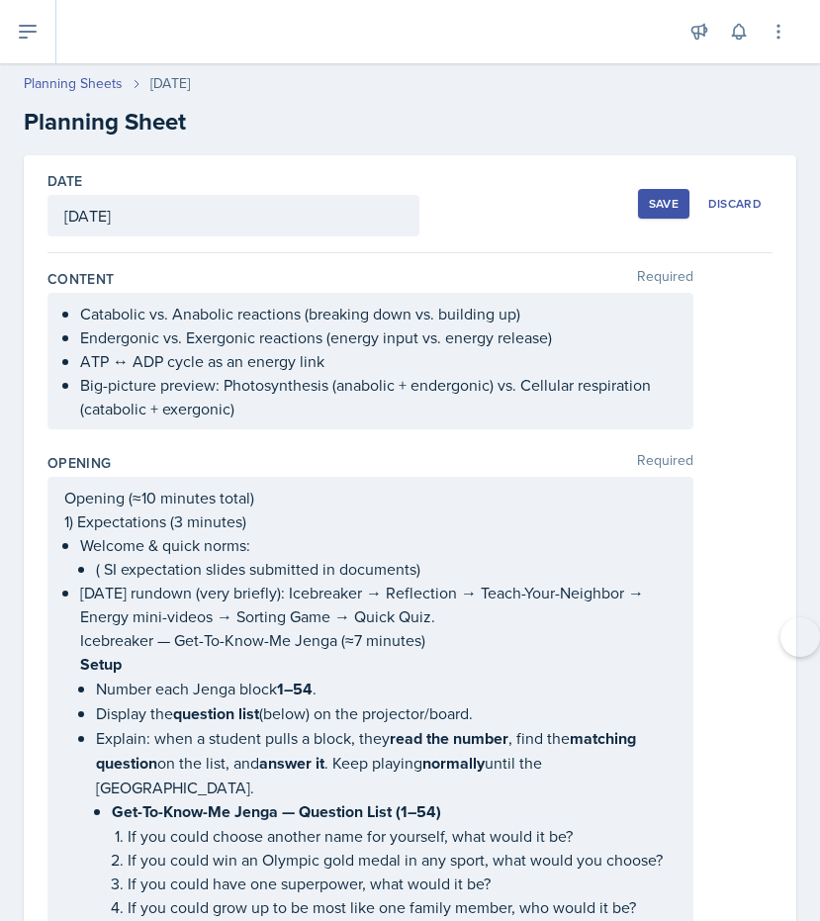
click at [667, 215] on button "Save" at bounding box center [663, 204] width 51 height 30
